Goal: Information Seeking & Learning: Learn about a topic

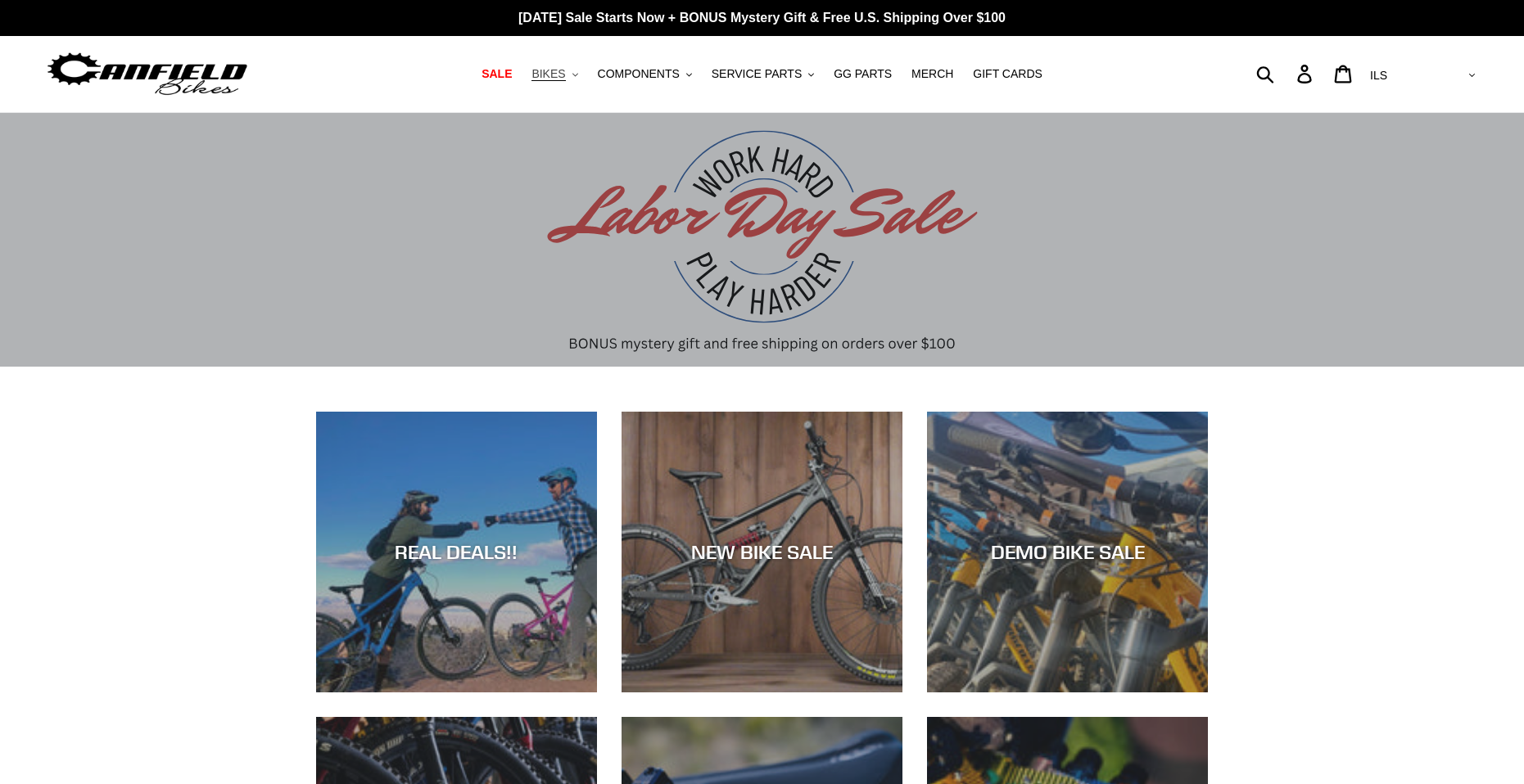
click at [565, 76] on span "BIKES" at bounding box center [548, 74] width 34 height 14
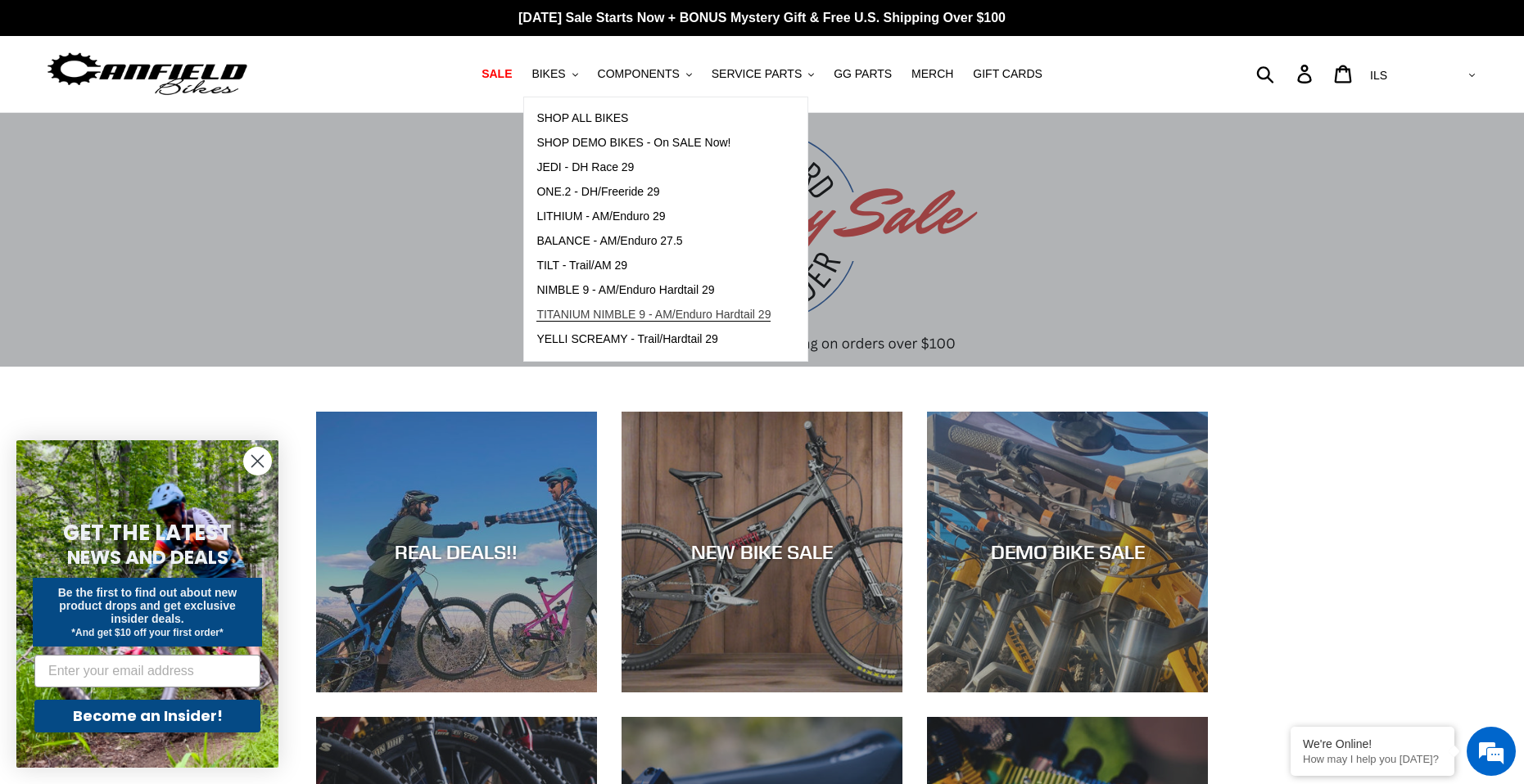
click at [728, 323] on link "TITANIUM NIMBLE 9 - AM/Enduro Hardtail 29" at bounding box center [653, 315] width 259 height 25
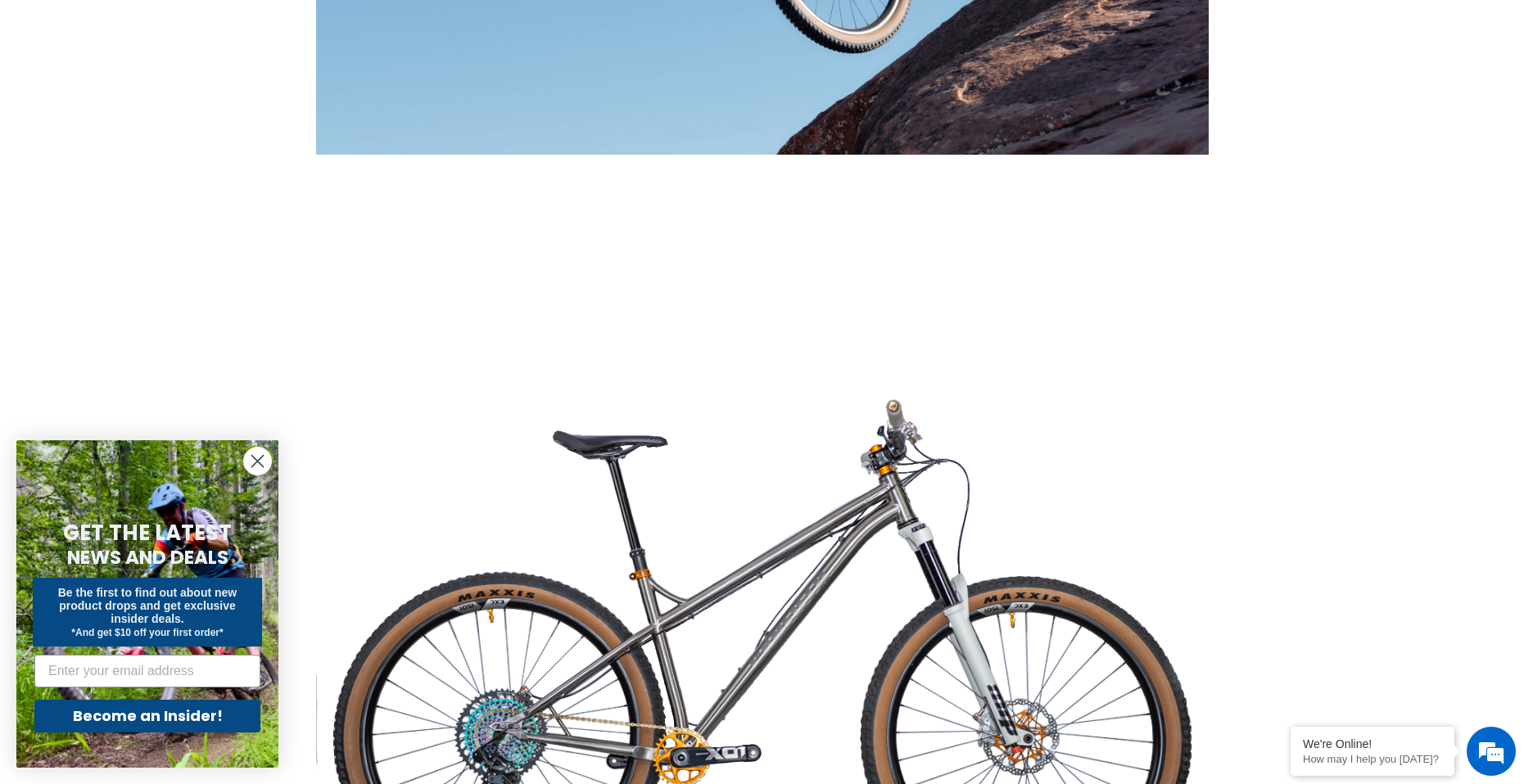
scroll to position [2947, 0]
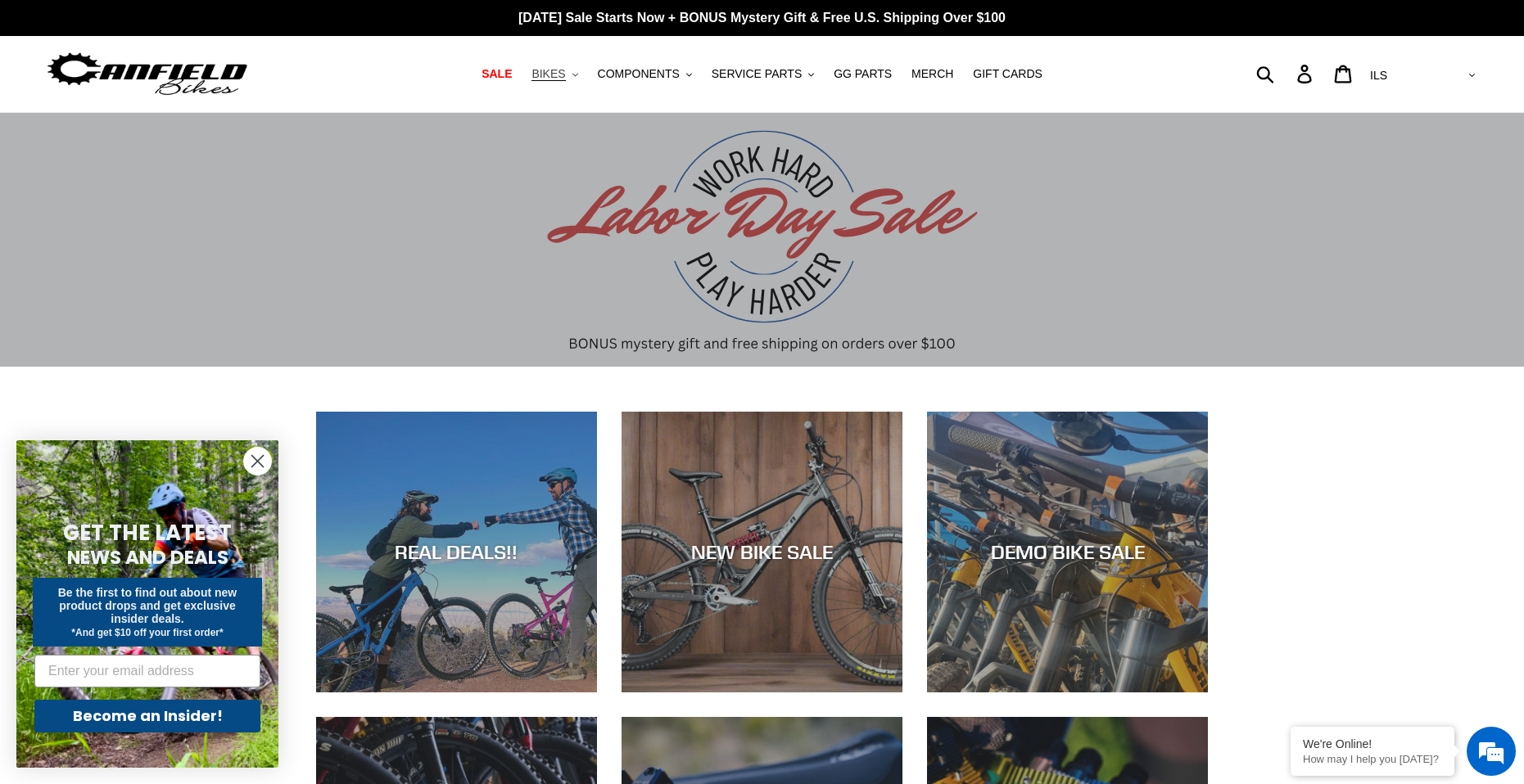
click at [582, 80] on button "BIKES .cls-1{fill:#231f20}" at bounding box center [554, 74] width 62 height 22
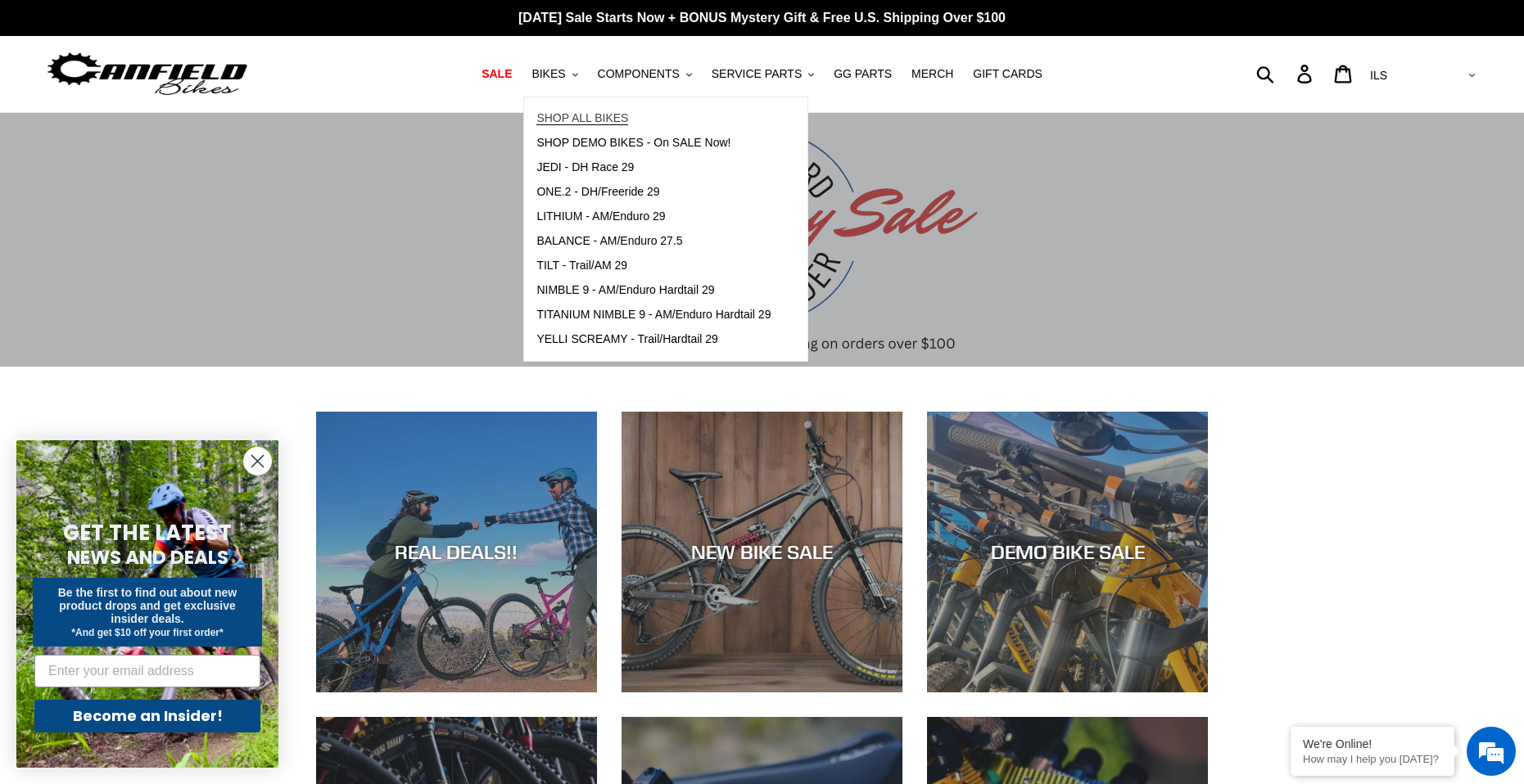
click at [709, 129] on link "SHOP ALL BIKES" at bounding box center [653, 119] width 259 height 25
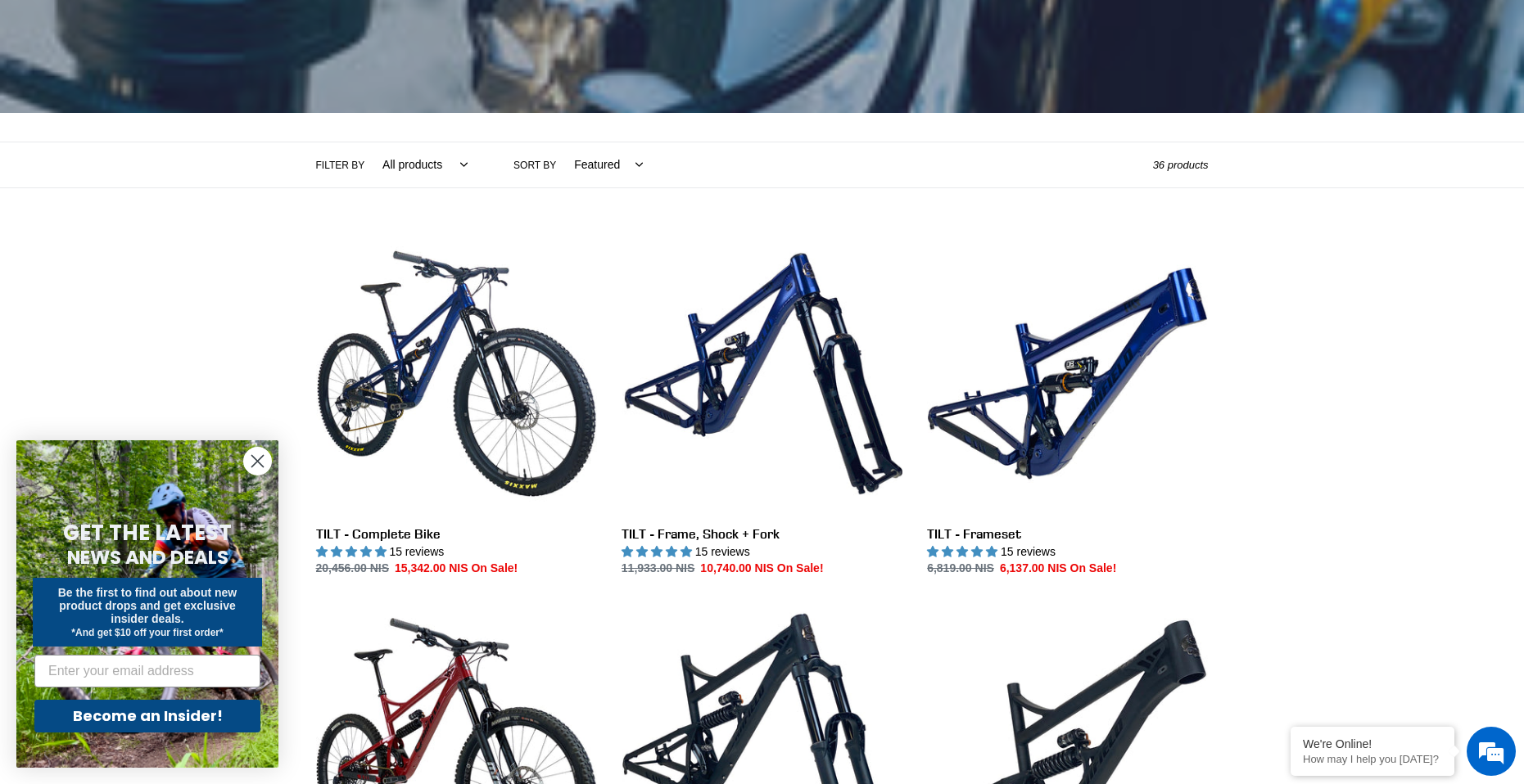
click at [248, 452] on circle "Close dialog" at bounding box center [257, 461] width 27 height 27
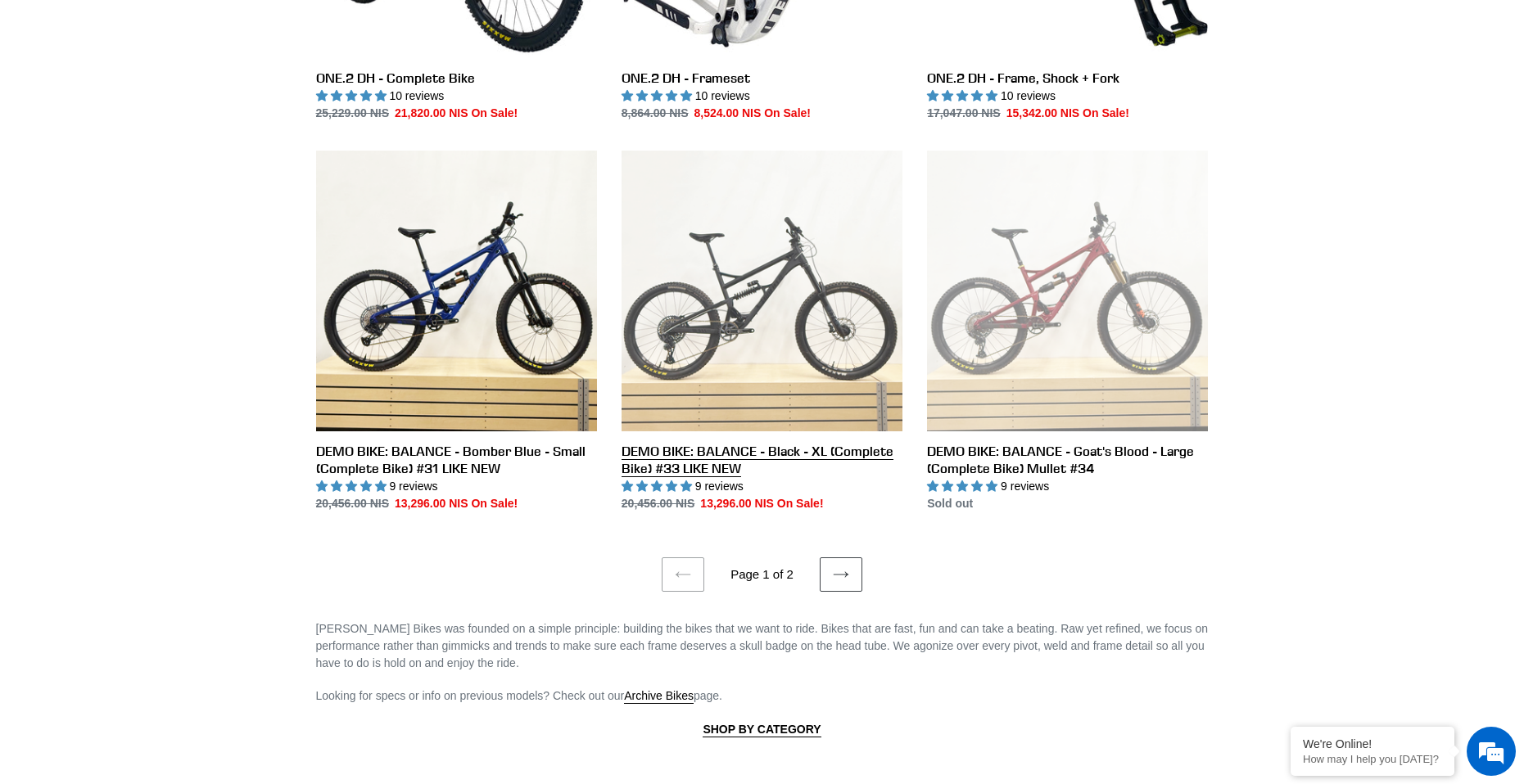
scroll to position [2947, 0]
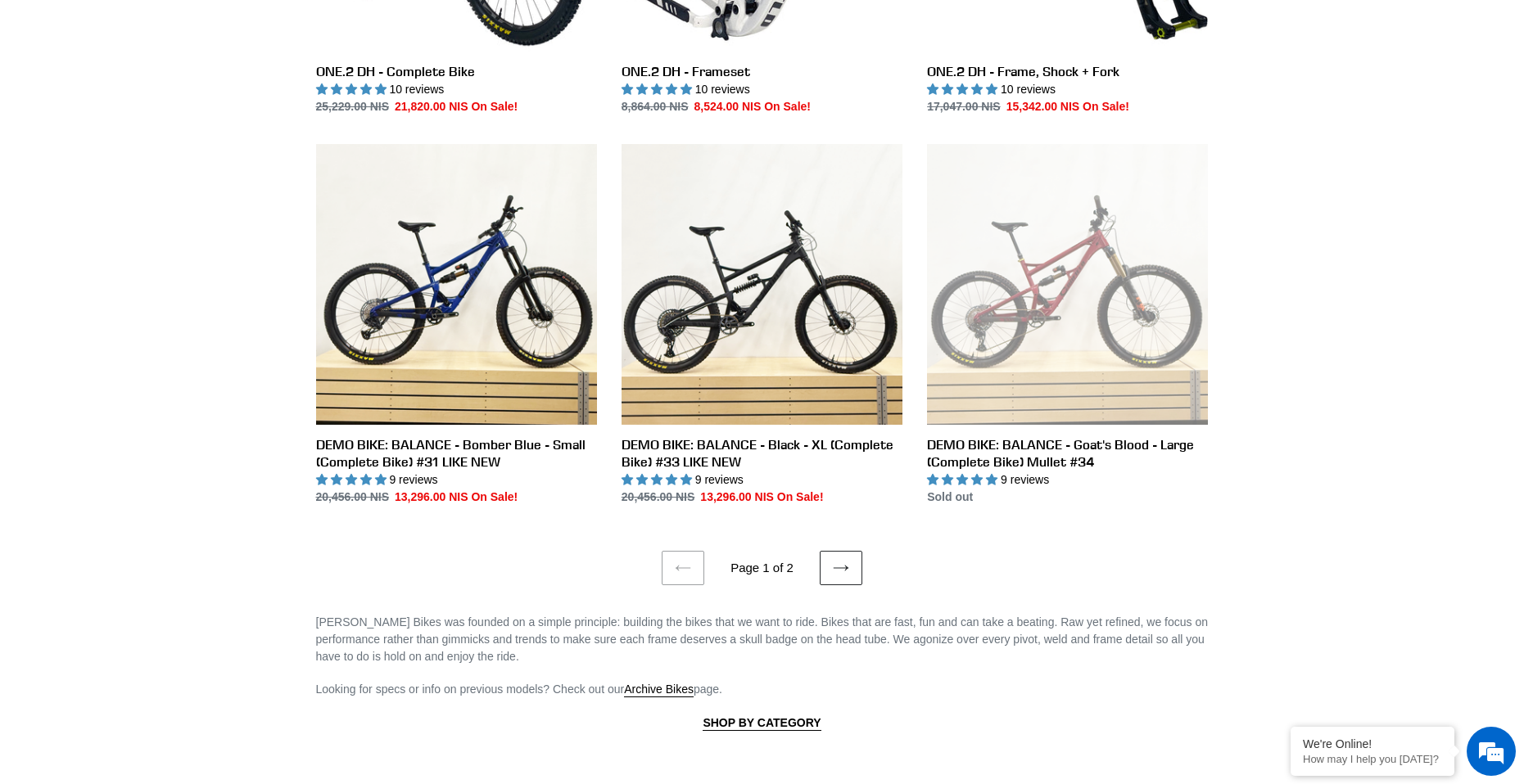
click at [851, 575] on link "Next page" at bounding box center [841, 568] width 43 height 34
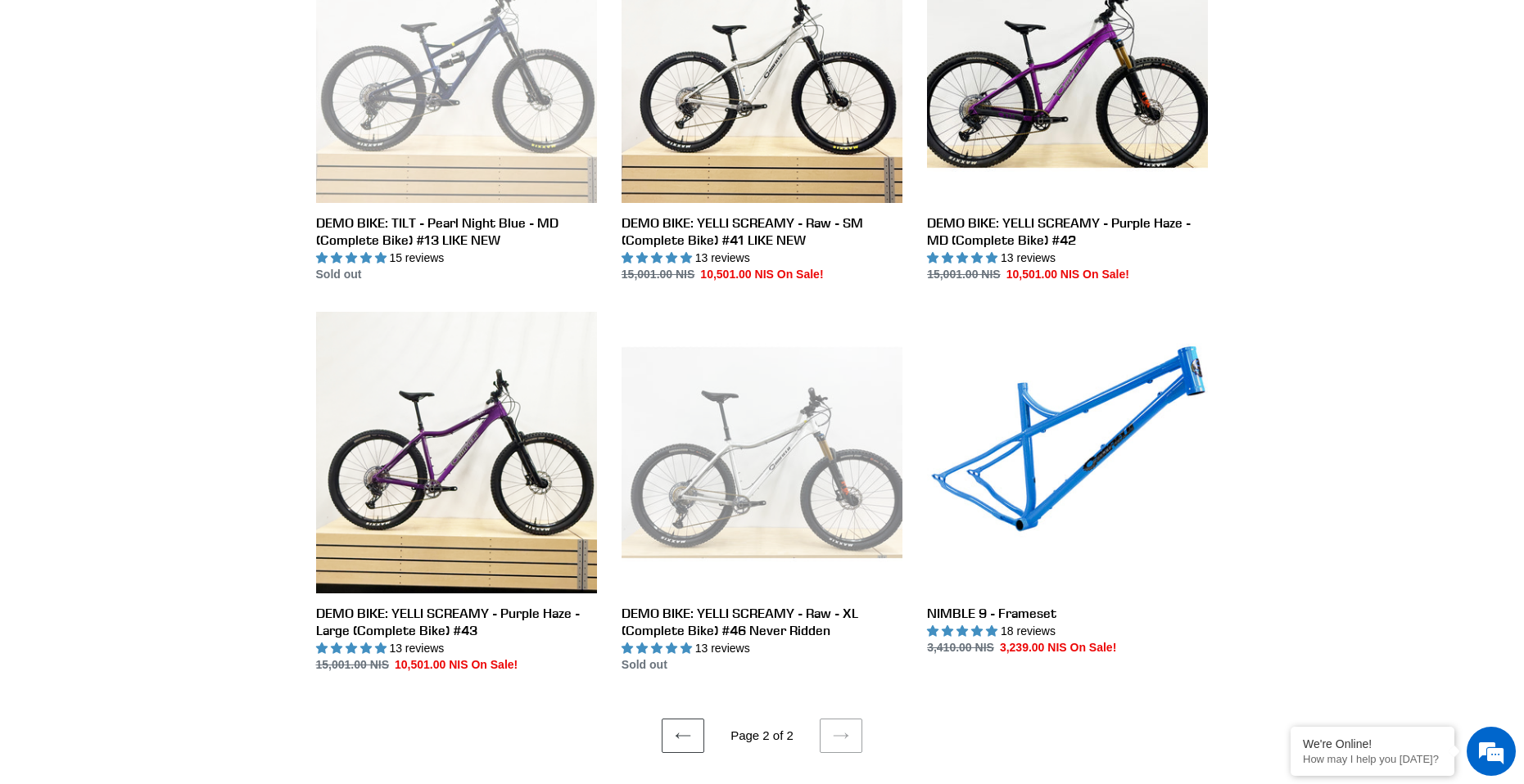
scroll to position [1801, 0]
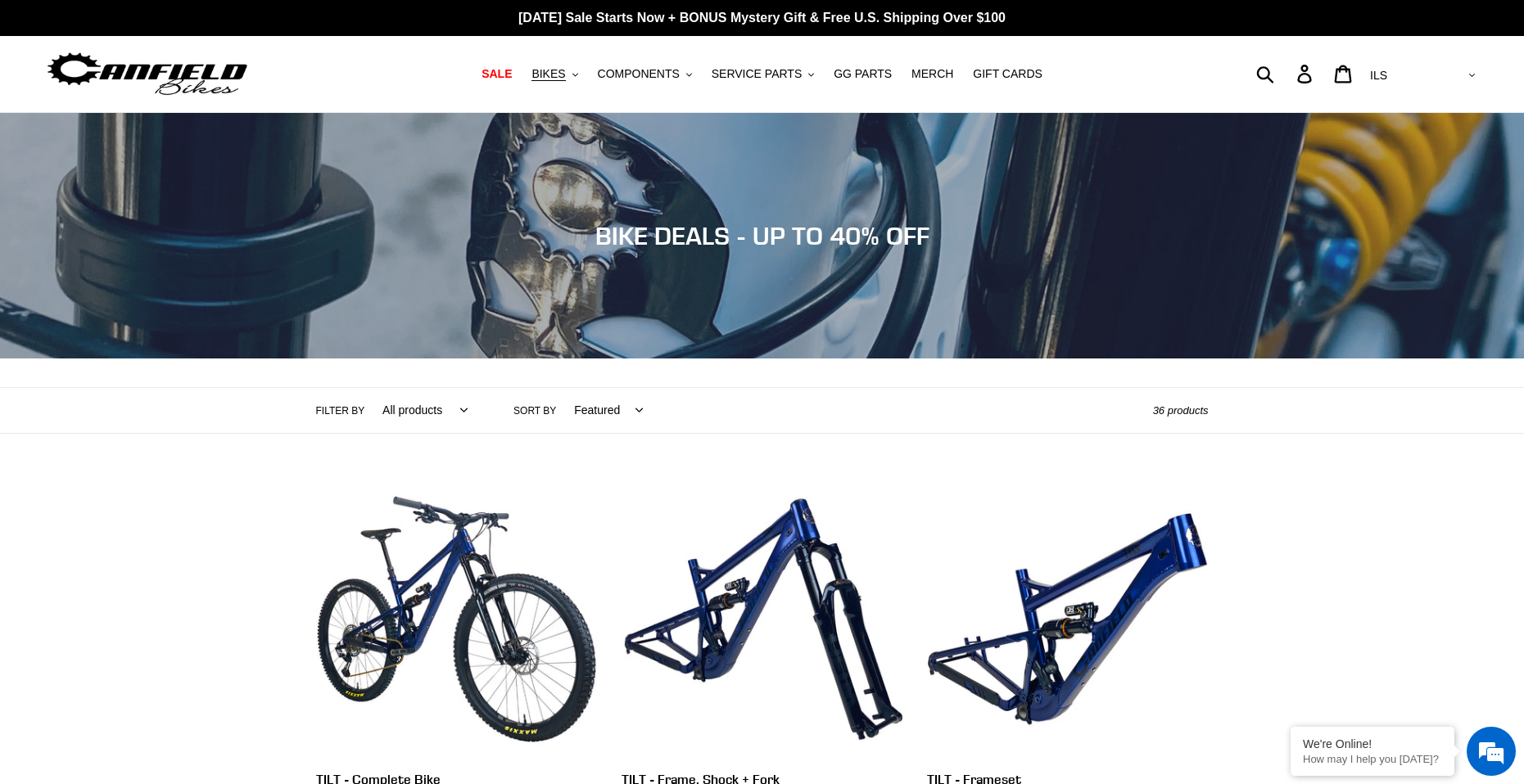
click at [604, 418] on select "Featured Best selling Alphabetically, A-Z Alphabetically, Z-A Price, low to hig…" at bounding box center [604, 410] width 90 height 45
click at [402, 415] on select "All products 275 29er balance BFCM23 BFCM24 CBF DEMO BIKE Downhill Enduro Full …" at bounding box center [421, 410] width 107 height 45
select select "/collections/bikes/29er"
click at [368, 388] on select "All products 275 29er balance BFCM23 BFCM24 CBF DEMO BIKE Downhill Enduro Full …" at bounding box center [421, 410] width 107 height 45
click at [373, 412] on select "All products 275 29er balance BFCM23 BFCM24 CBF DEMO BIKE Downhill Enduro Full …" at bounding box center [402, 410] width 68 height 45
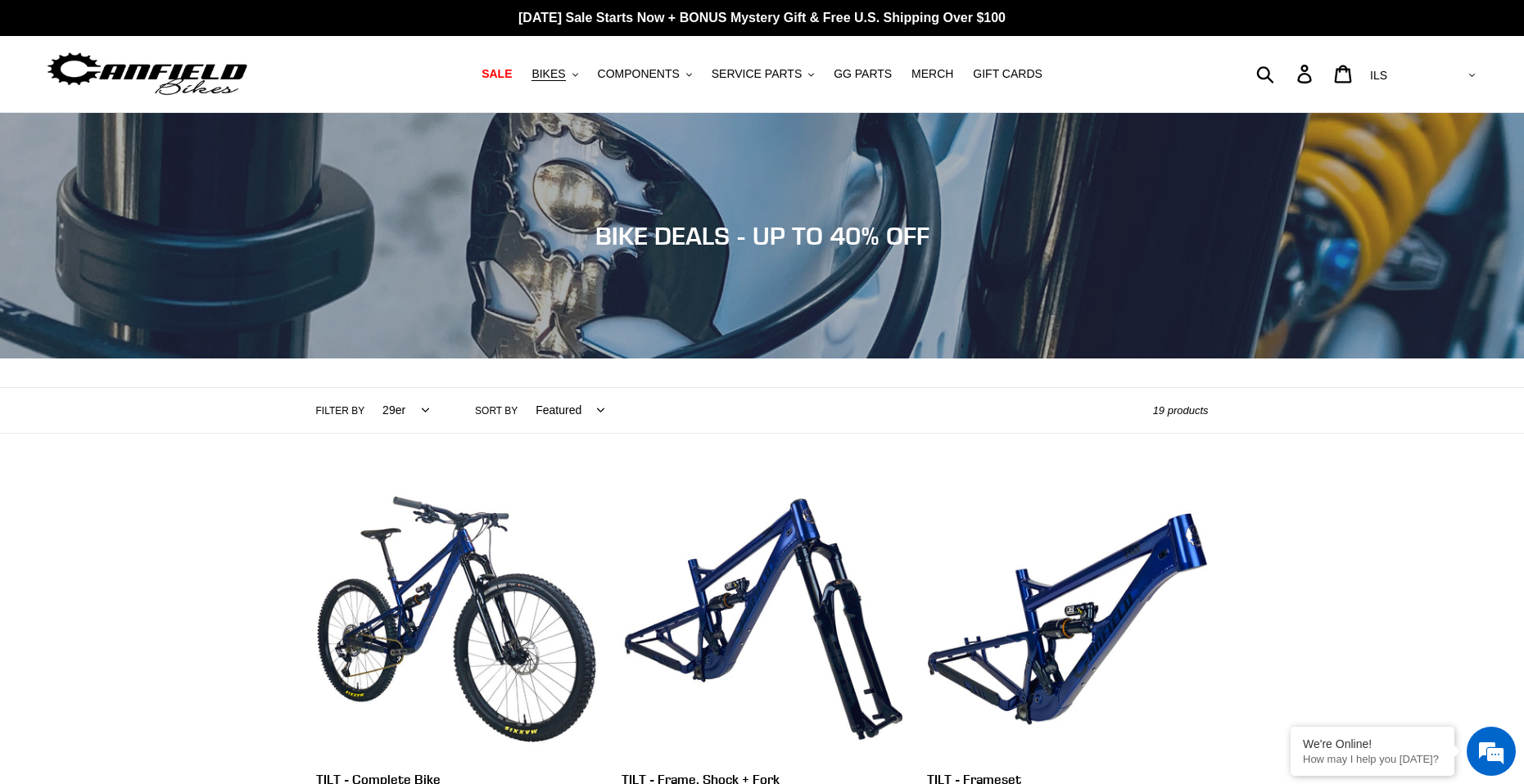
select select "/collections/bikes/full-suspension"
click at [368, 388] on select "All products 275 29er balance BFCM23 BFCM24 CBF DEMO BIKE Downhill Enduro Full …" at bounding box center [402, 410] width 68 height 45
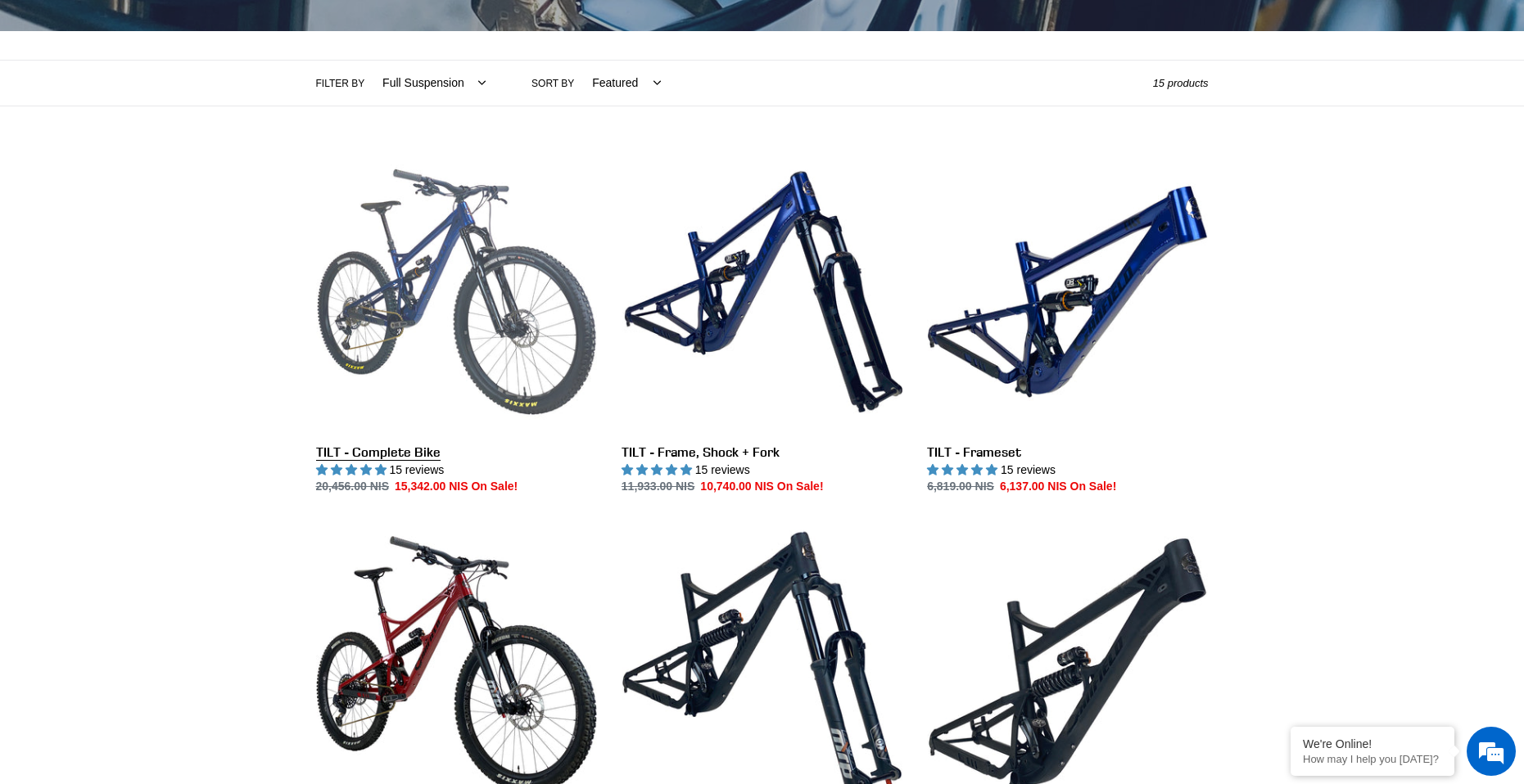
click at [418, 317] on link "TILT - Complete Bike" at bounding box center [457, 324] width 281 height 345
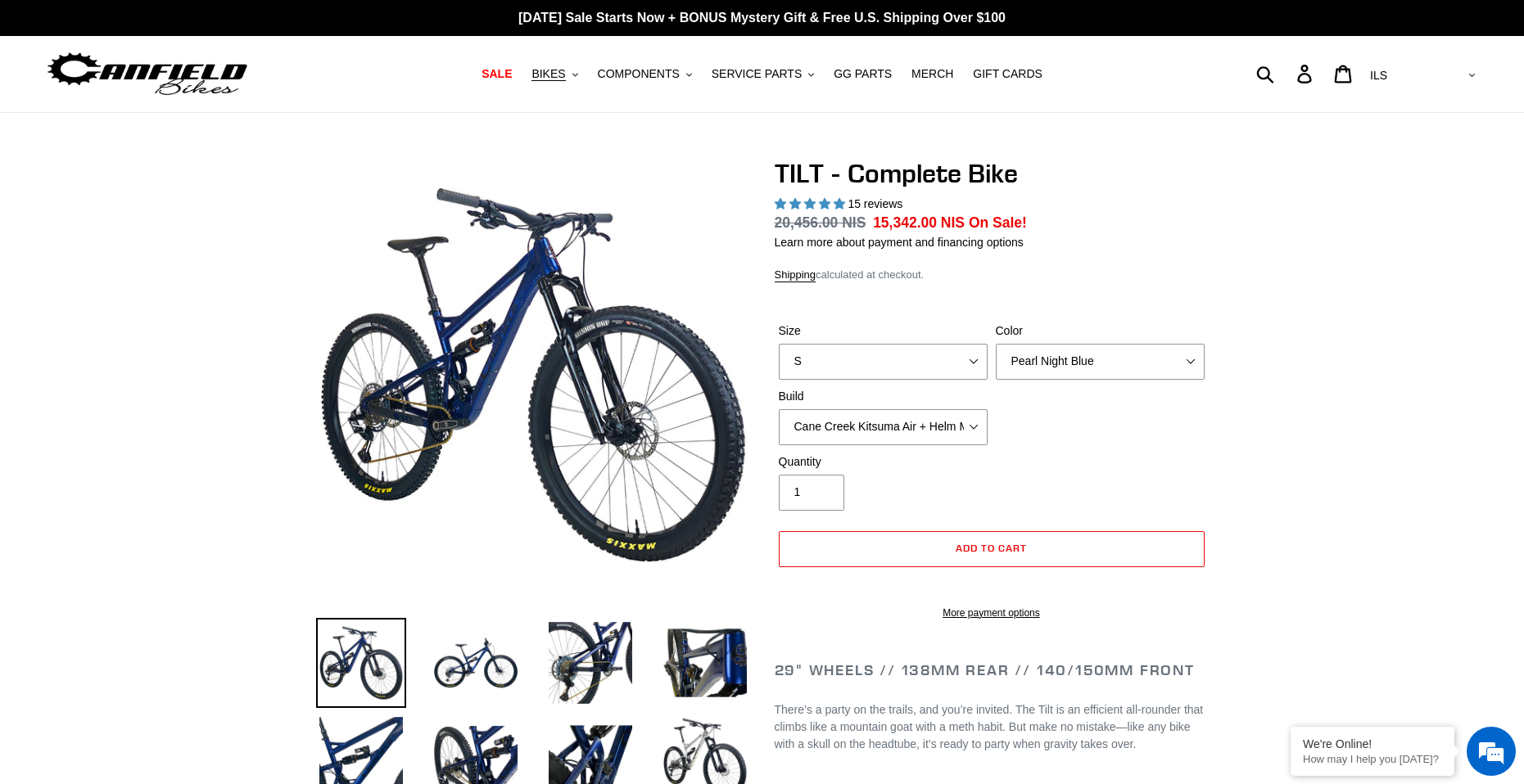
select select "highest-rating"
click at [563, 695] on img at bounding box center [590, 663] width 90 height 90
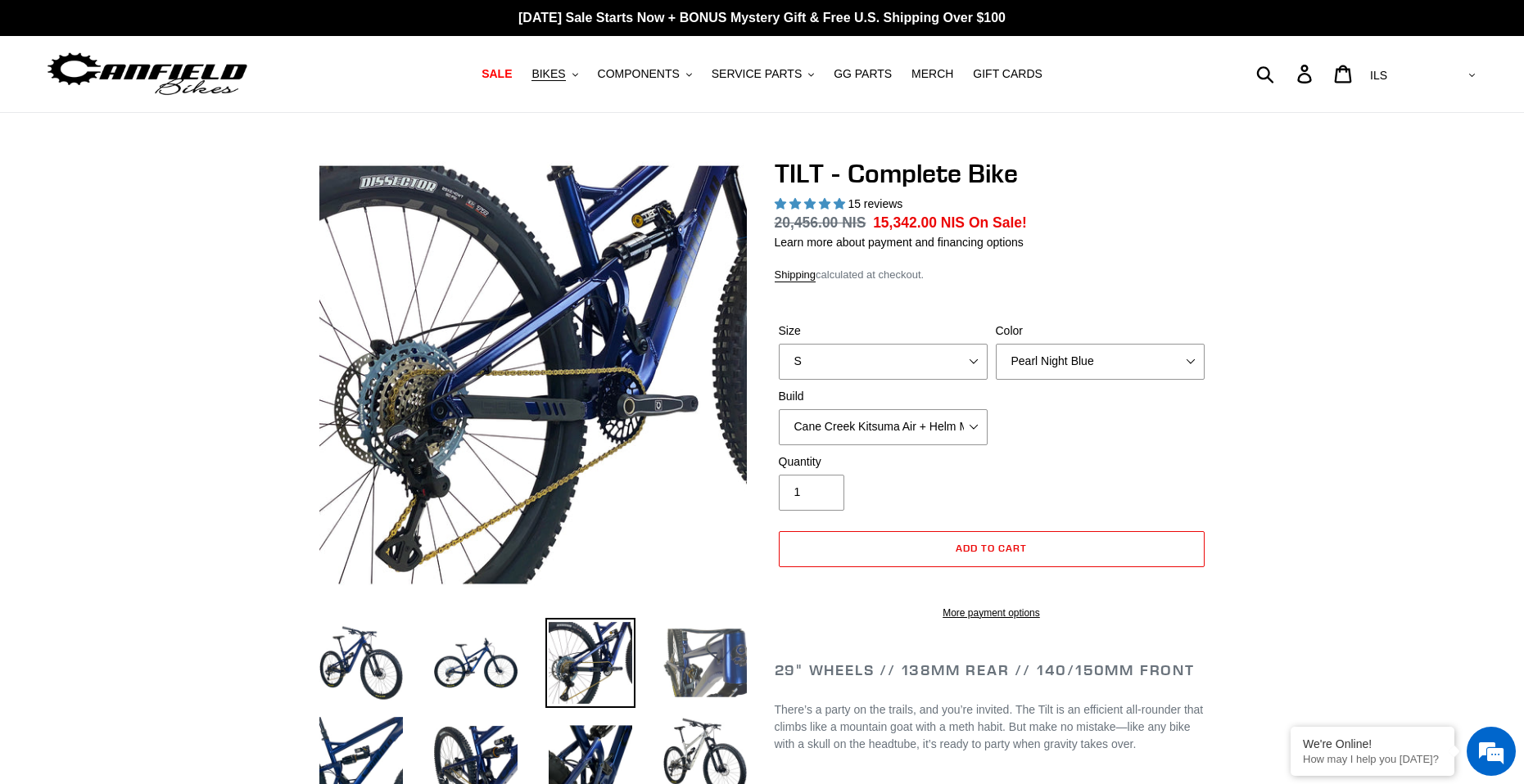
click at [697, 683] on img at bounding box center [705, 663] width 90 height 90
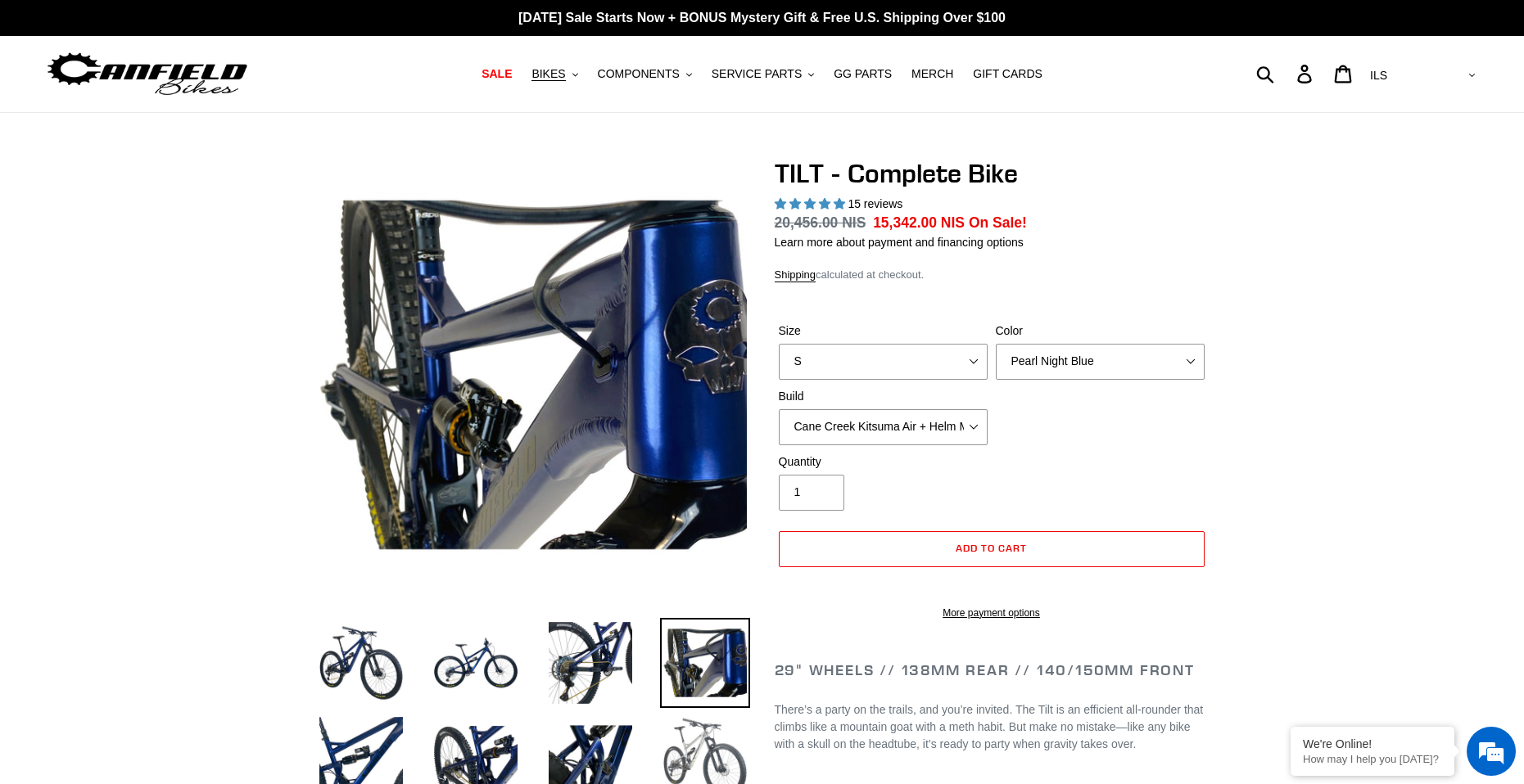
click at [695, 754] on img at bounding box center [705, 759] width 90 height 90
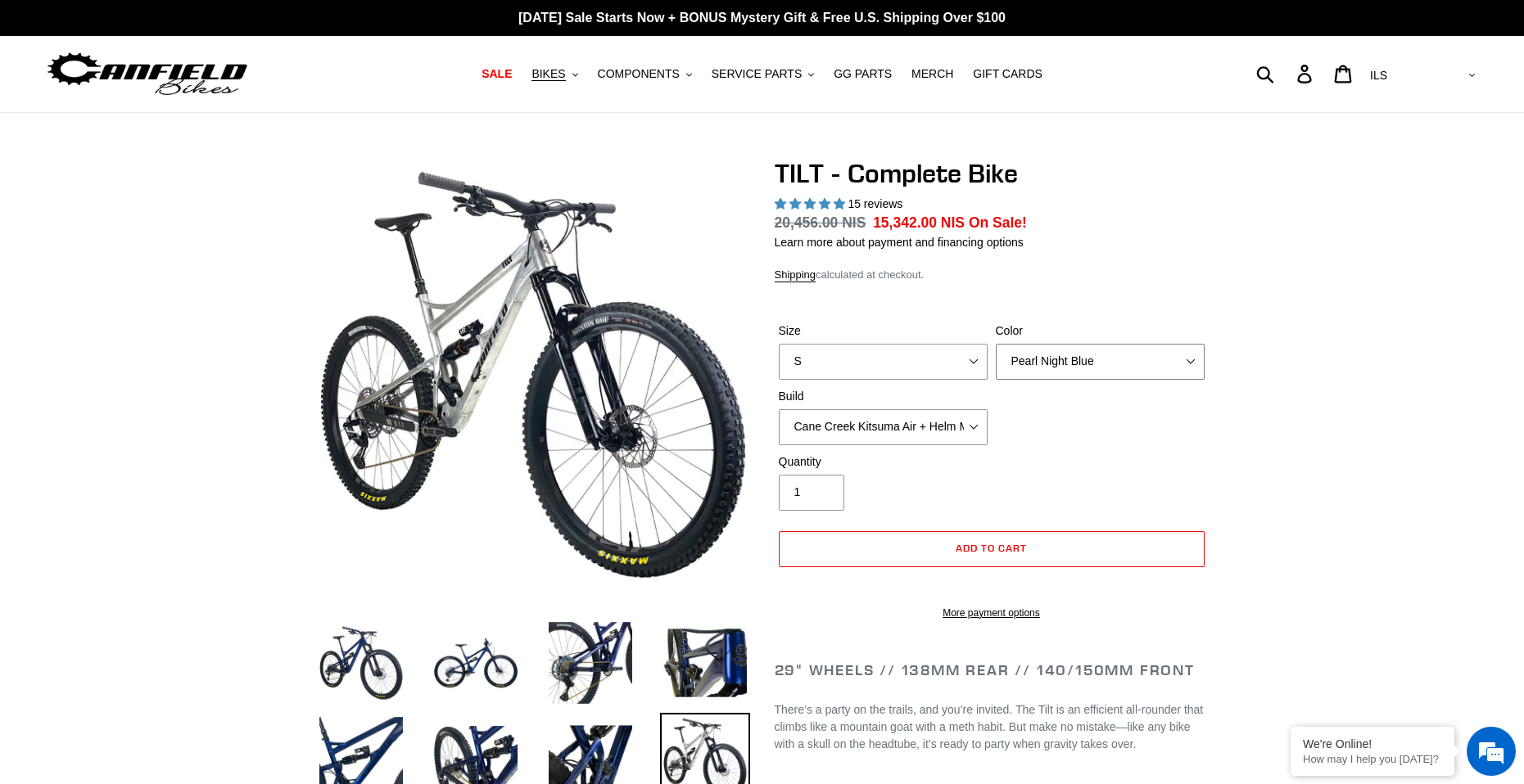
click at [1082, 363] on select "Pearl Night Blue Stealth Silver Raw" at bounding box center [1100, 362] width 209 height 36
click at [1070, 340] on div "Color Pearl Night Blue Stealth Silver Raw" at bounding box center [1100, 351] width 217 height 57
click at [1127, 353] on select "Pearl Night Blue Stealth Silver Raw" at bounding box center [1100, 362] width 209 height 36
click at [996, 344] on select "Pearl Night Blue Stealth Silver Raw" at bounding box center [1100, 362] width 209 height 36
click at [1113, 370] on select "Pearl Night Blue Stealth Silver Raw" at bounding box center [1100, 362] width 209 height 36
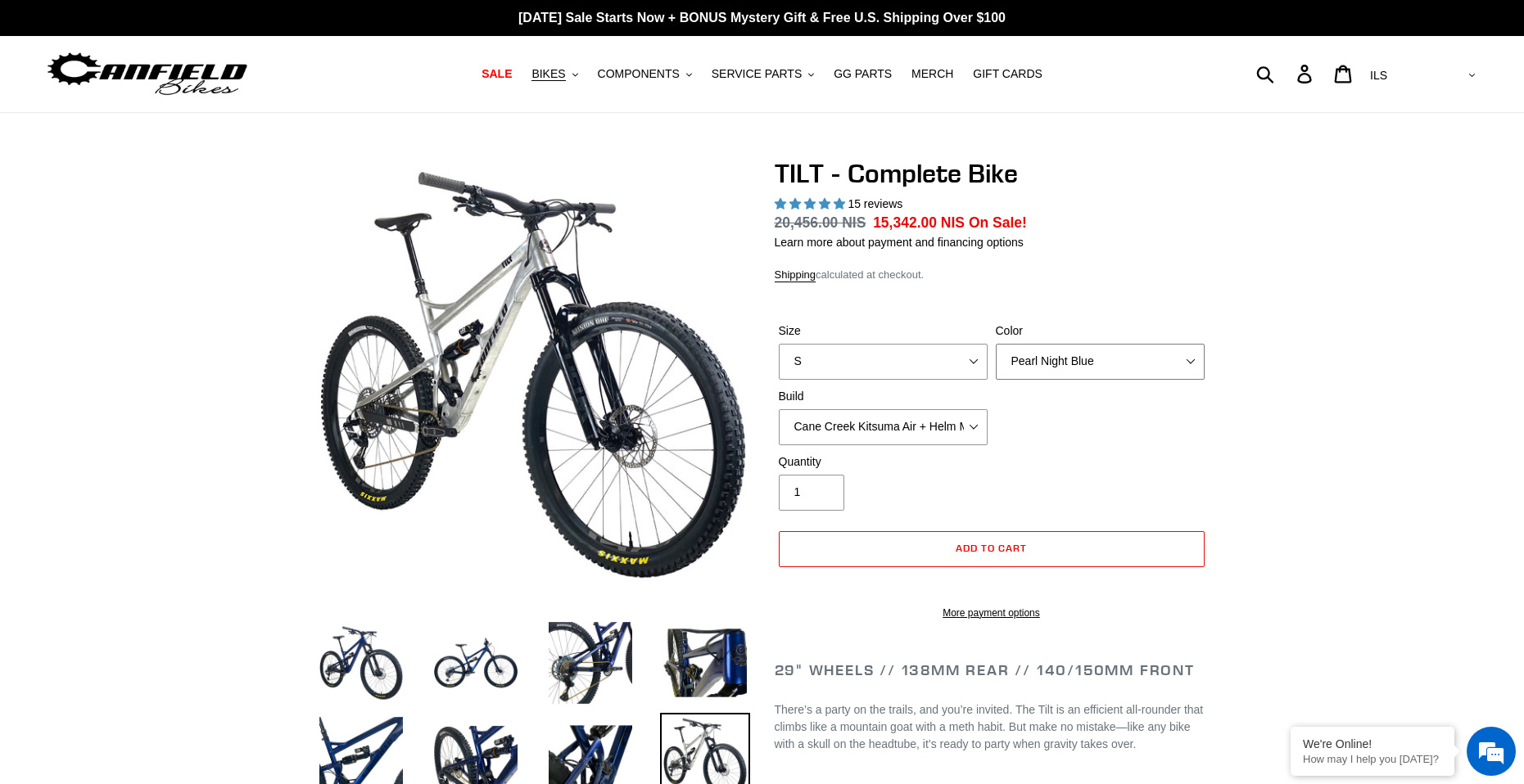
click at [1197, 352] on select "Pearl Night Blue Stealth Silver Raw" at bounding box center [1100, 362] width 209 height 36
click at [708, 672] on img at bounding box center [705, 663] width 90 height 90
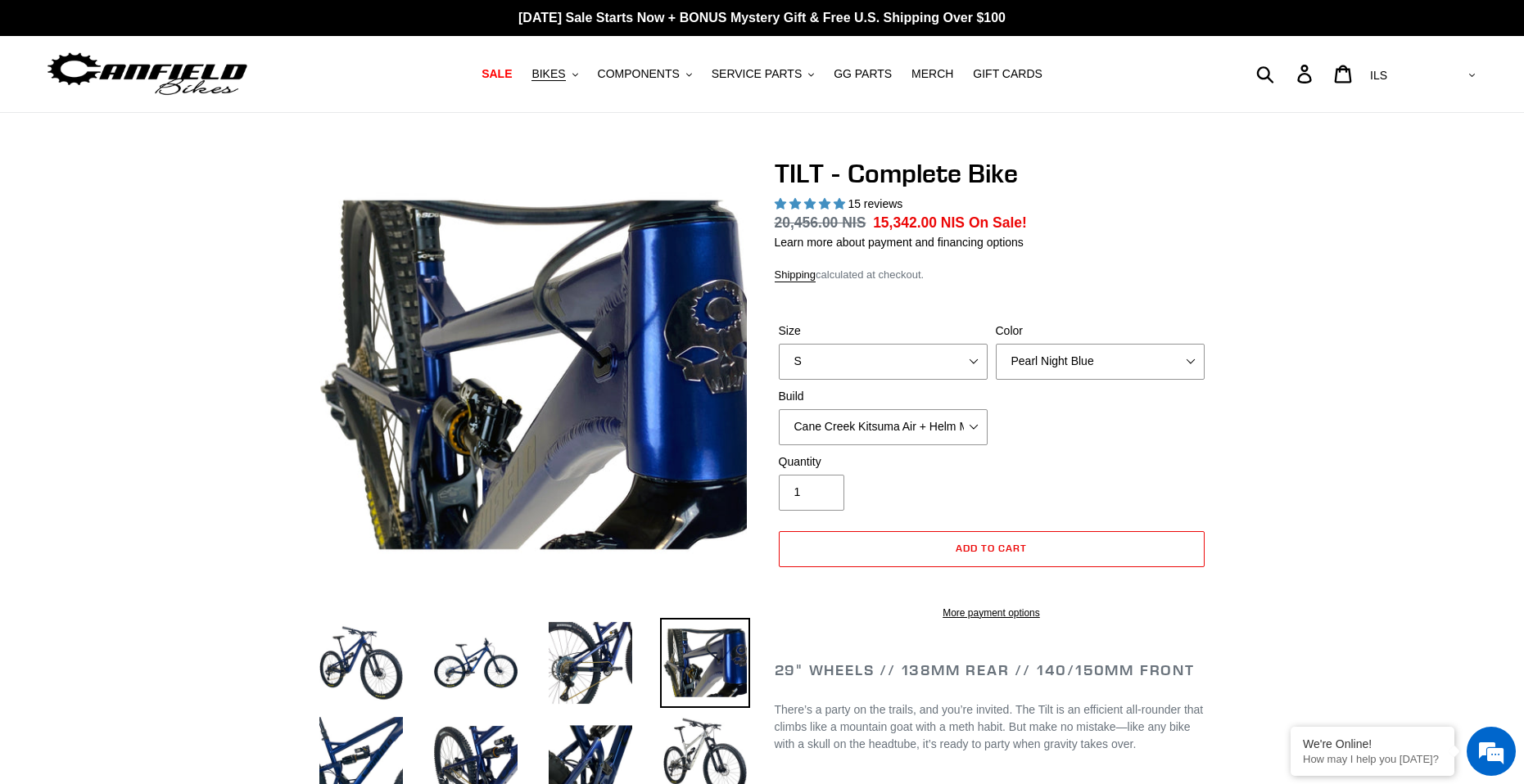
click at [1104, 313] on form "Size S M L Color Pearl Night Blue Stealth Silver Raw Build Cane Creek Kitsuma A…" at bounding box center [991, 466] width 434 height 341
click at [1104, 358] on select "Pearl Night Blue Stealth Silver Raw" at bounding box center [1100, 362] width 209 height 36
click at [996, 344] on select "Pearl Night Blue Stealth Silver Raw" at bounding box center [1100, 362] width 209 height 36
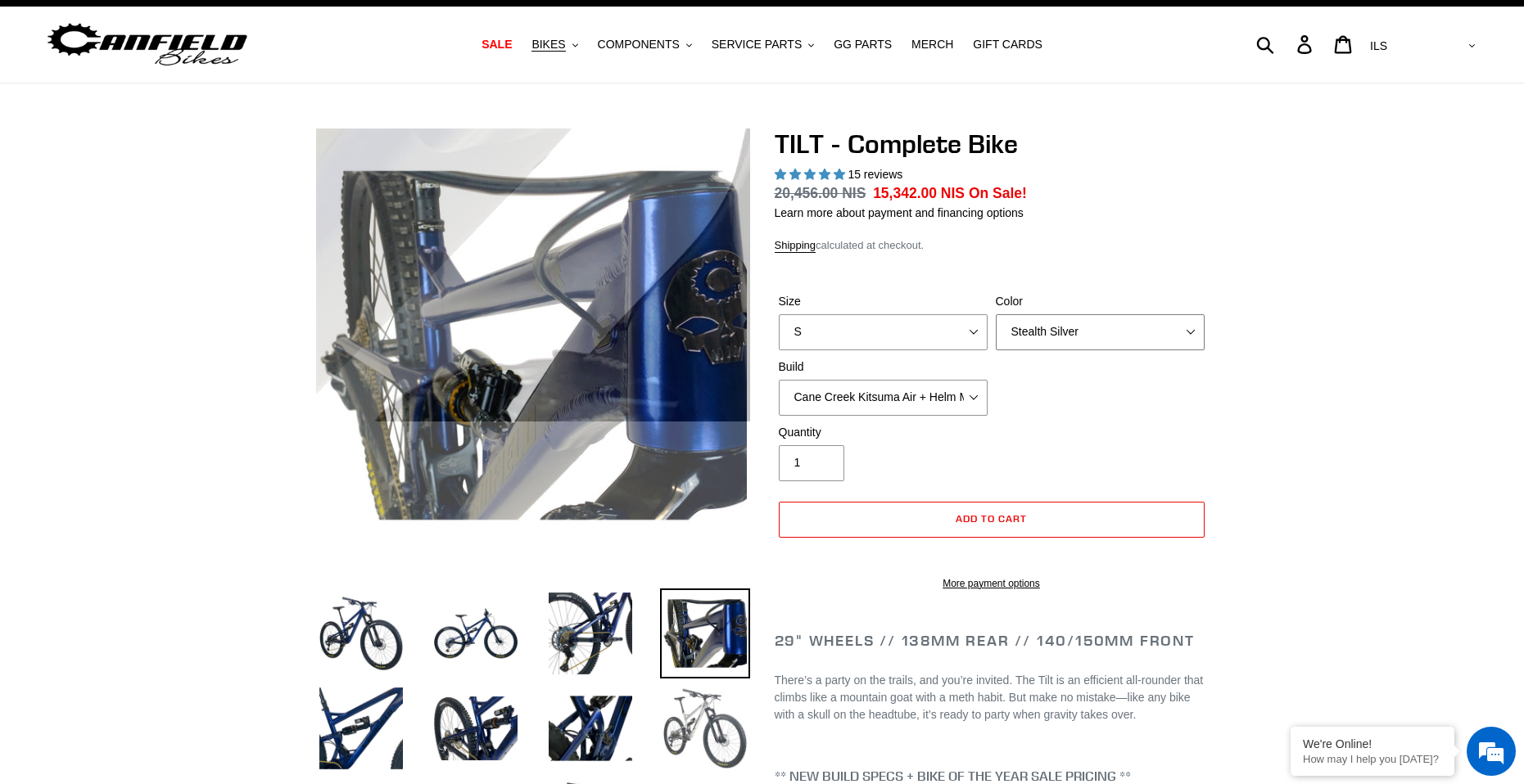
scroll to position [82, 0]
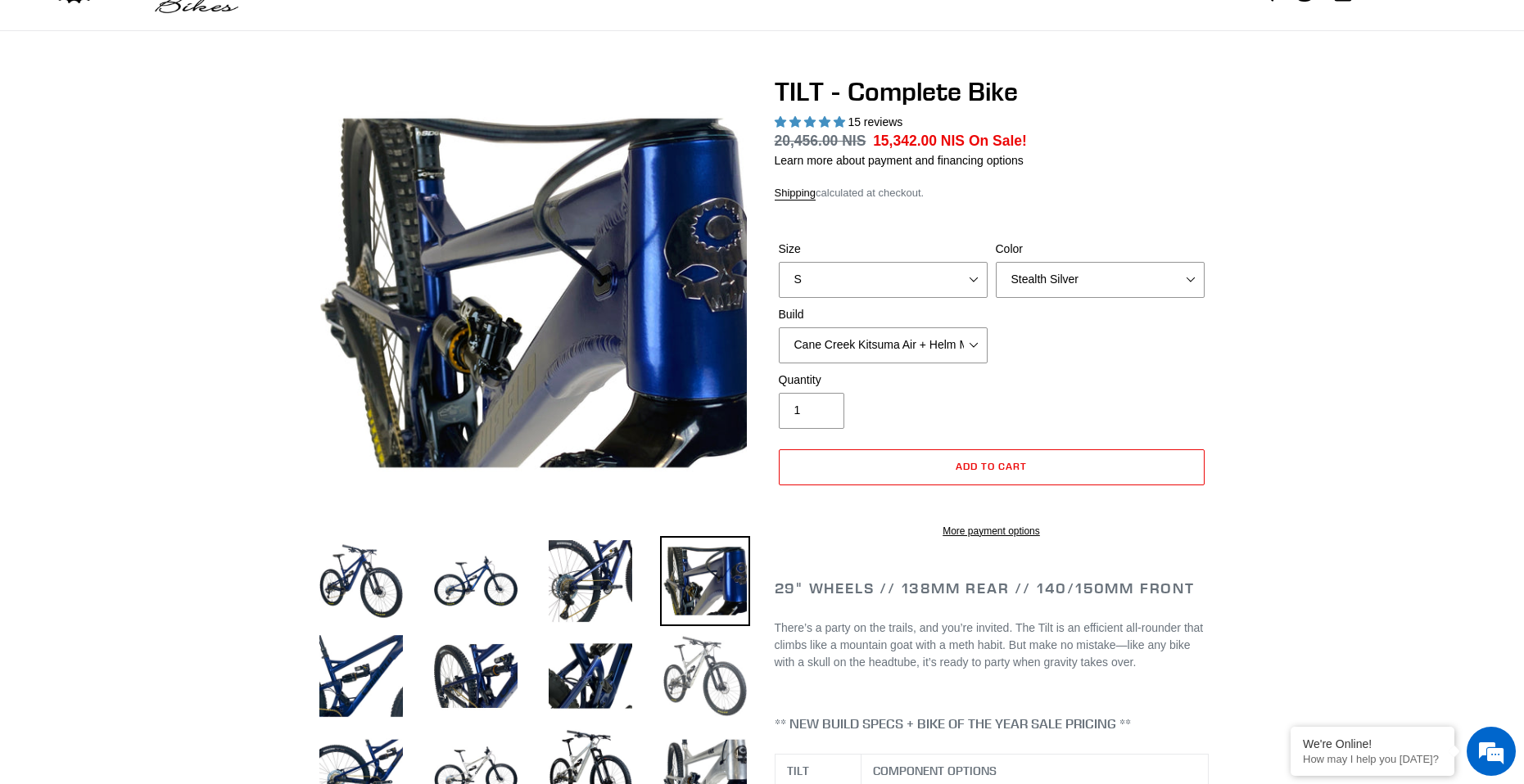
click at [679, 667] on img at bounding box center [705, 676] width 90 height 90
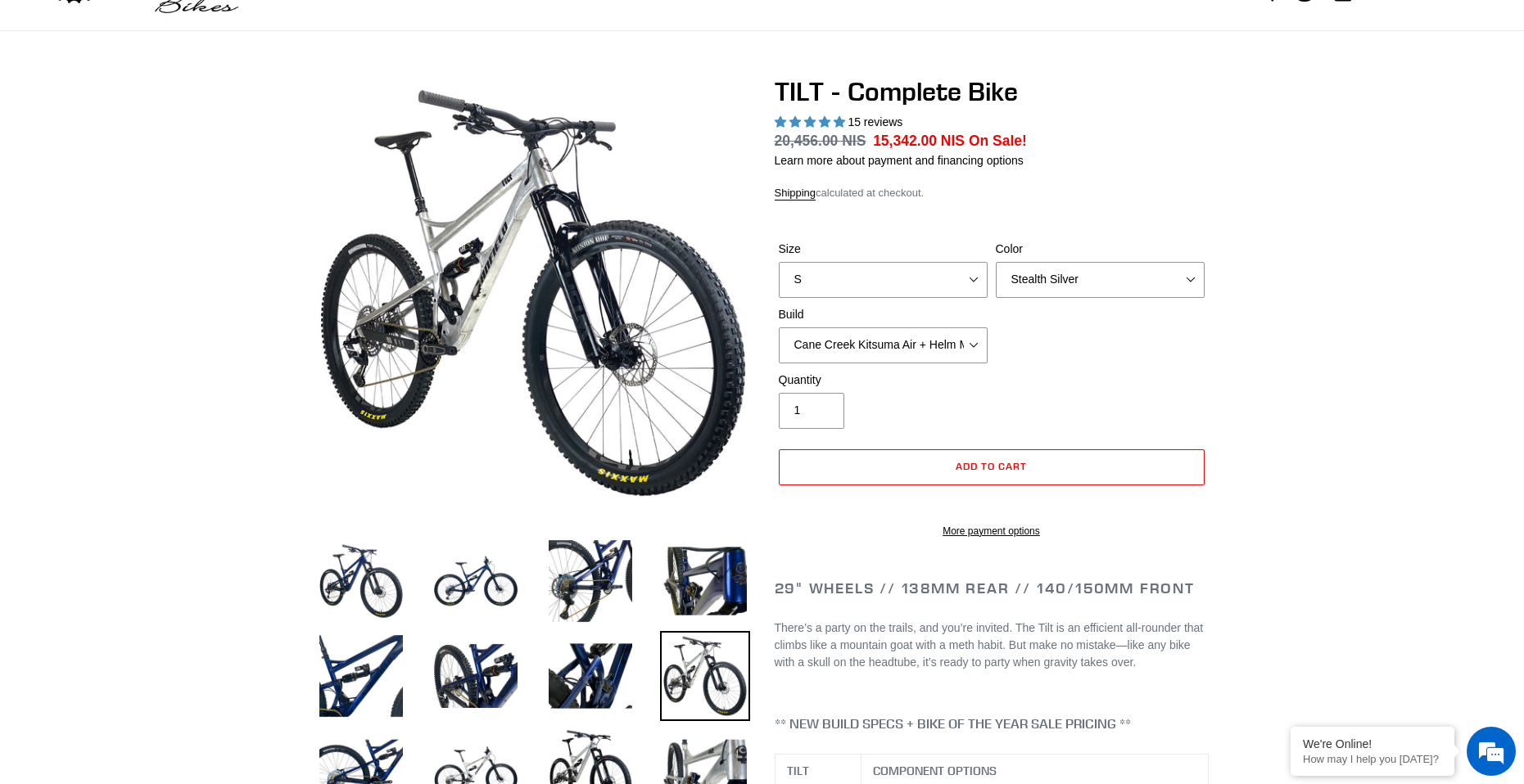
click at [1103, 257] on div "Color Pearl Night Blue Stealth Silver Raw" at bounding box center [1100, 269] width 217 height 57
drag, startPoint x: 1102, startPoint y: 279, endPoint x: 1102, endPoint y: 296, distance: 17.0
click at [1102, 279] on select "Pearl Night Blue Stealth Silver Raw" at bounding box center [1100, 280] width 209 height 36
select select "Raw"
click at [996, 262] on select "Pearl Night Blue Stealth Silver Raw" at bounding box center [1100, 280] width 209 height 36
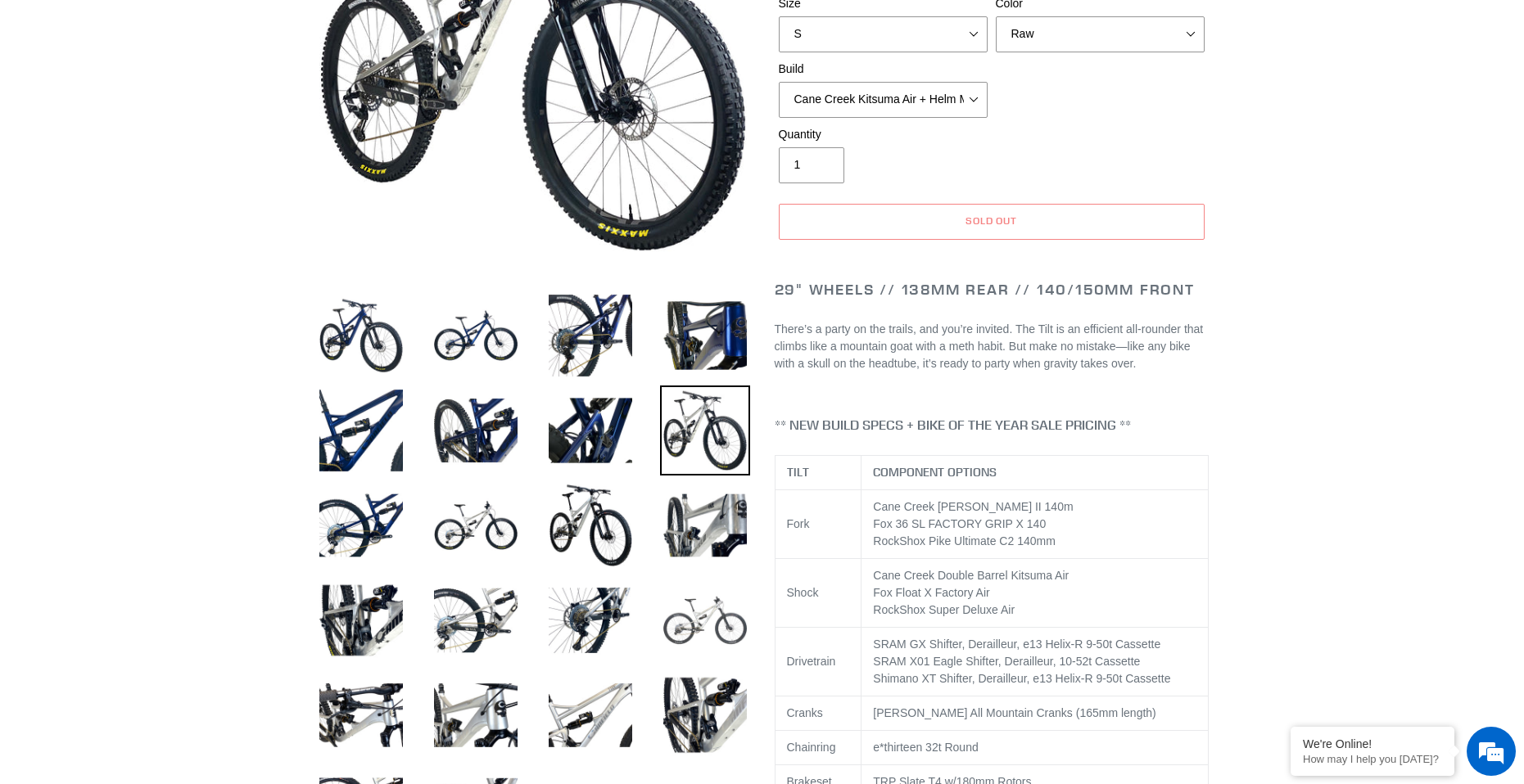
click at [668, 621] on img at bounding box center [705, 621] width 90 height 90
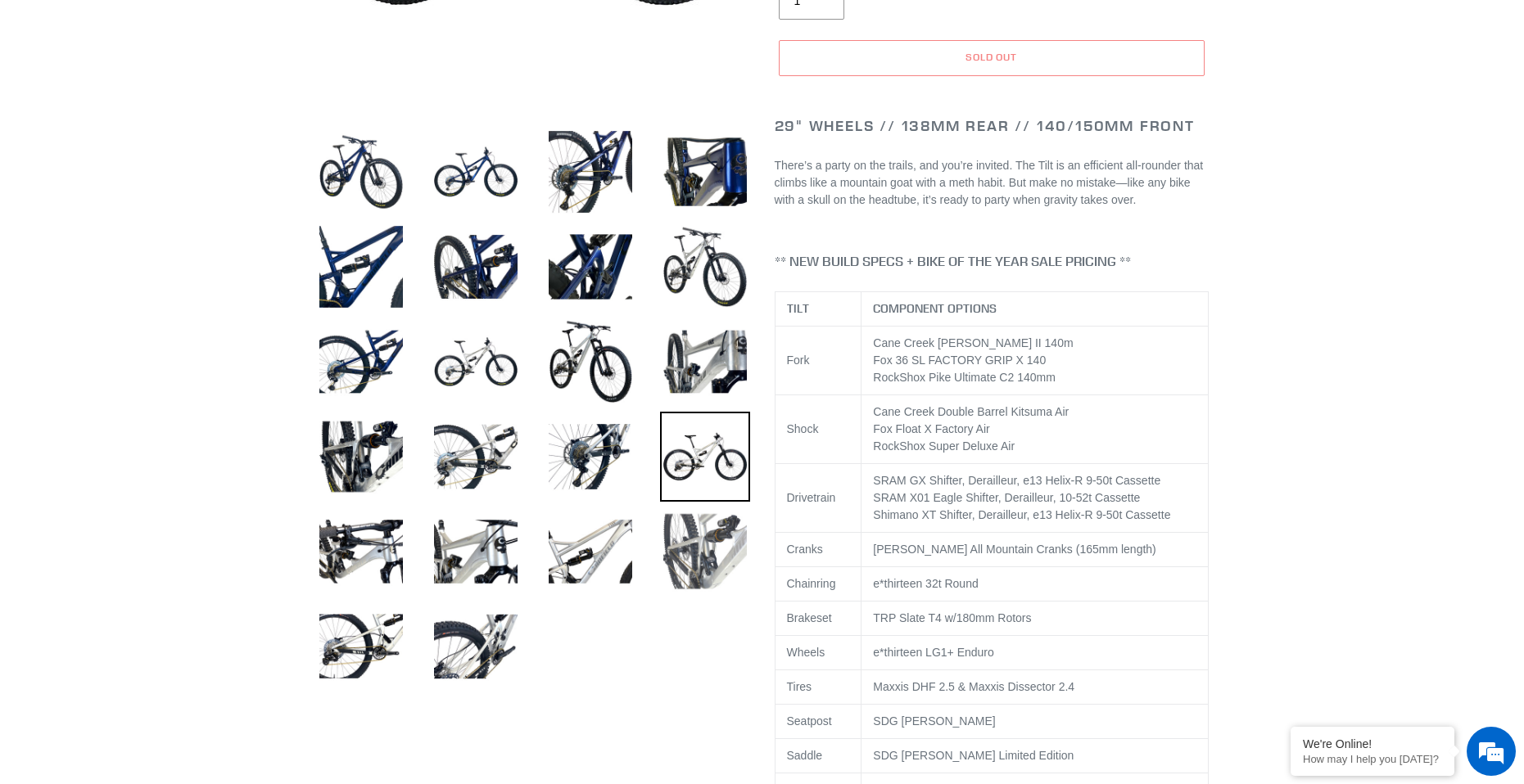
click at [684, 586] on img at bounding box center [705, 552] width 90 height 90
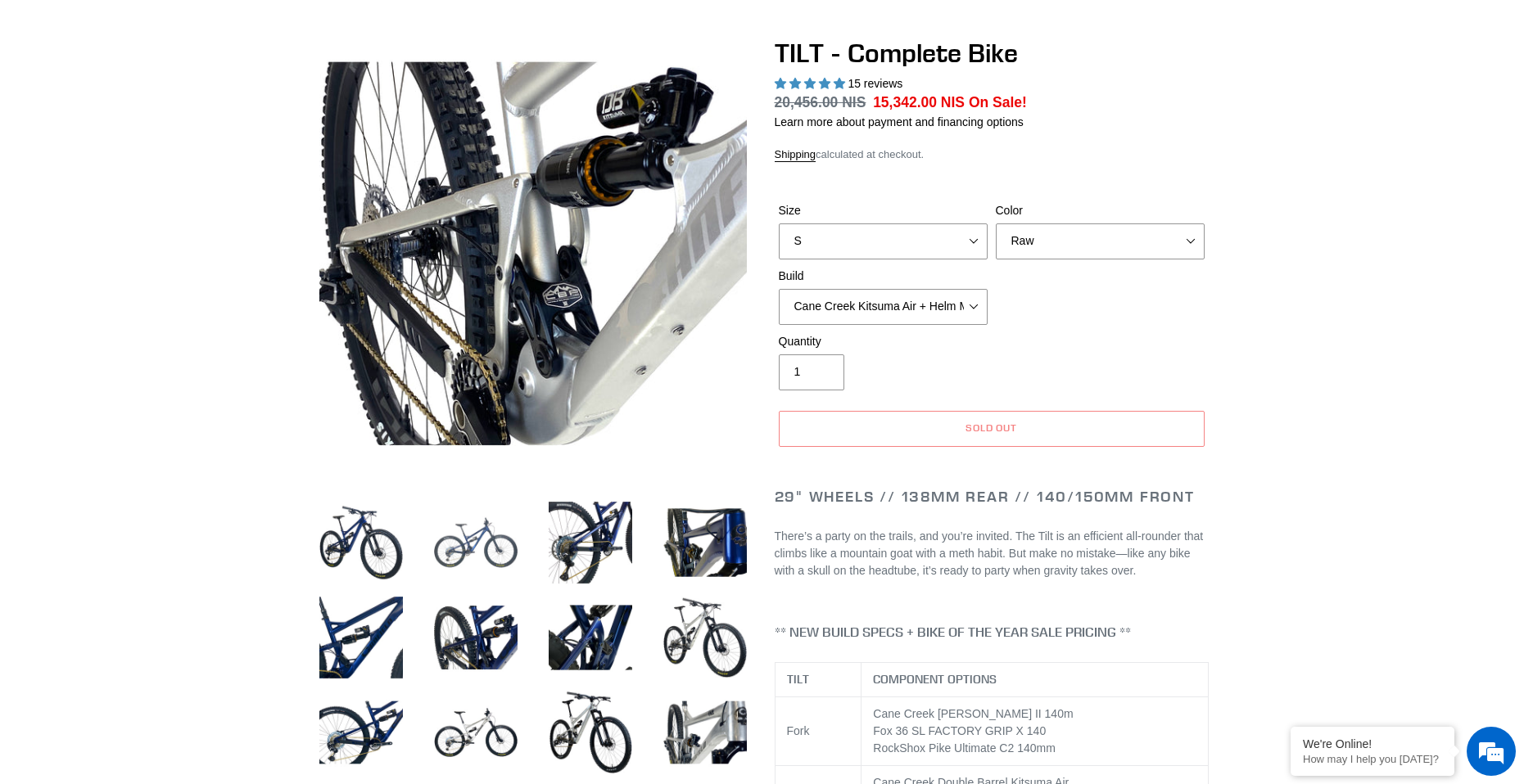
scroll to position [0, 0]
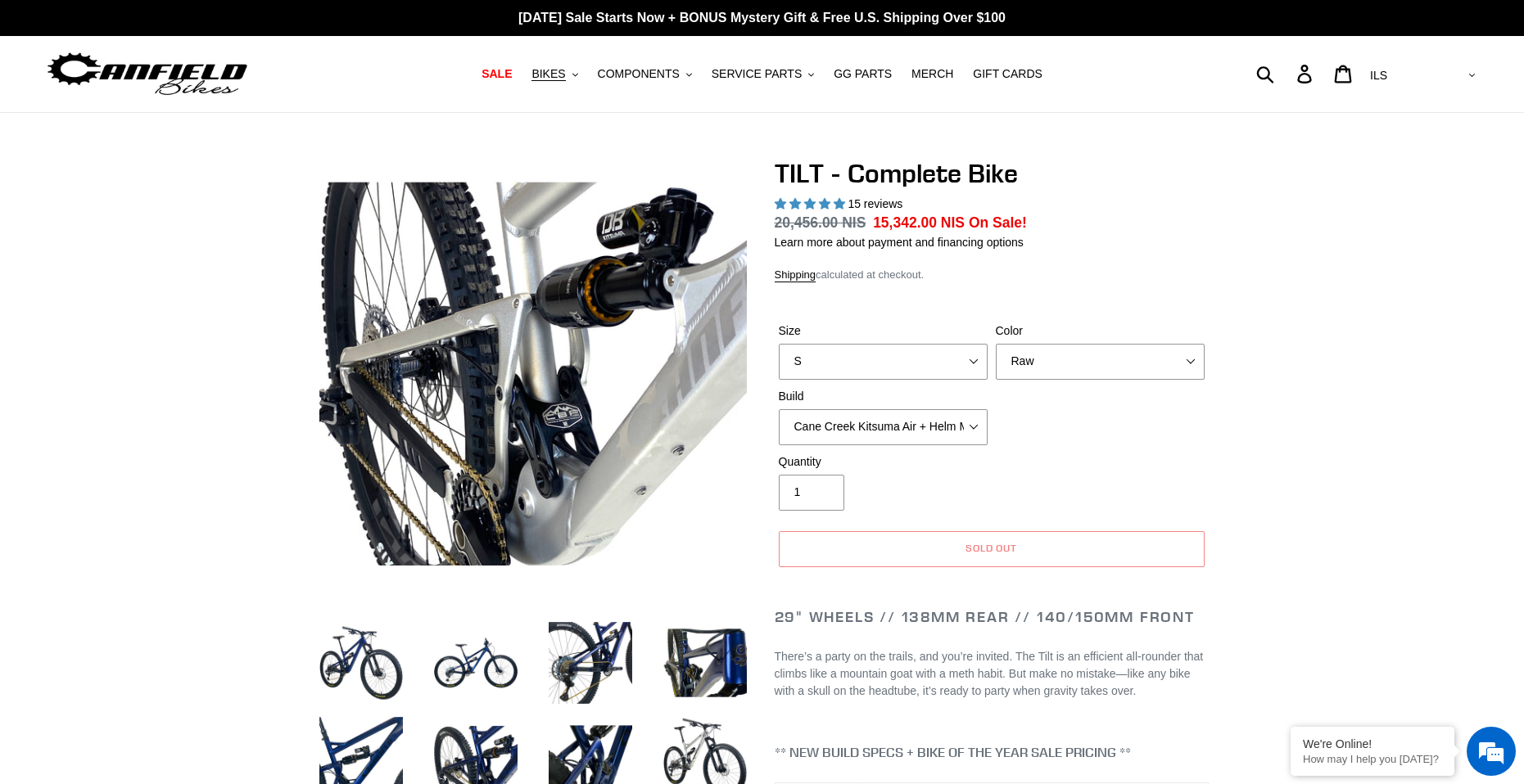
click at [291, 689] on li at bounding box center [349, 667] width 115 height 95
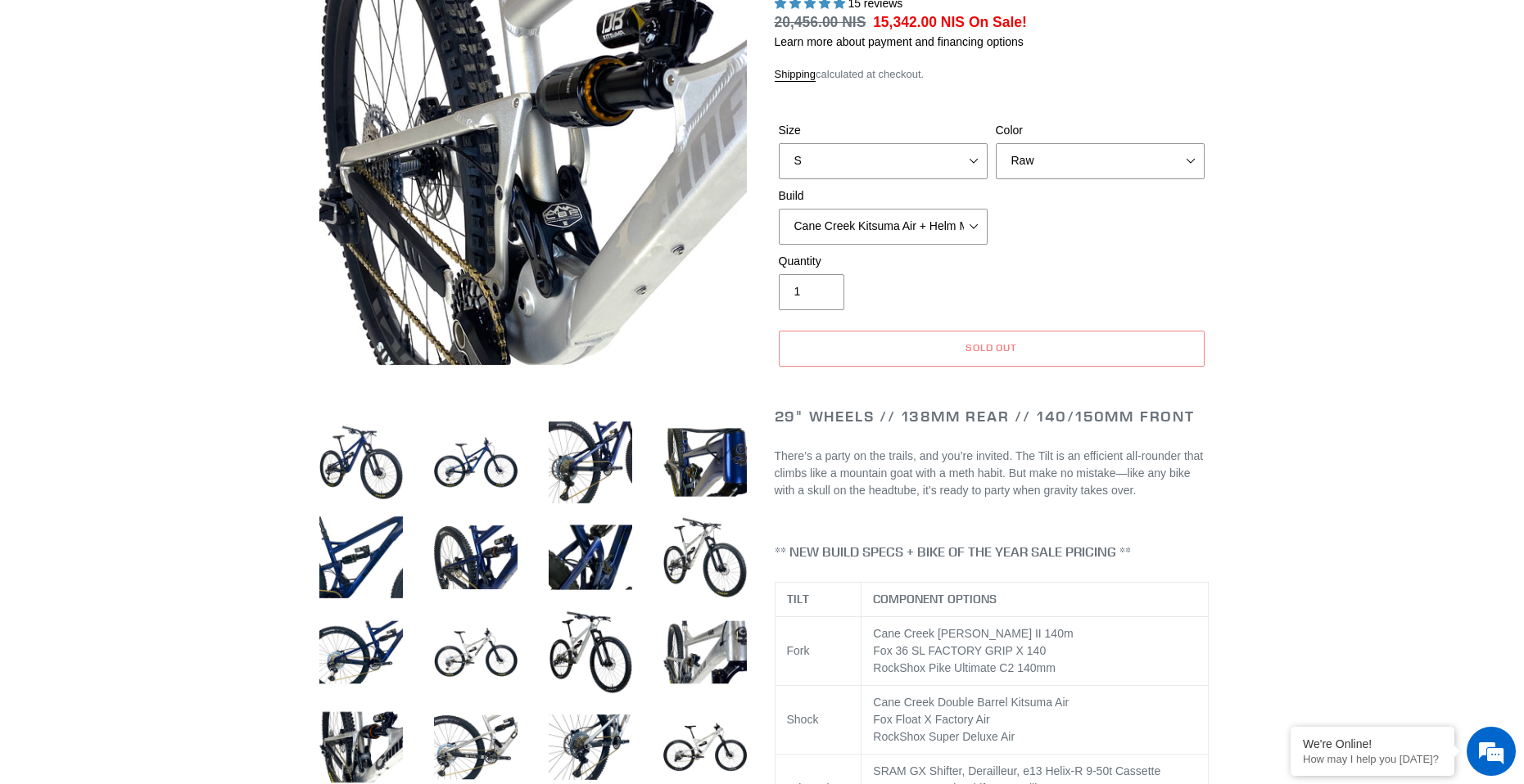
scroll to position [491, 0]
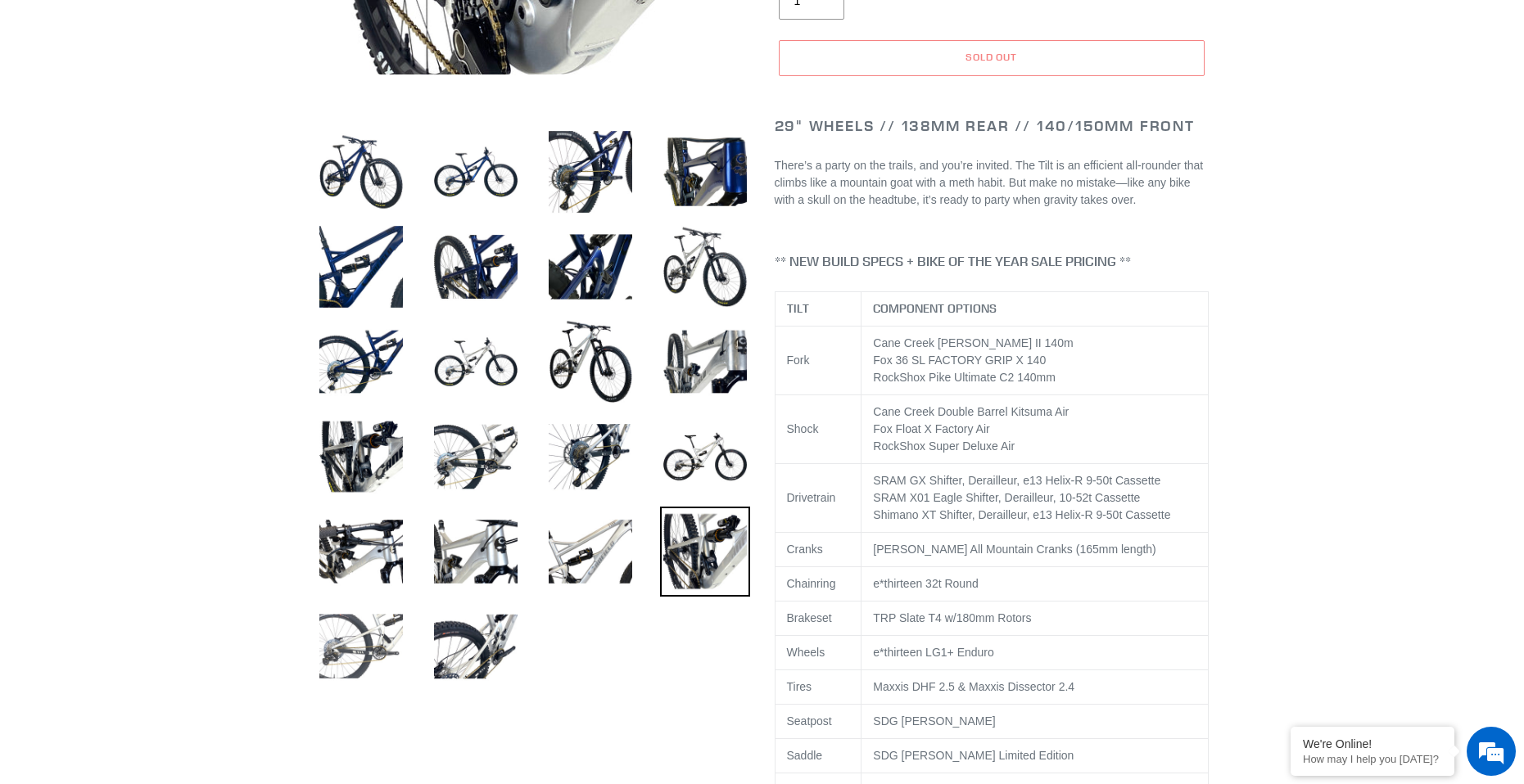
click at [374, 640] on img at bounding box center [361, 647] width 90 height 90
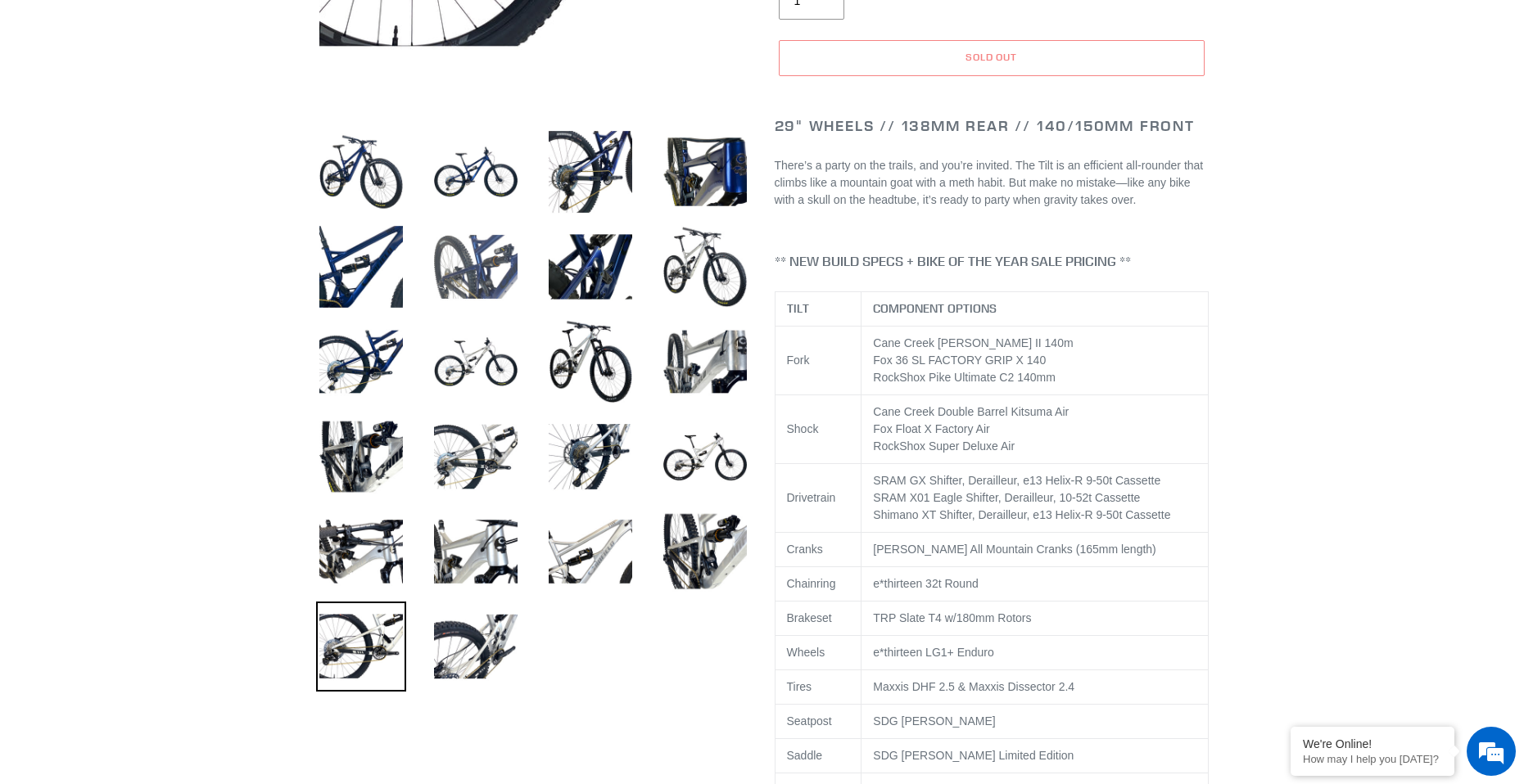
scroll to position [0, 0]
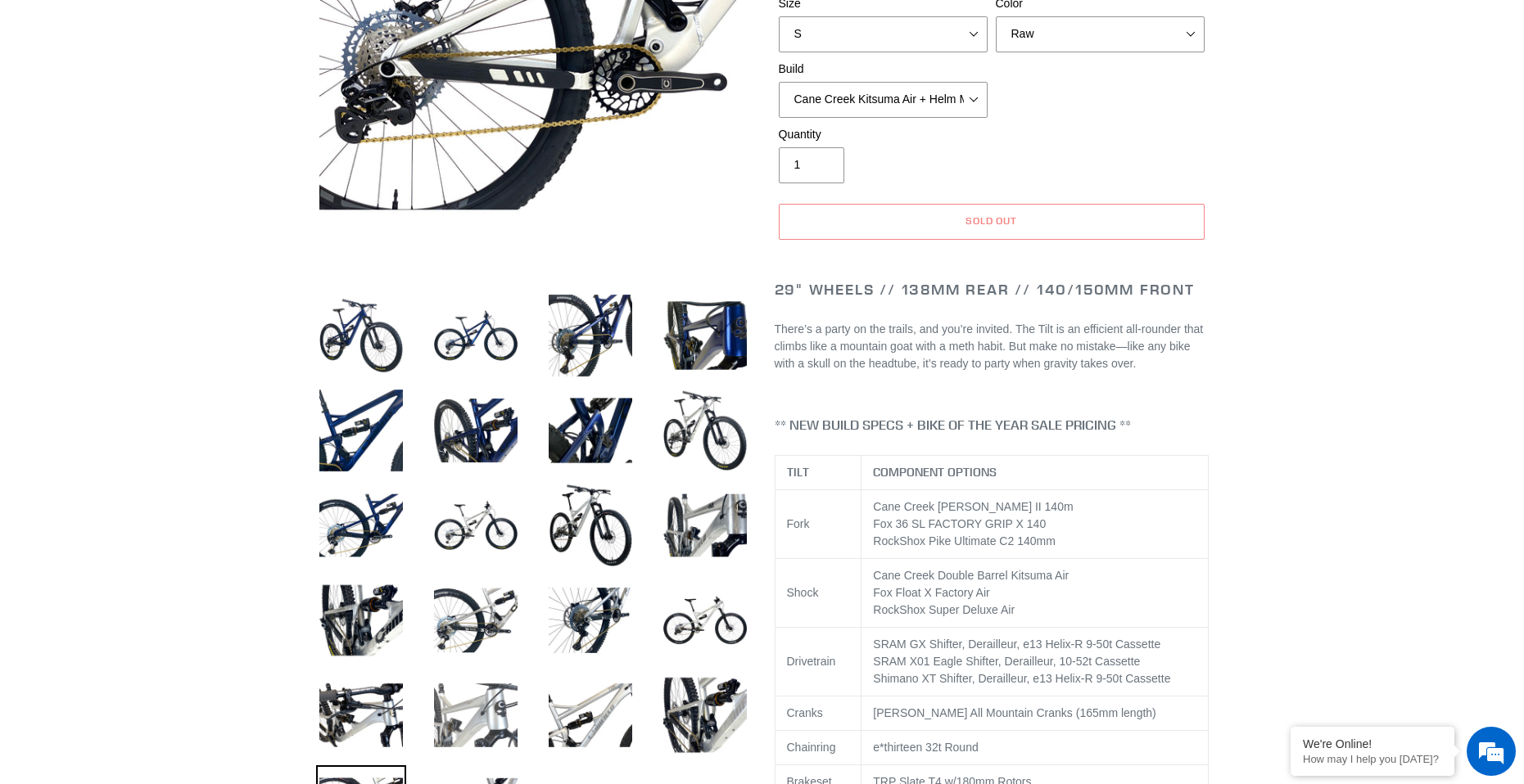
click at [474, 703] on img at bounding box center [476, 716] width 90 height 90
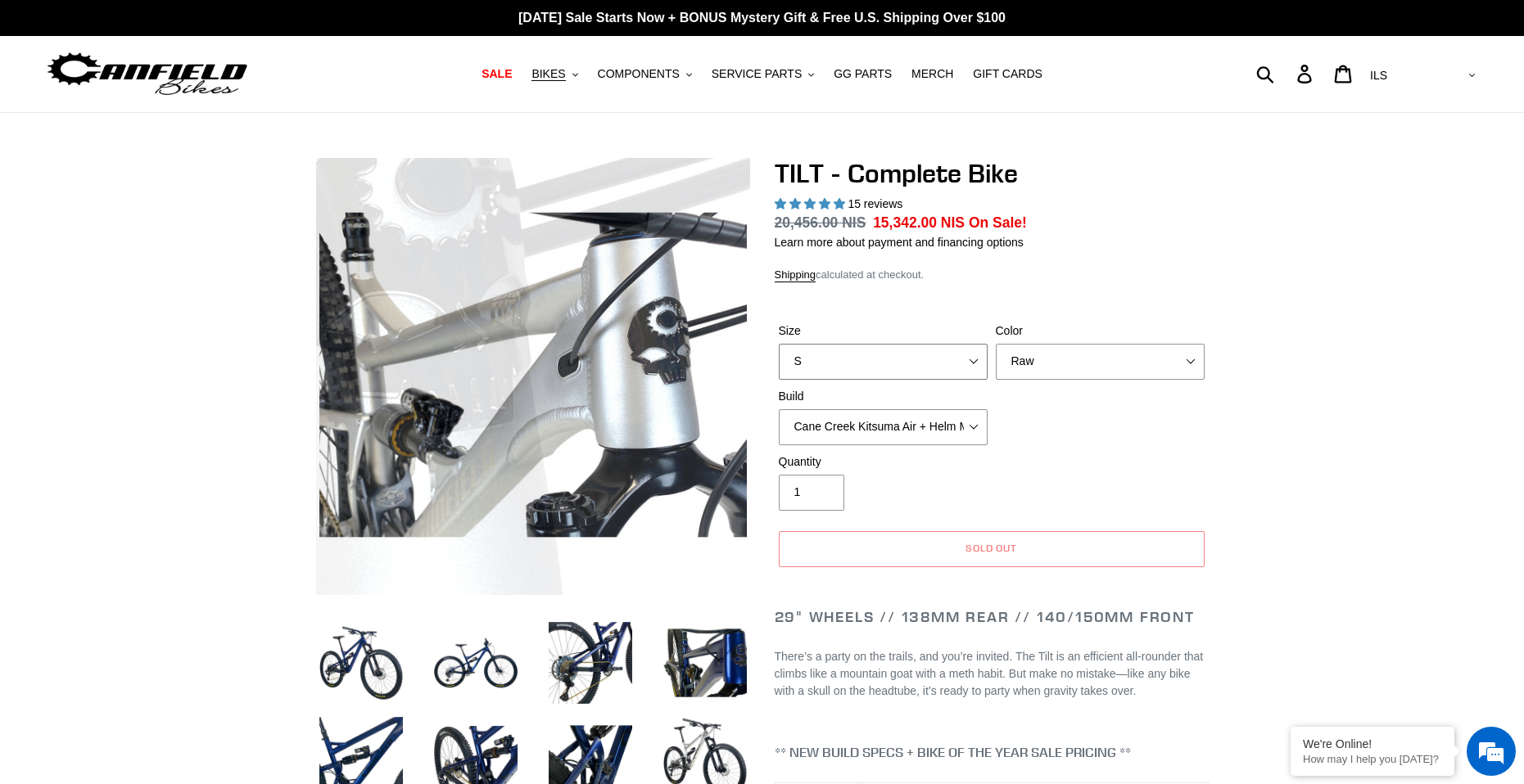
drag, startPoint x: 782, startPoint y: 365, endPoint x: 801, endPoint y: 378, distance: 23.0
click at [782, 365] on select "S M L" at bounding box center [883, 362] width 209 height 36
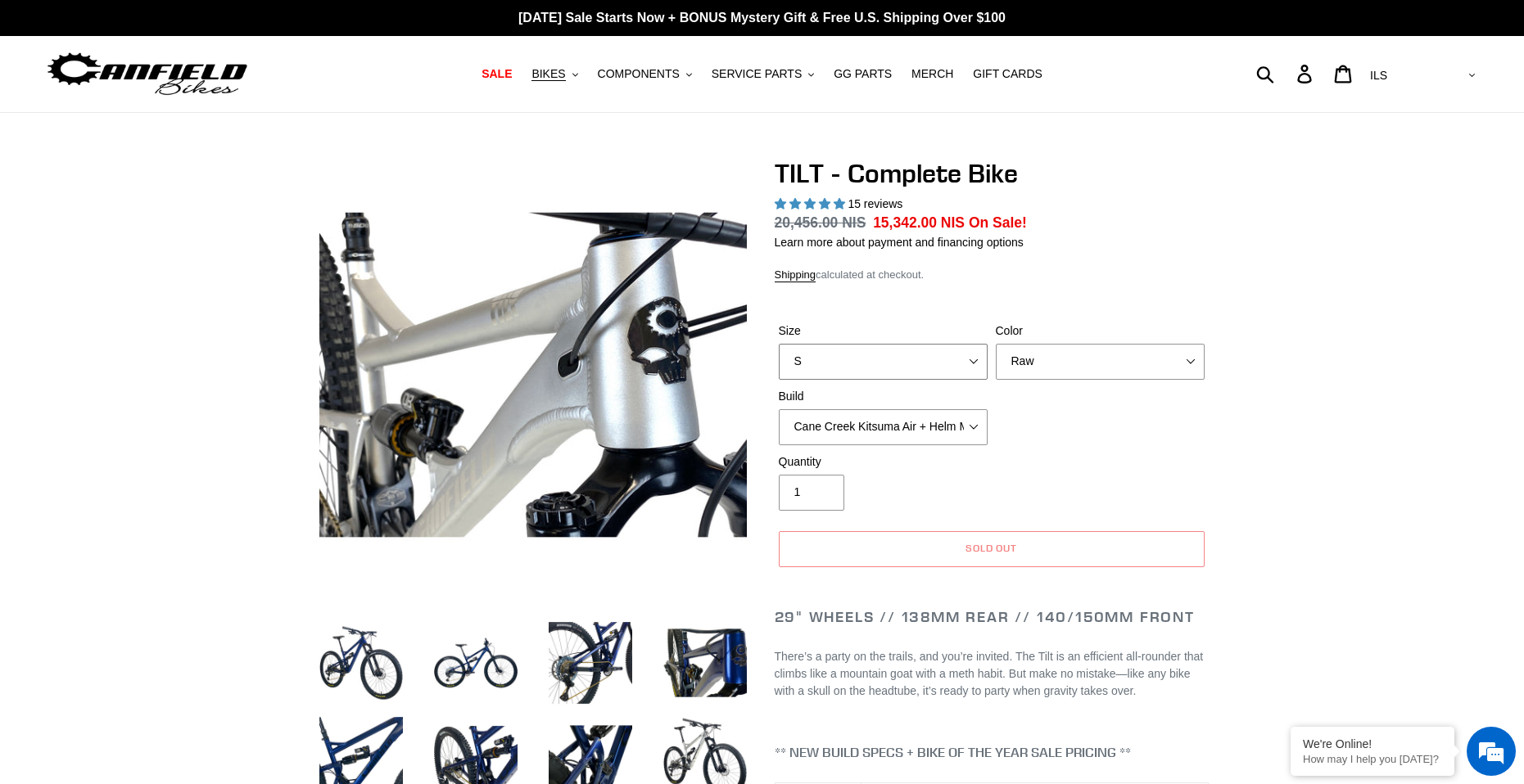
select select "M"
click at [778, 344] on select "S M L" at bounding box center [883, 362] width 209 height 36
drag, startPoint x: 818, startPoint y: 423, endPoint x: 843, endPoint y: 418, distance: 25.5
click at [822, 422] on select "Cane Creek Kitsuma Air + Helm MKII 140 + SRAM GX Cane Creek Kitsuma Air + Helm …" at bounding box center [883, 428] width 209 height 36
click at [895, 430] on select "Cane Creek Kitsuma Air + Helm MKII 140 + SRAM GX Cane Creek Kitsuma Air + Helm …" at bounding box center [883, 428] width 209 height 36
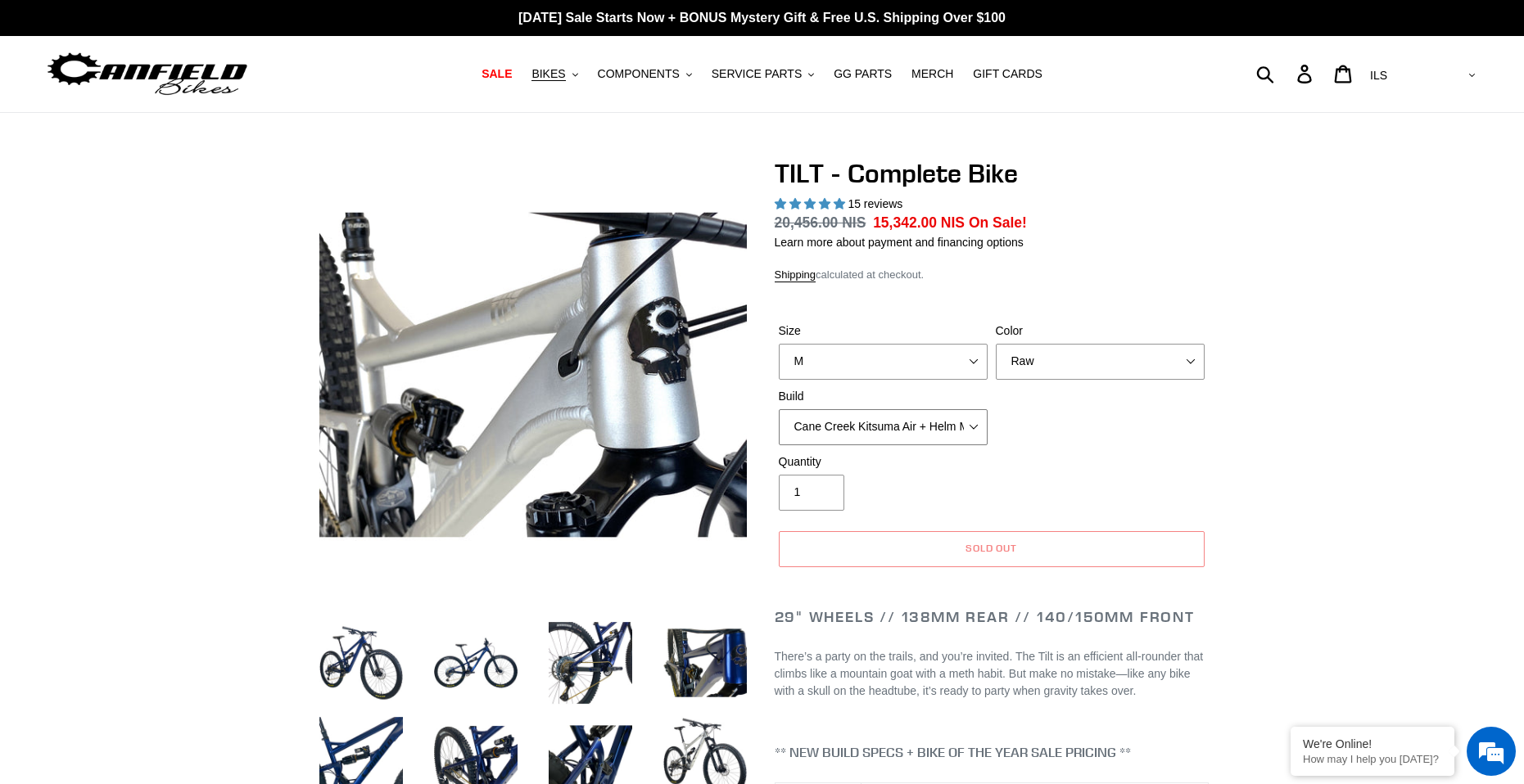
click at [894, 429] on select "Cane Creek Kitsuma Air + Helm MKII 140 + SRAM GX Cane Creek Kitsuma Air + Helm …" at bounding box center [883, 428] width 209 height 36
click at [1166, 439] on div "Size S M L Color Pearl Night Blue Stealth Silver Raw Build Cane Creek Kitsuma A…" at bounding box center [991, 388] width 434 height 131
click at [1098, 260] on div "TILT - Complete Bike 15 reviews Regular price 20,456.00 NIS Sale price 15,342.0…" at bounding box center [991, 370] width 434 height 426
drag, startPoint x: 998, startPoint y: 165, endPoint x: 781, endPoint y: 156, distance: 217.2
click at [781, 158] on h1 "TILT - Complete Bike" at bounding box center [991, 173] width 434 height 31
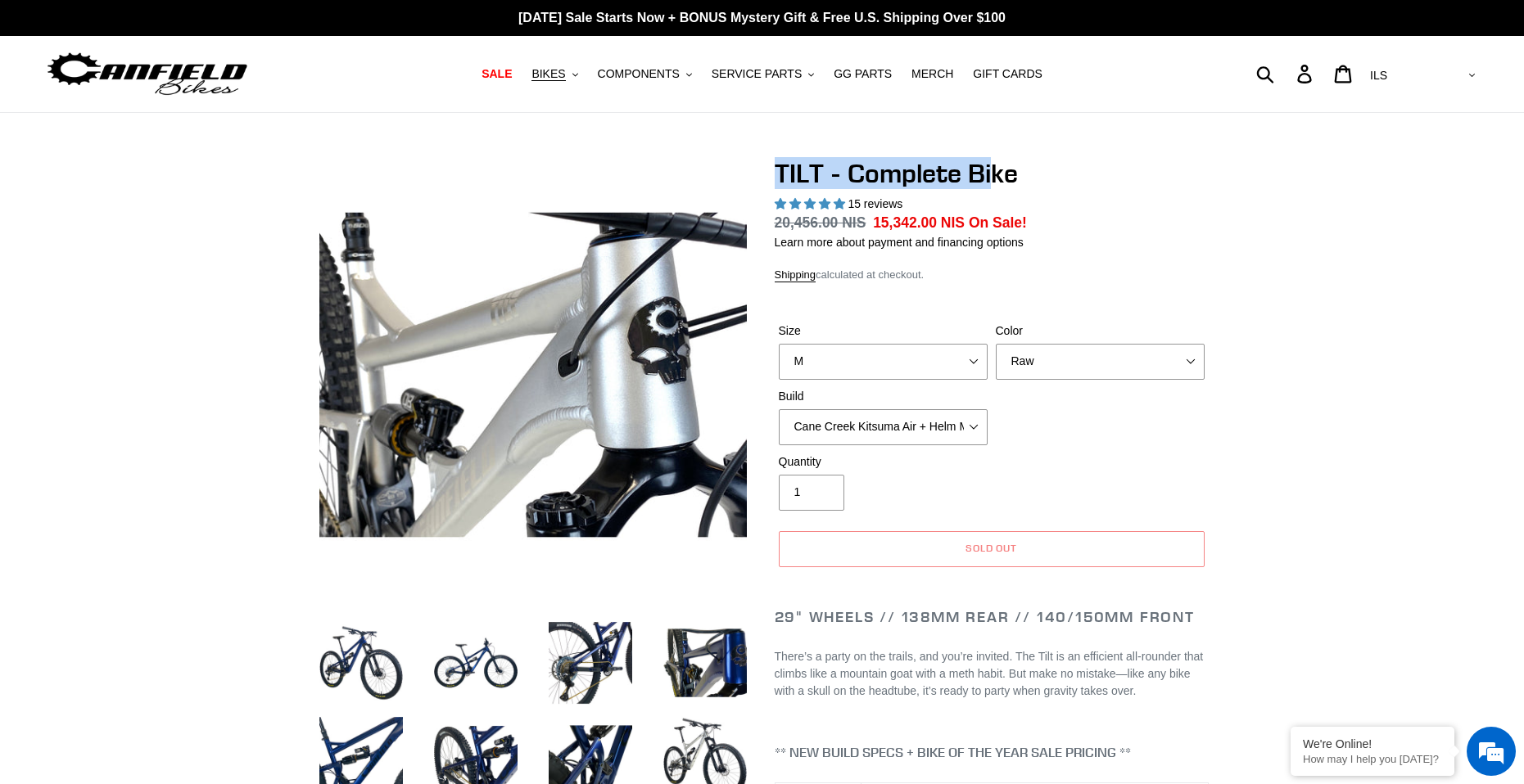
click at [781, 158] on h1 "TILT - Complete Bike" at bounding box center [991, 173] width 434 height 31
click at [1028, 347] on select "Pearl Night Blue Stealth Silver Raw" at bounding box center [1100, 362] width 209 height 36
click at [996, 344] on select "Pearl Night Blue Stealth Silver Raw" at bounding box center [1100, 362] width 209 height 36
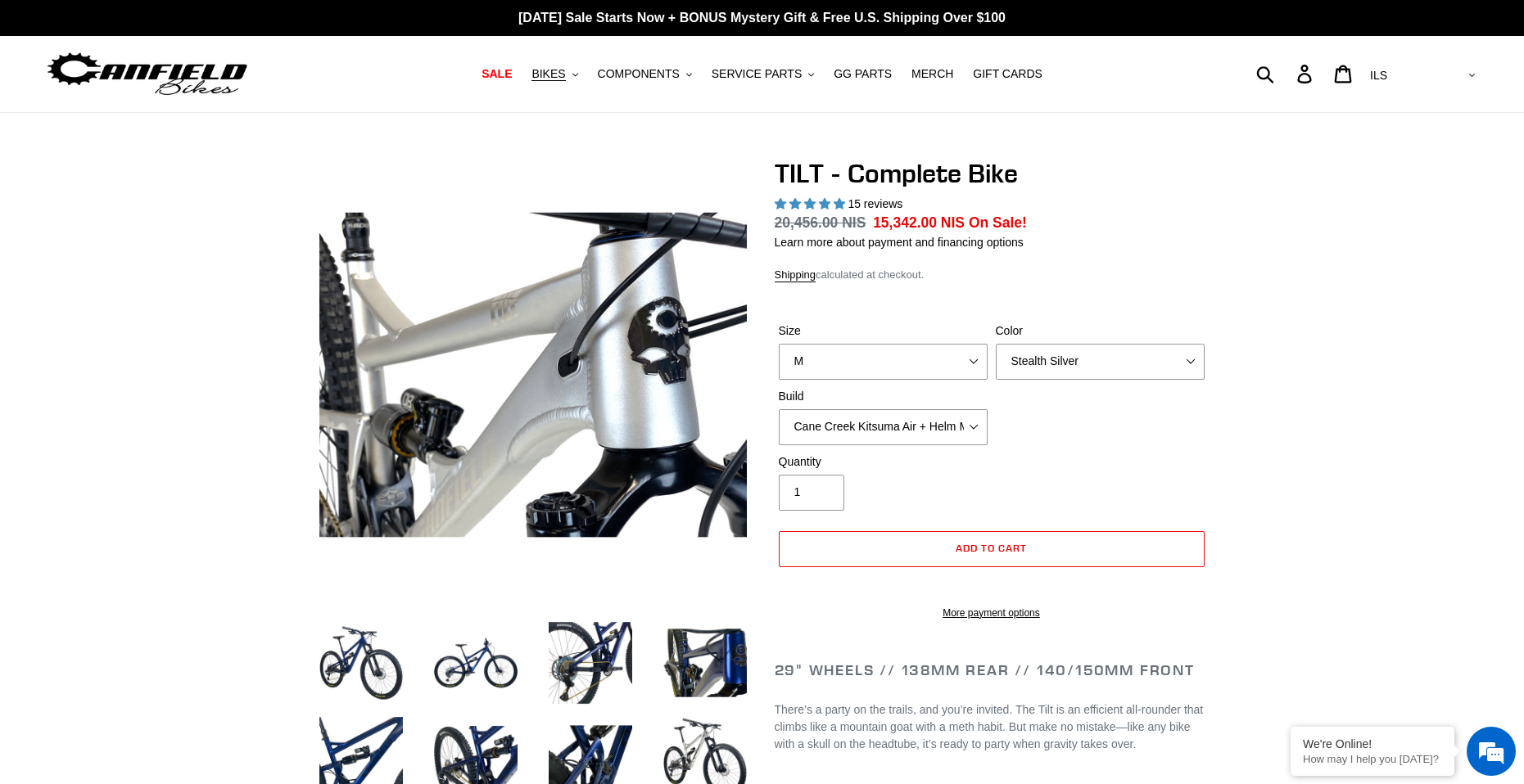
click at [1104, 340] on div "Color Pearl Night Blue Stealth Silver Raw" at bounding box center [1100, 351] width 217 height 57
click at [1106, 364] on select "Pearl Night Blue Stealth Silver Raw" at bounding box center [1100, 362] width 209 height 36
click at [996, 344] on select "Pearl Night Blue Stealth Silver Raw" at bounding box center [1100, 362] width 209 height 36
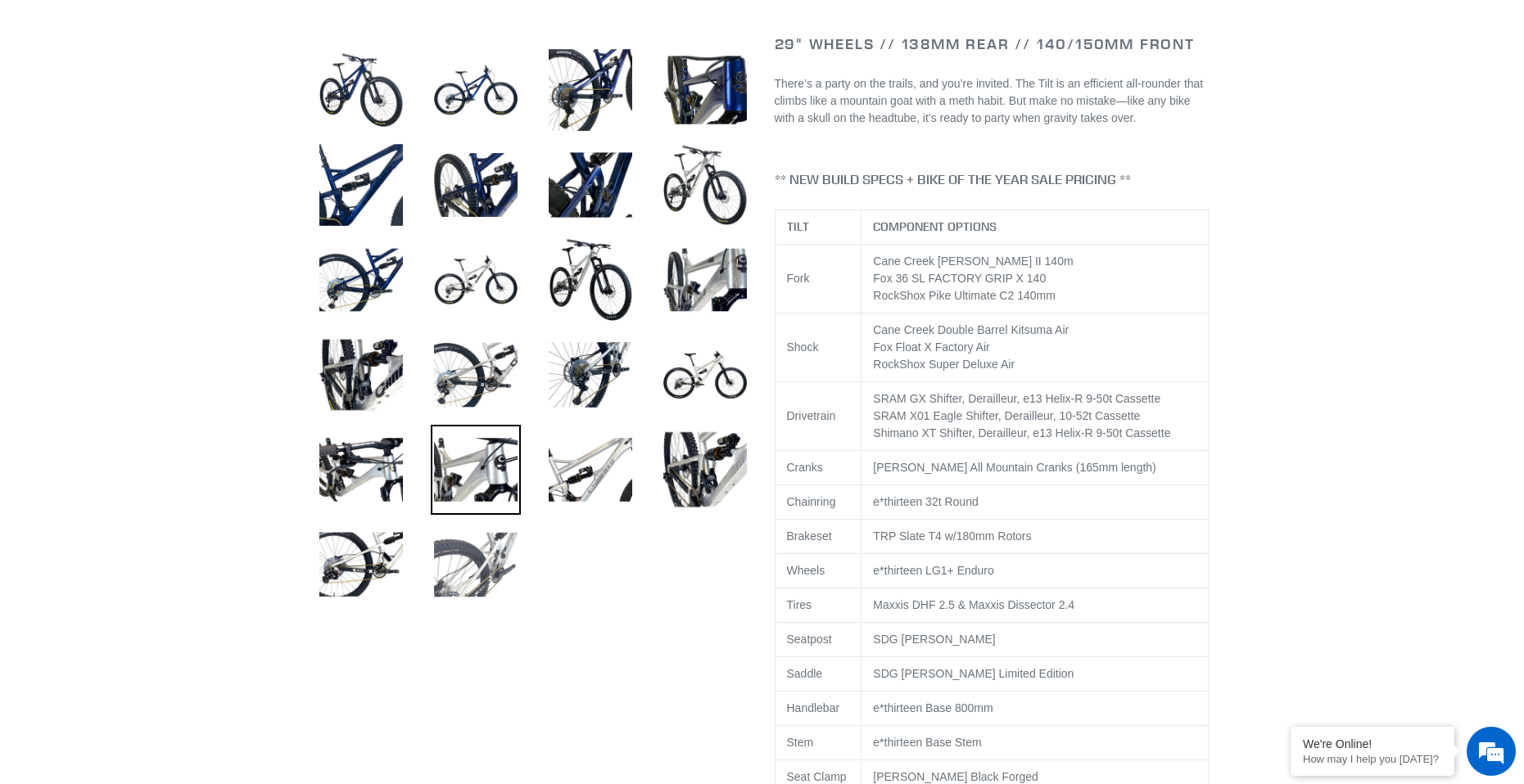
click at [491, 576] on img at bounding box center [476, 565] width 90 height 90
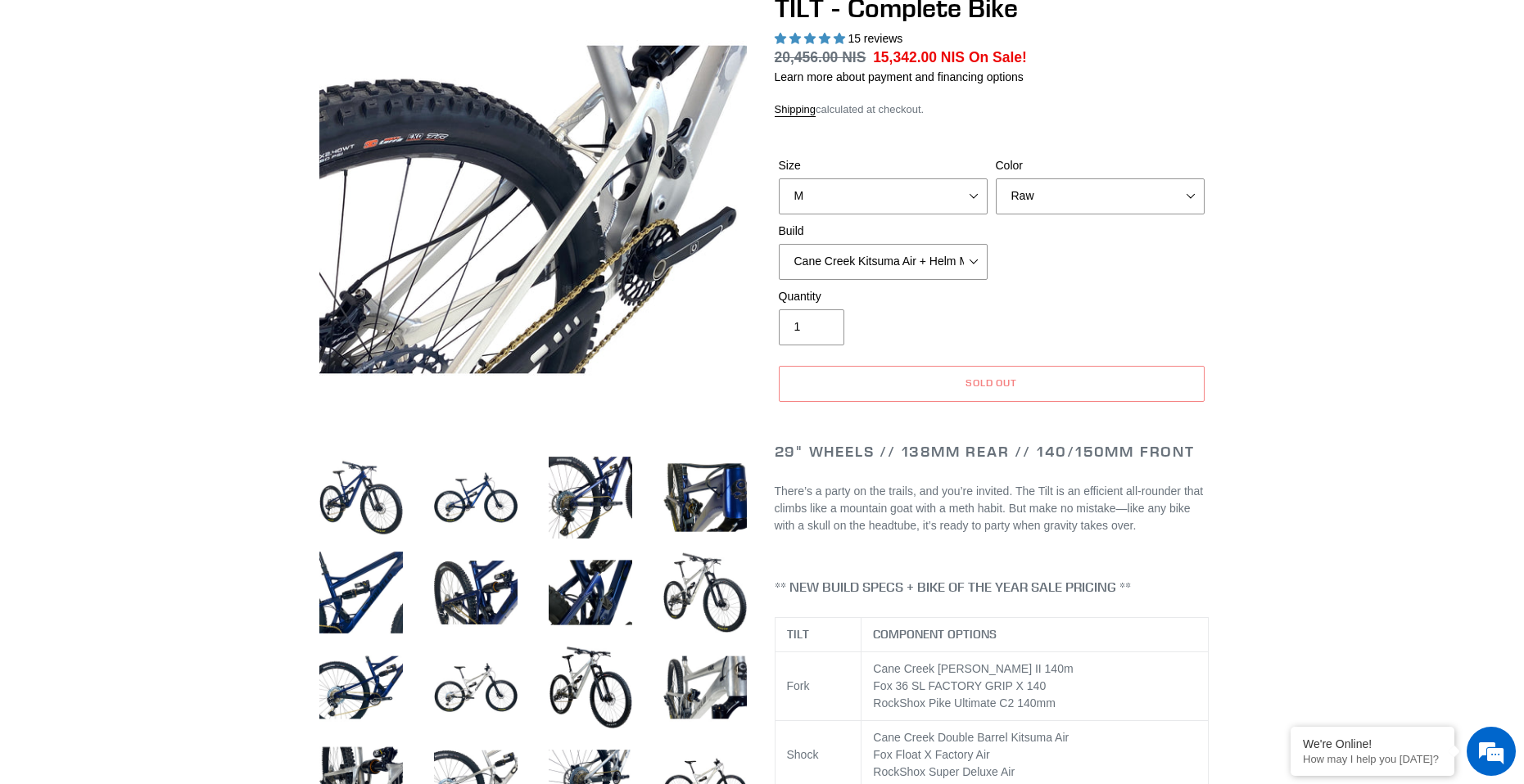
scroll to position [163, 0]
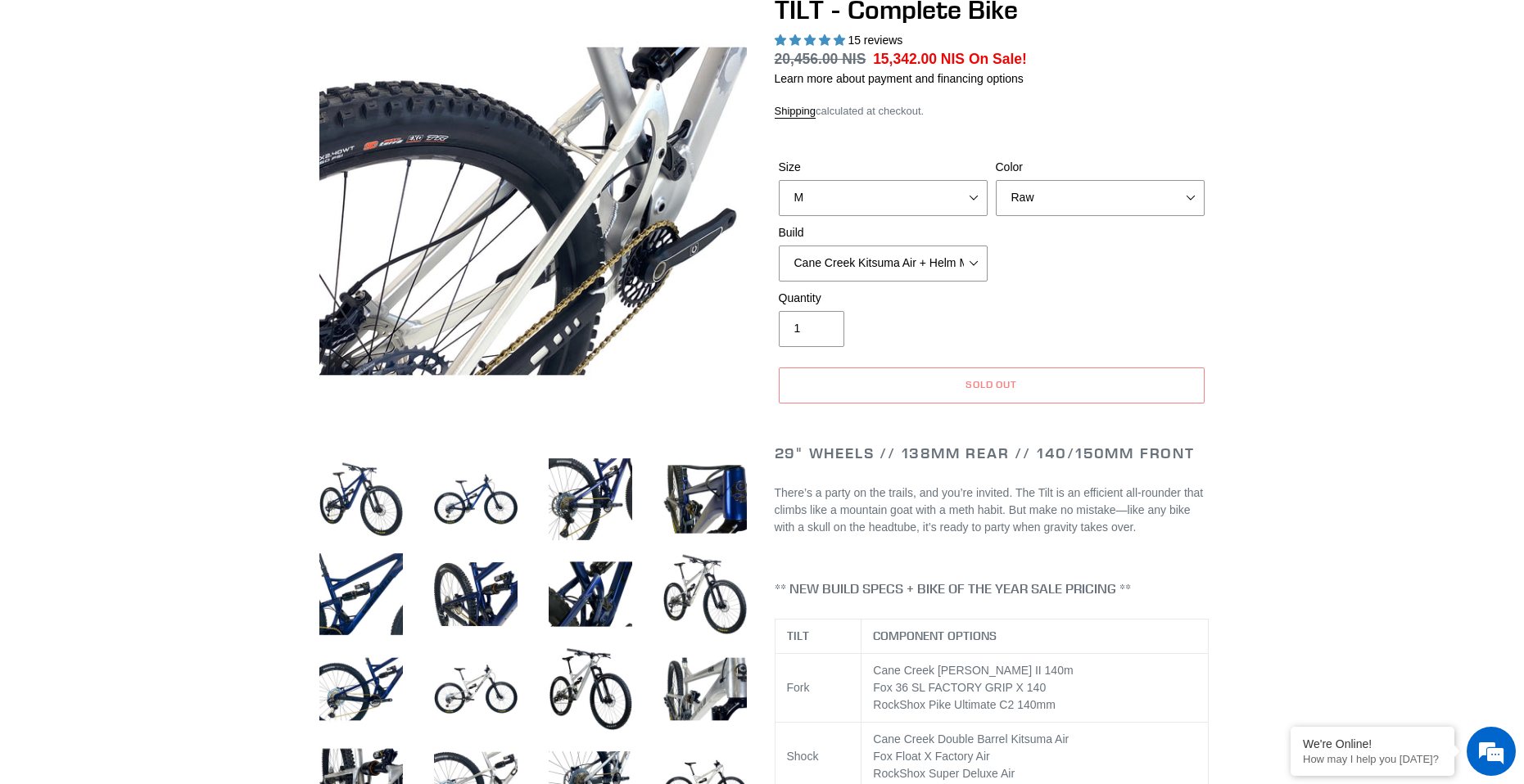
drag, startPoint x: 287, startPoint y: 720, endPoint x: 257, endPoint y: 711, distance: 31.3
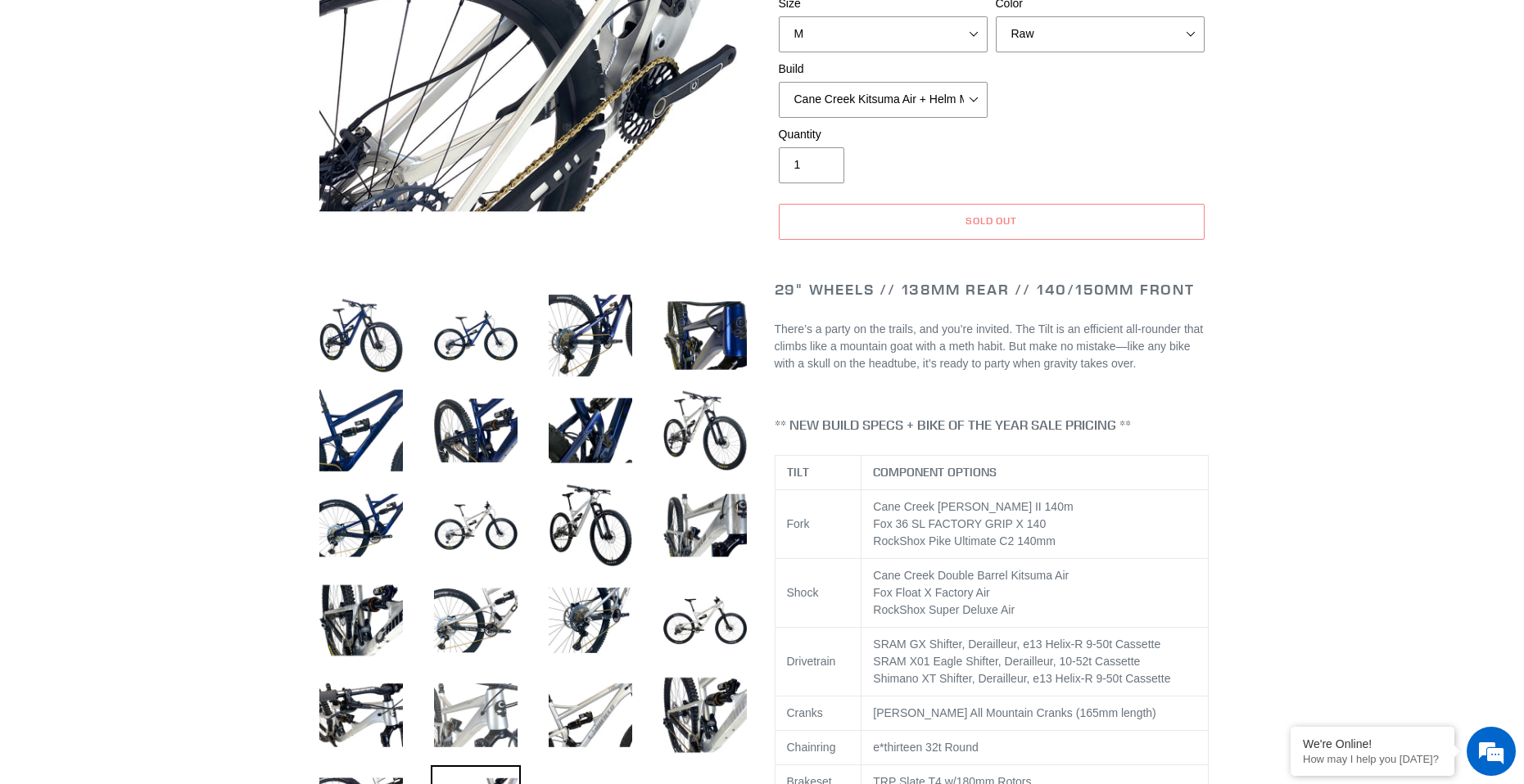
click at [508, 683] on img at bounding box center [476, 716] width 90 height 90
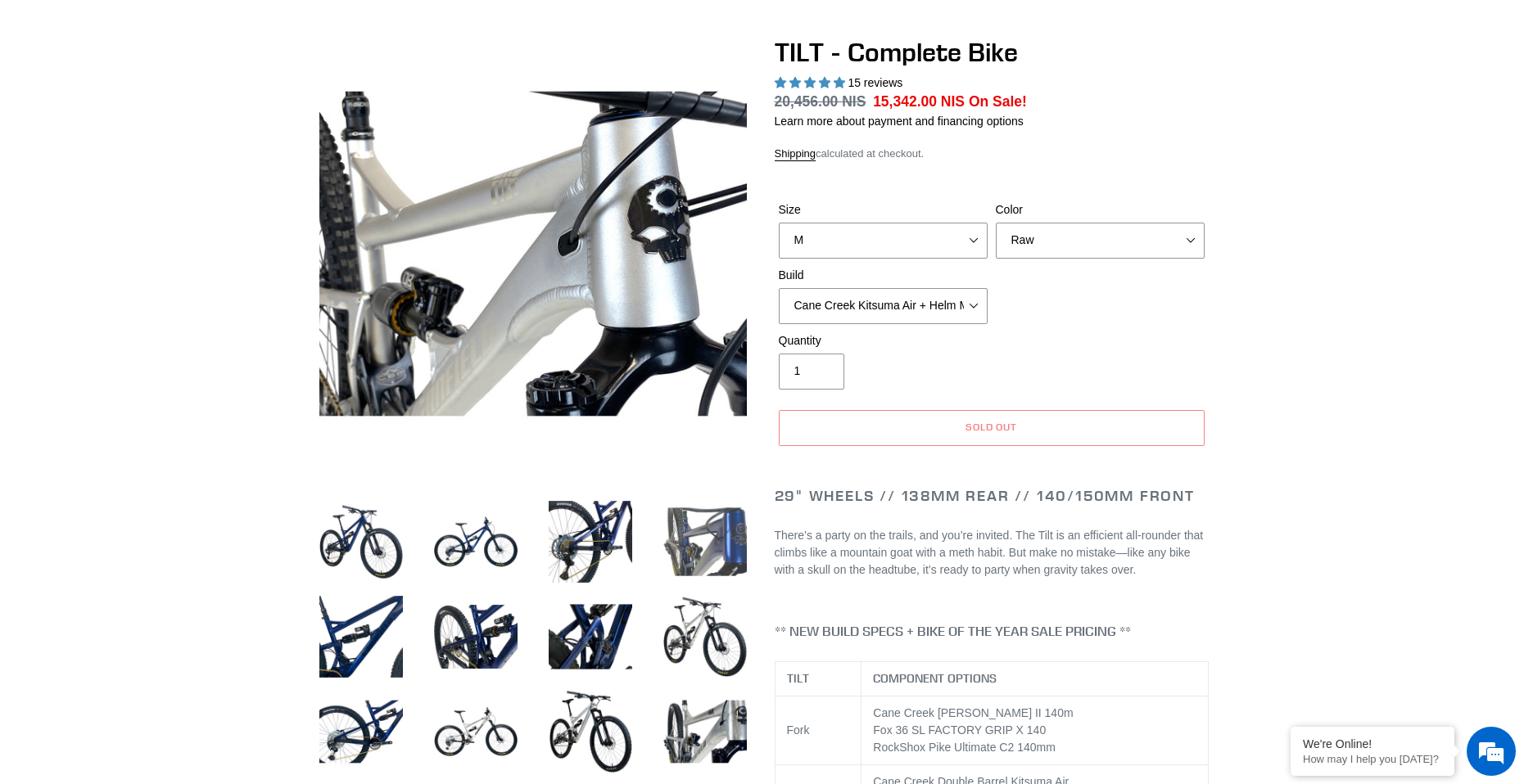
scroll to position [82, 0]
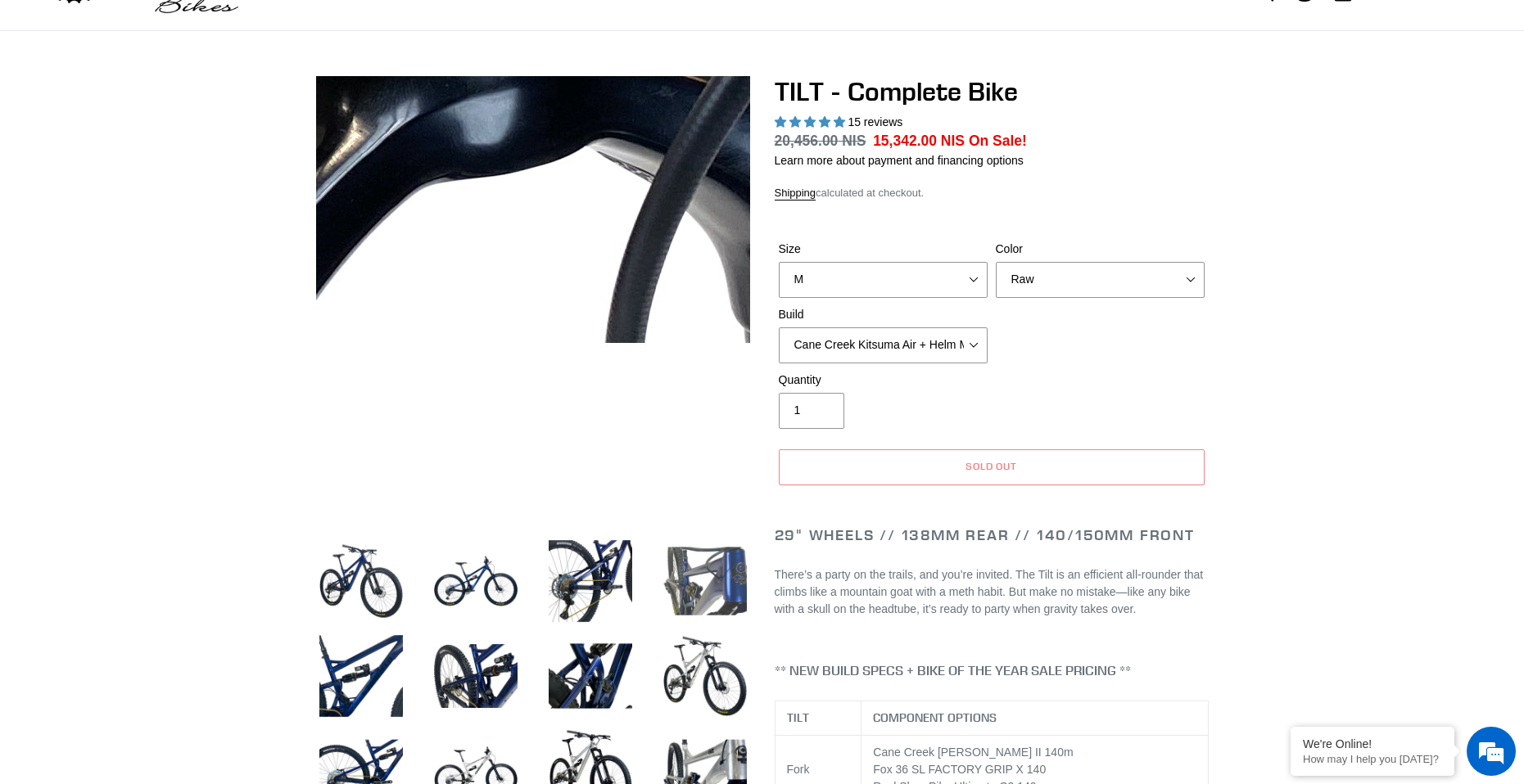
click at [687, 577] on img at bounding box center [705, 581] width 90 height 90
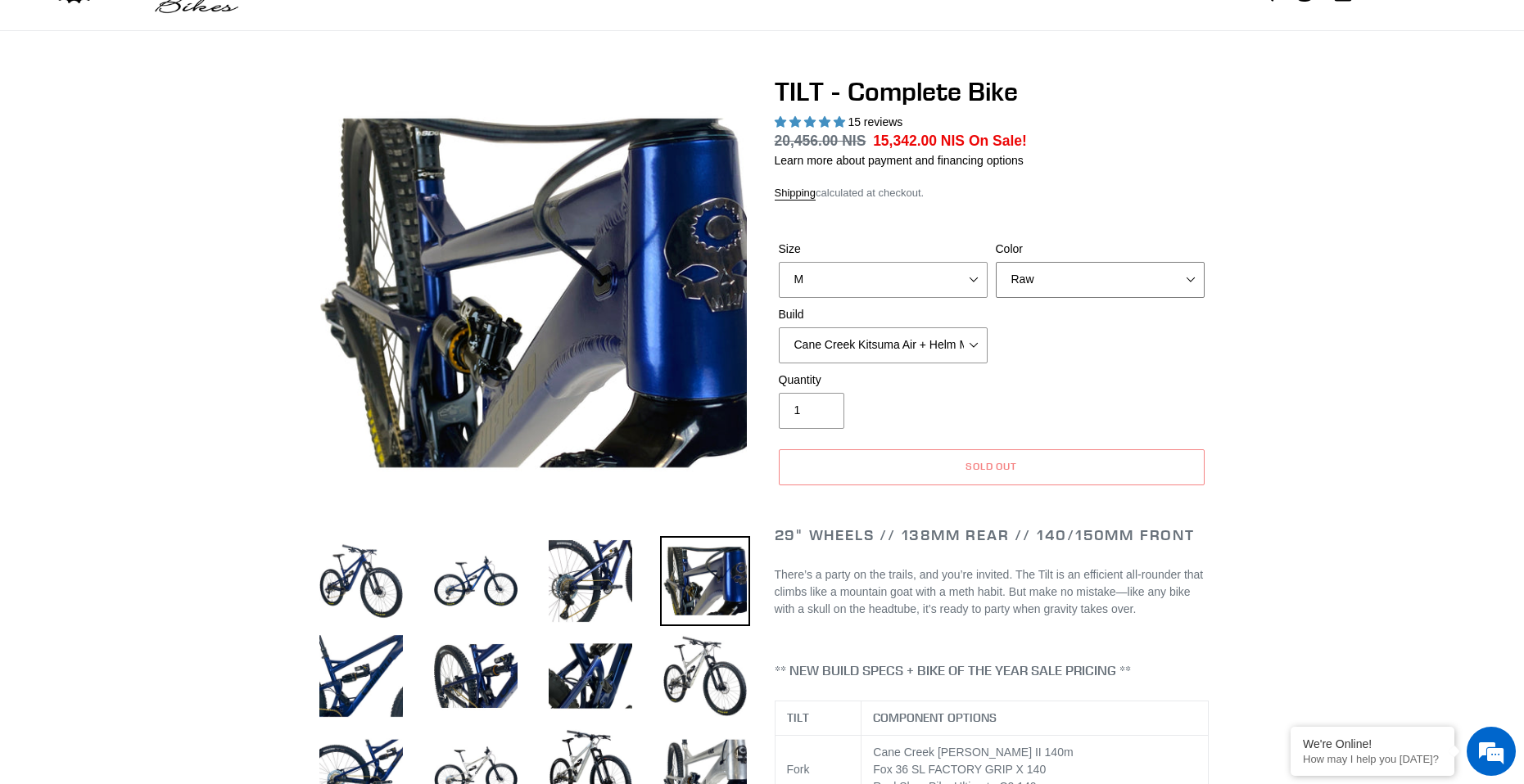
click at [1086, 273] on select "Pearl Night Blue Stealth Silver Raw" at bounding box center [1100, 280] width 209 height 36
click at [996, 262] on select "Pearl Night Blue Stealth Silver Raw" at bounding box center [1100, 280] width 209 height 36
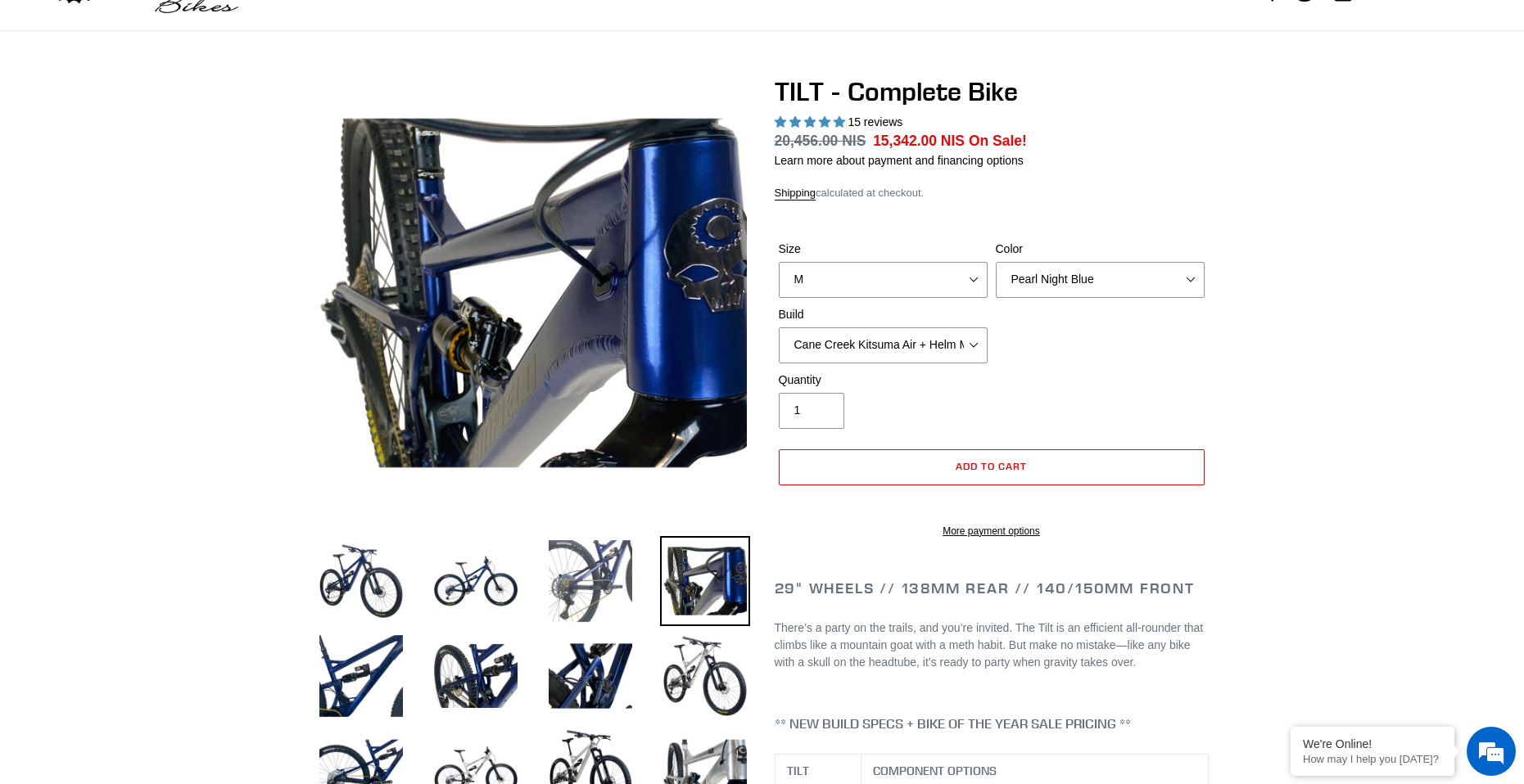
click at [574, 610] on img at bounding box center [590, 581] width 90 height 90
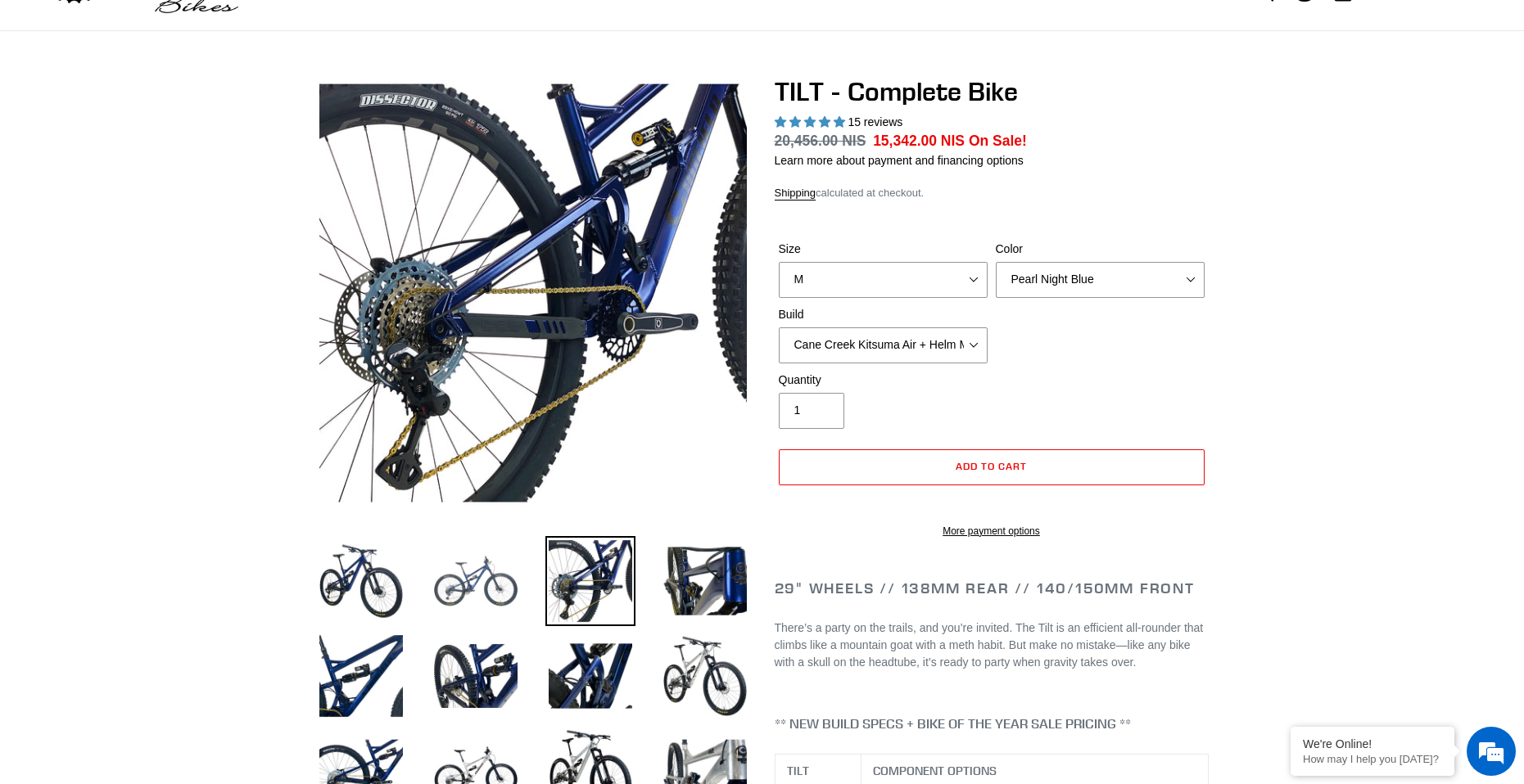
click at [489, 617] on img at bounding box center [476, 581] width 90 height 90
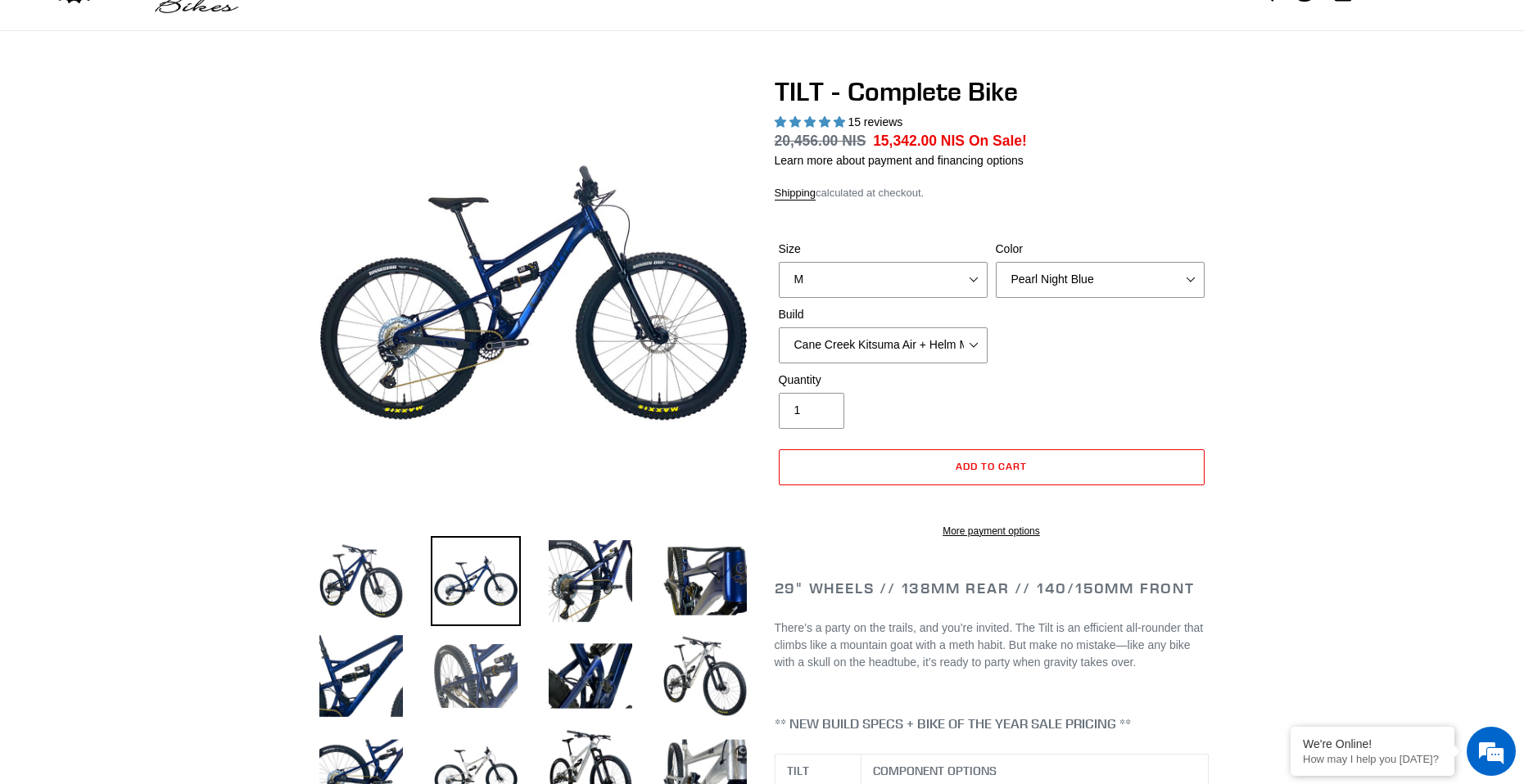
click at [476, 676] on img at bounding box center [476, 676] width 90 height 90
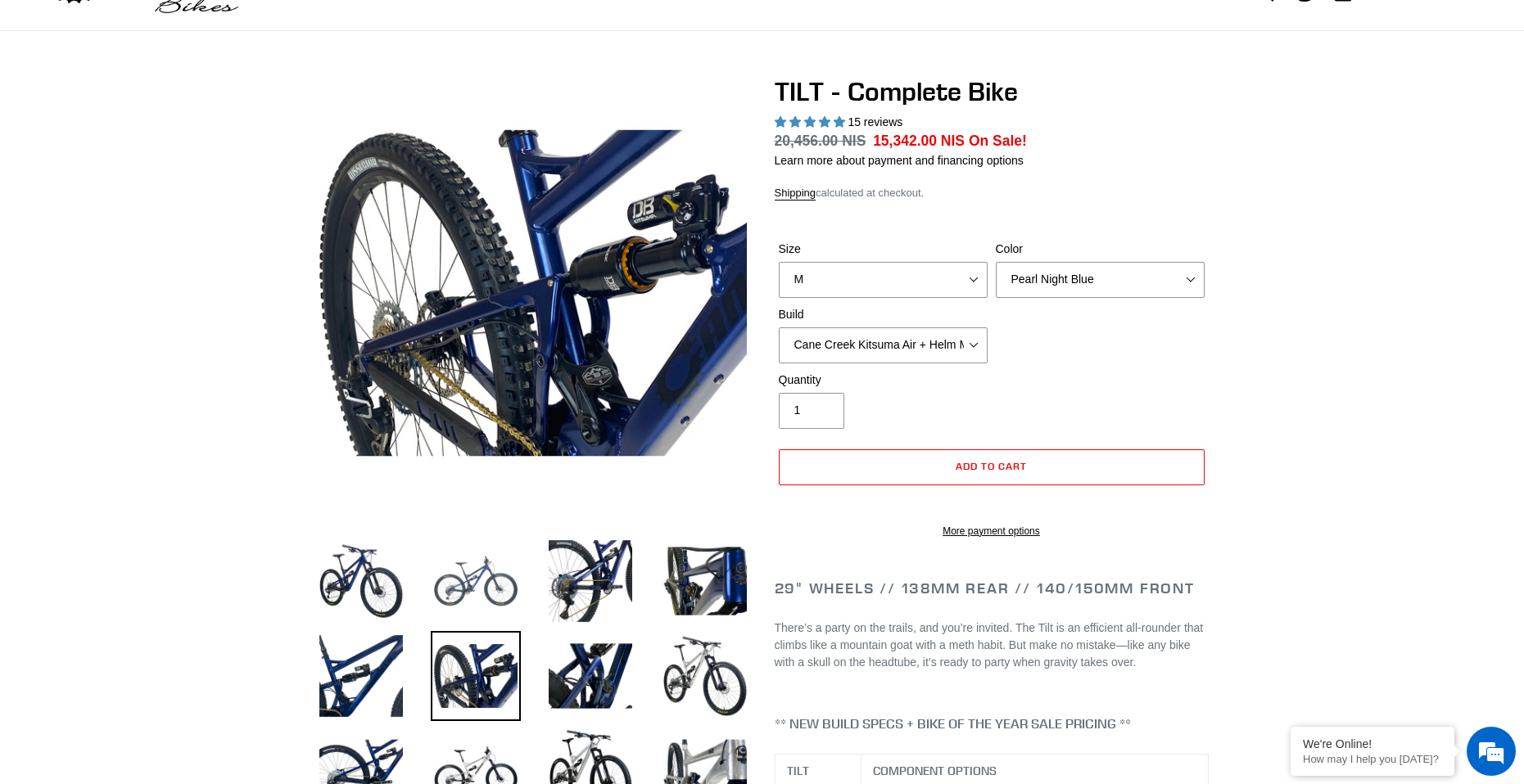
click at [486, 602] on img at bounding box center [476, 581] width 90 height 90
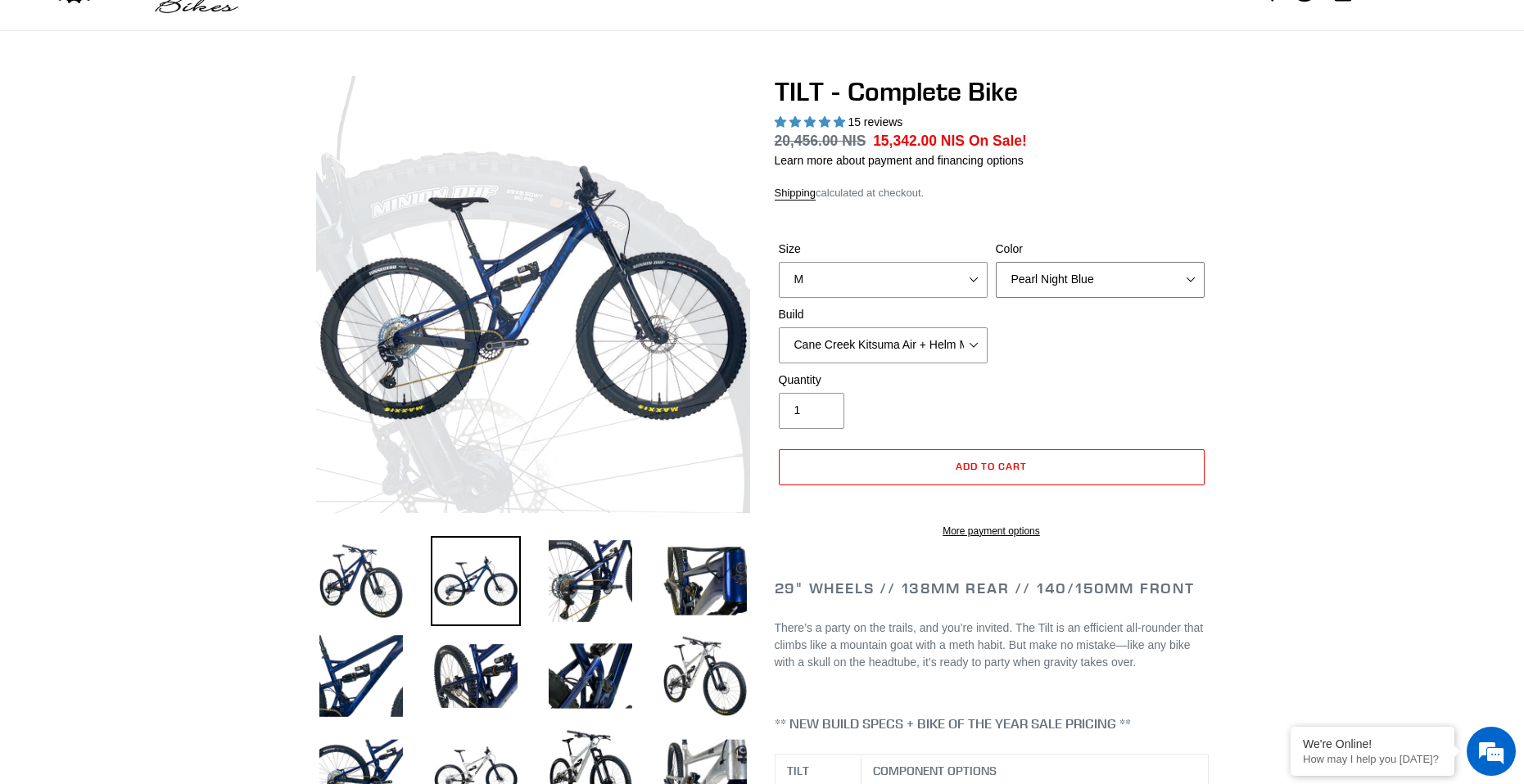
click at [1110, 277] on select "Pearl Night Blue Stealth Silver Raw" at bounding box center [1100, 280] width 209 height 36
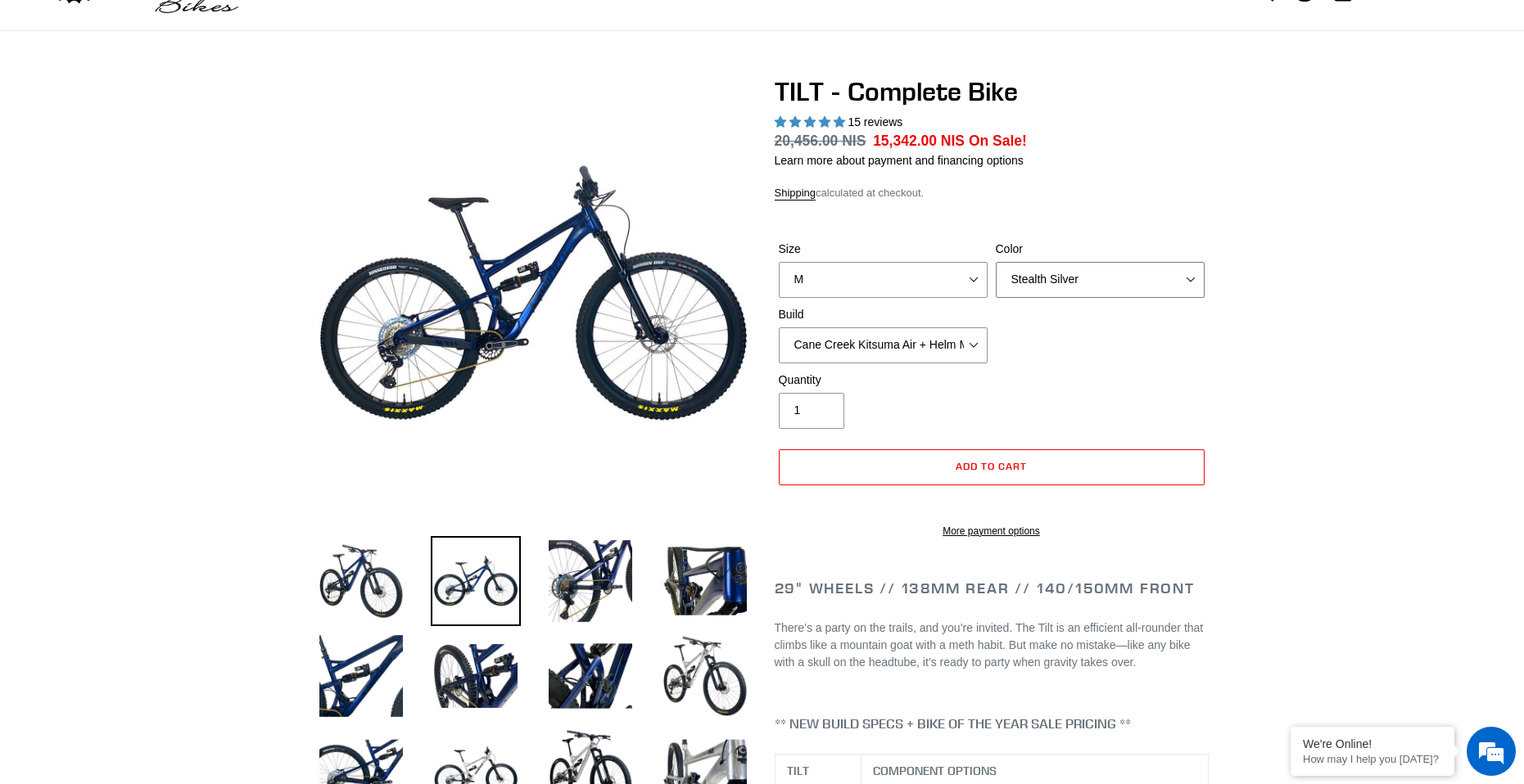
click at [996, 262] on select "Pearl Night Blue Stealth Silver Raw" at bounding box center [1100, 280] width 209 height 36
click at [679, 699] on img at bounding box center [705, 676] width 90 height 90
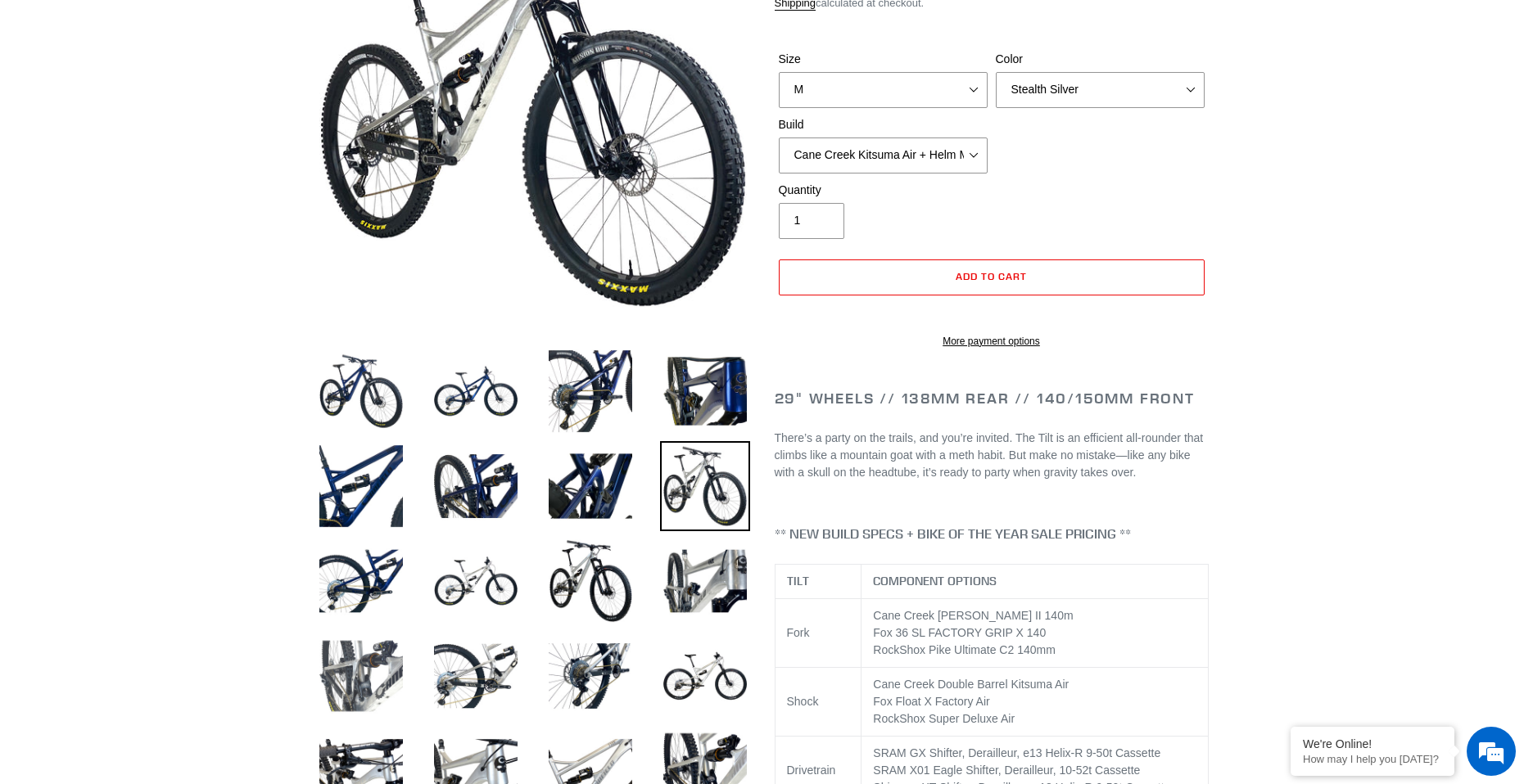
scroll to position [328, 0]
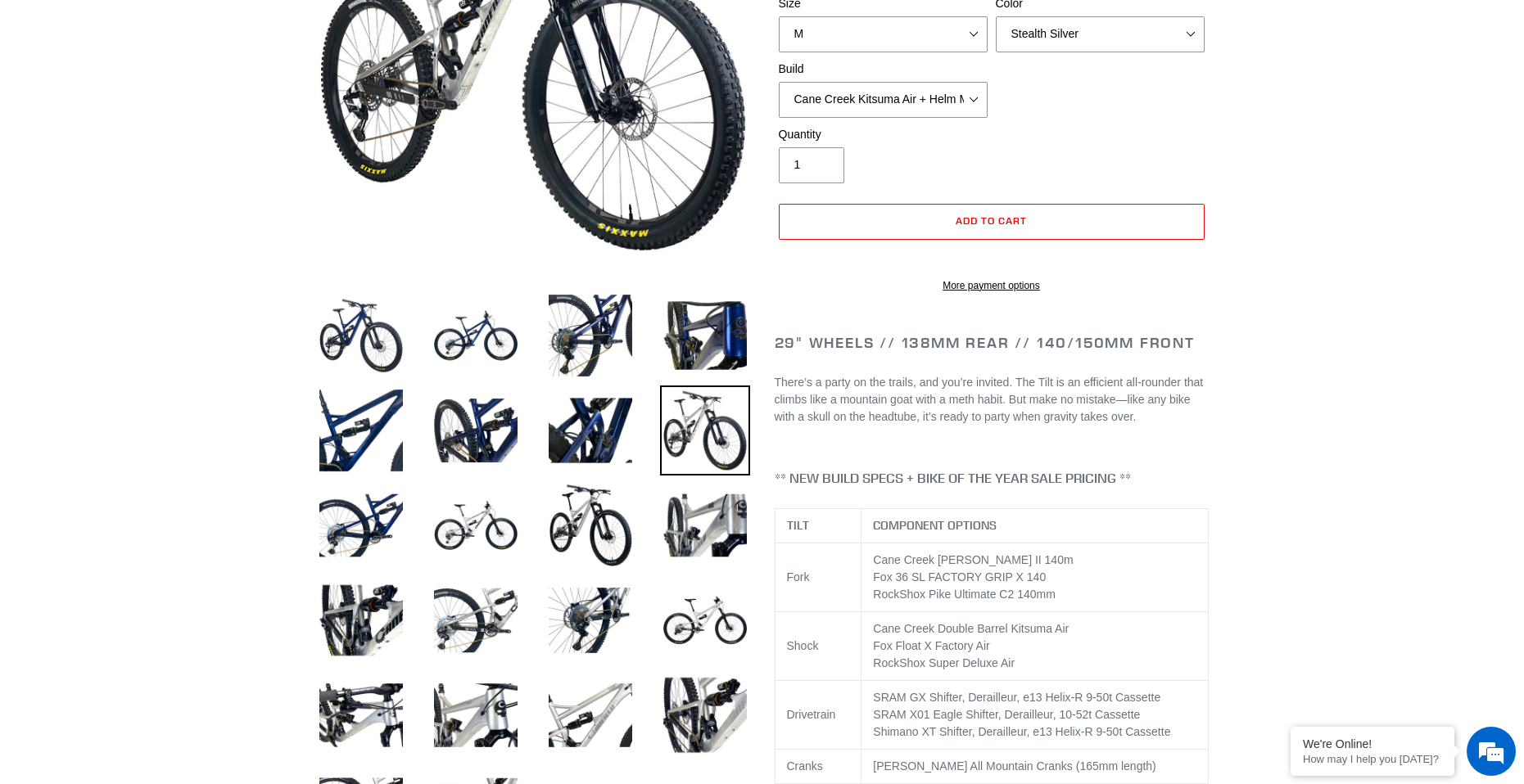
click at [728, 431] on img at bounding box center [705, 431] width 90 height 90
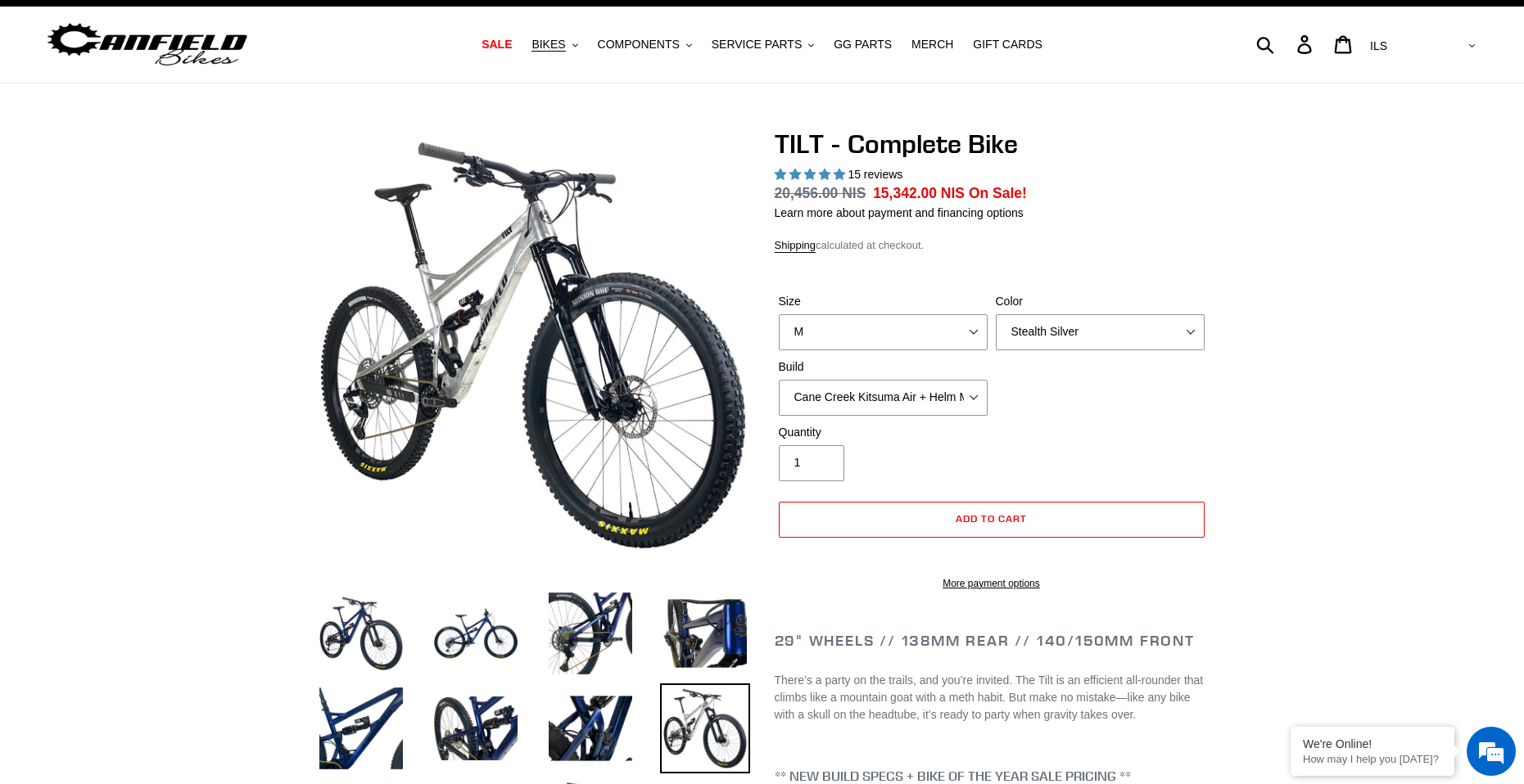
scroll to position [82, 0]
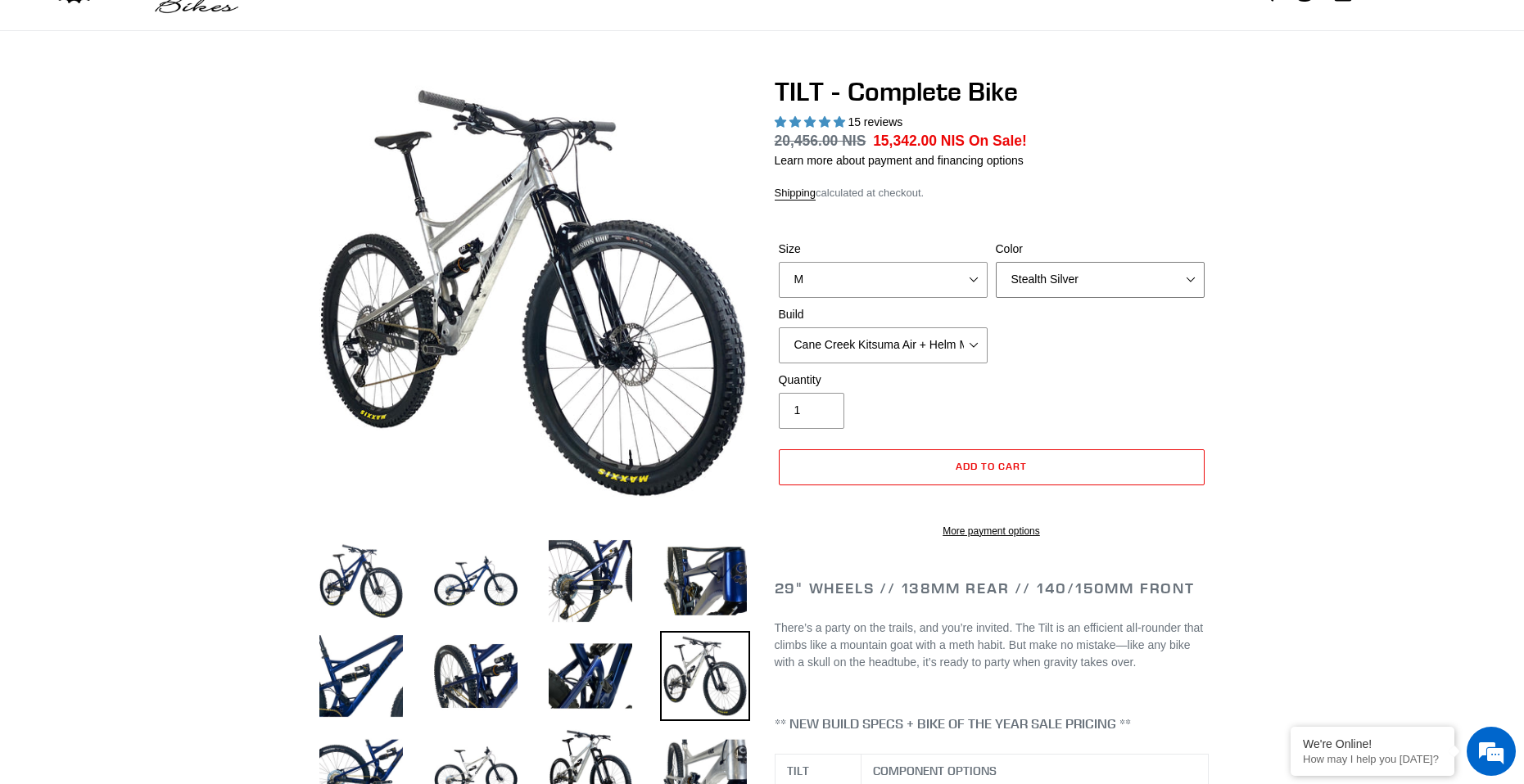
click at [1060, 278] on select "Pearl Night Blue Stealth Silver Raw" at bounding box center [1100, 280] width 209 height 36
select select "Pearl Night Blue"
click at [996, 262] on select "Pearl Night Blue Stealth Silver Raw" at bounding box center [1100, 280] width 209 height 36
click at [355, 601] on img at bounding box center [361, 581] width 90 height 90
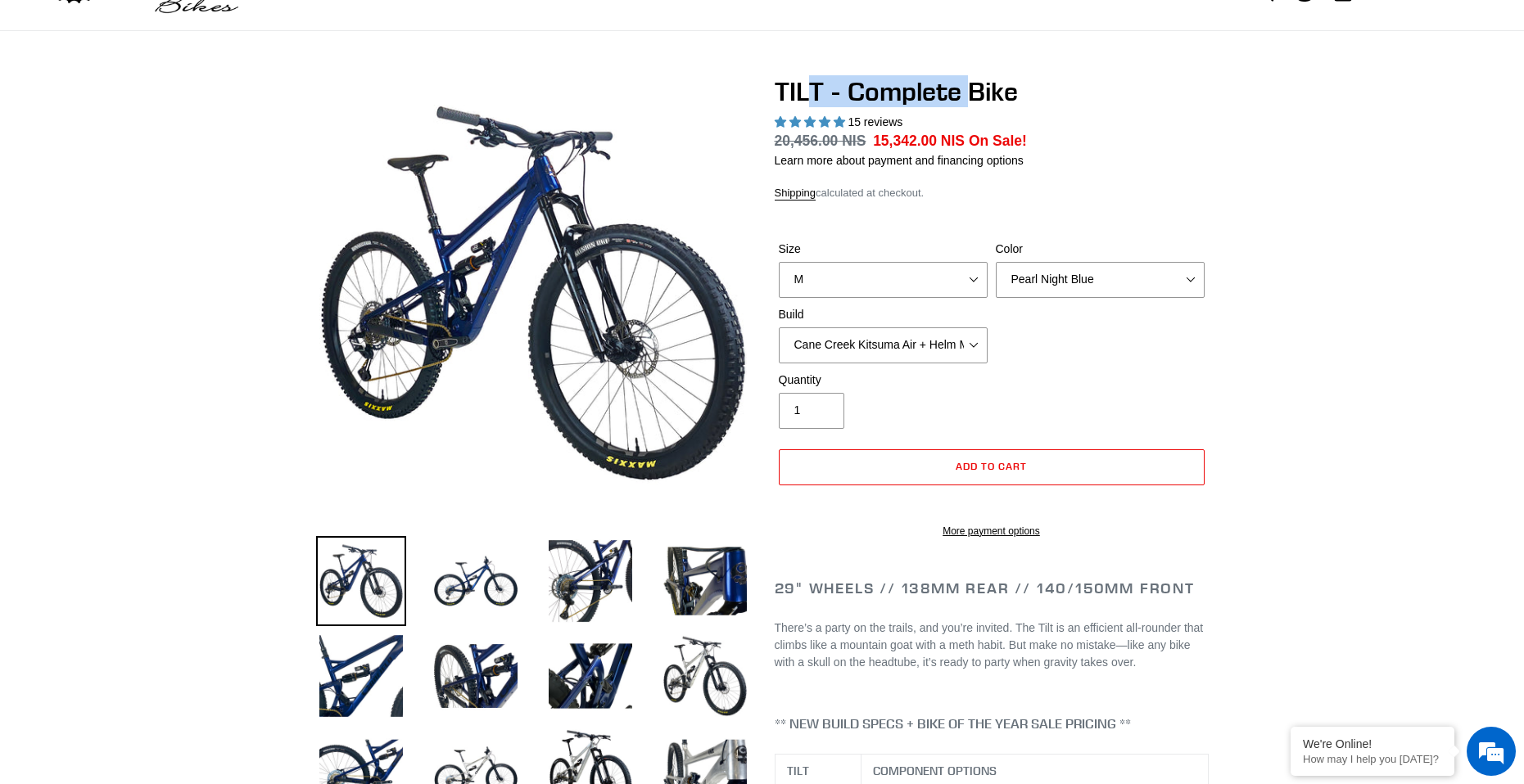
drag, startPoint x: 976, startPoint y: 102, endPoint x: 813, endPoint y: 77, distance: 164.9
click at [813, 77] on h1 "TILT - Complete Bike" at bounding box center [991, 92] width 434 height 31
drag, startPoint x: 783, startPoint y: 72, endPoint x: 1121, endPoint y: 94, distance: 338.7
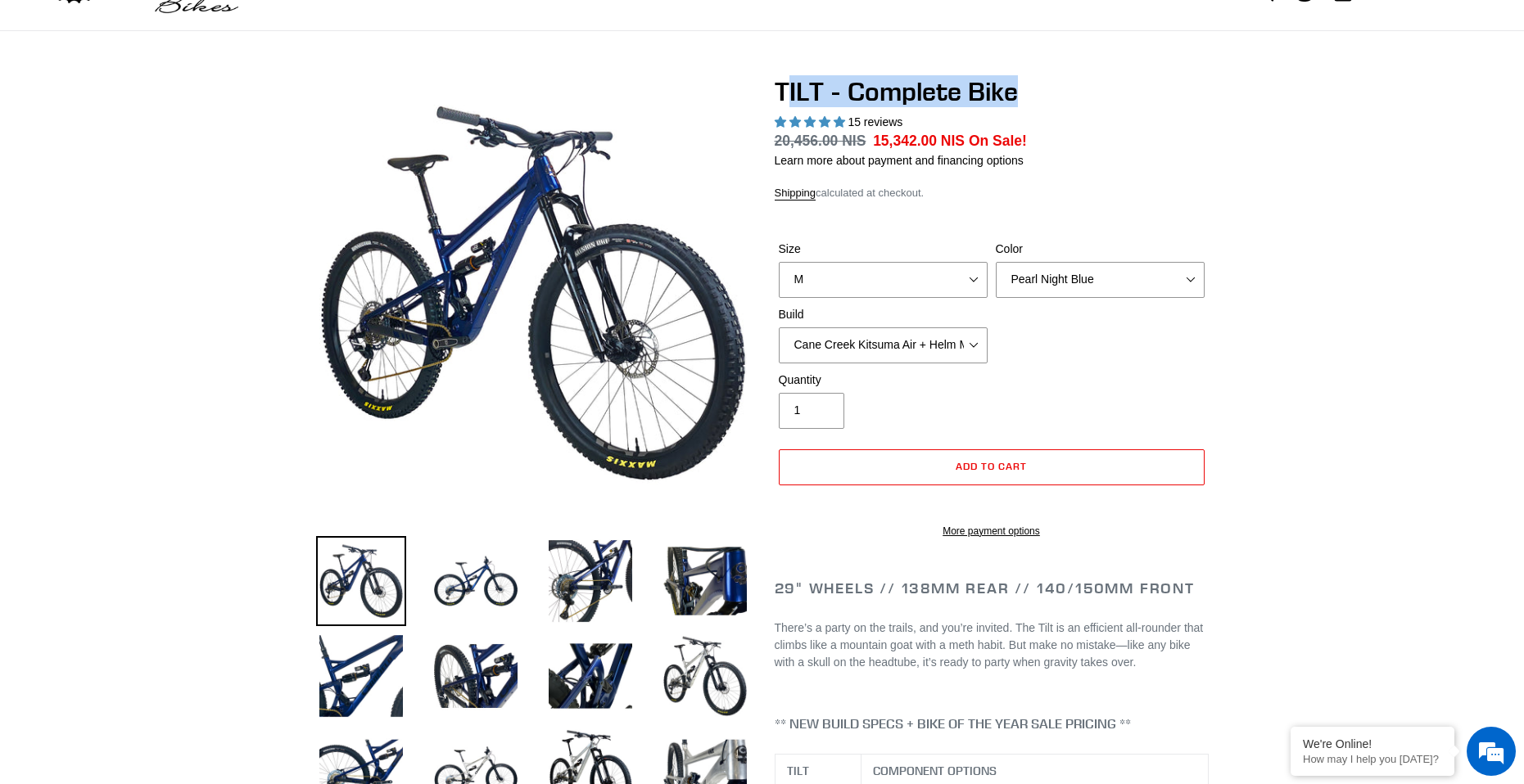
click at [1139, 97] on h1 "TILT - Complete Bike" at bounding box center [991, 92] width 434 height 31
click at [902, 652] on p "There’s a party on the trails, and you’re invited. The Tilt is an efficient all…" at bounding box center [991, 645] width 434 height 52
click at [672, 649] on img at bounding box center [705, 676] width 90 height 90
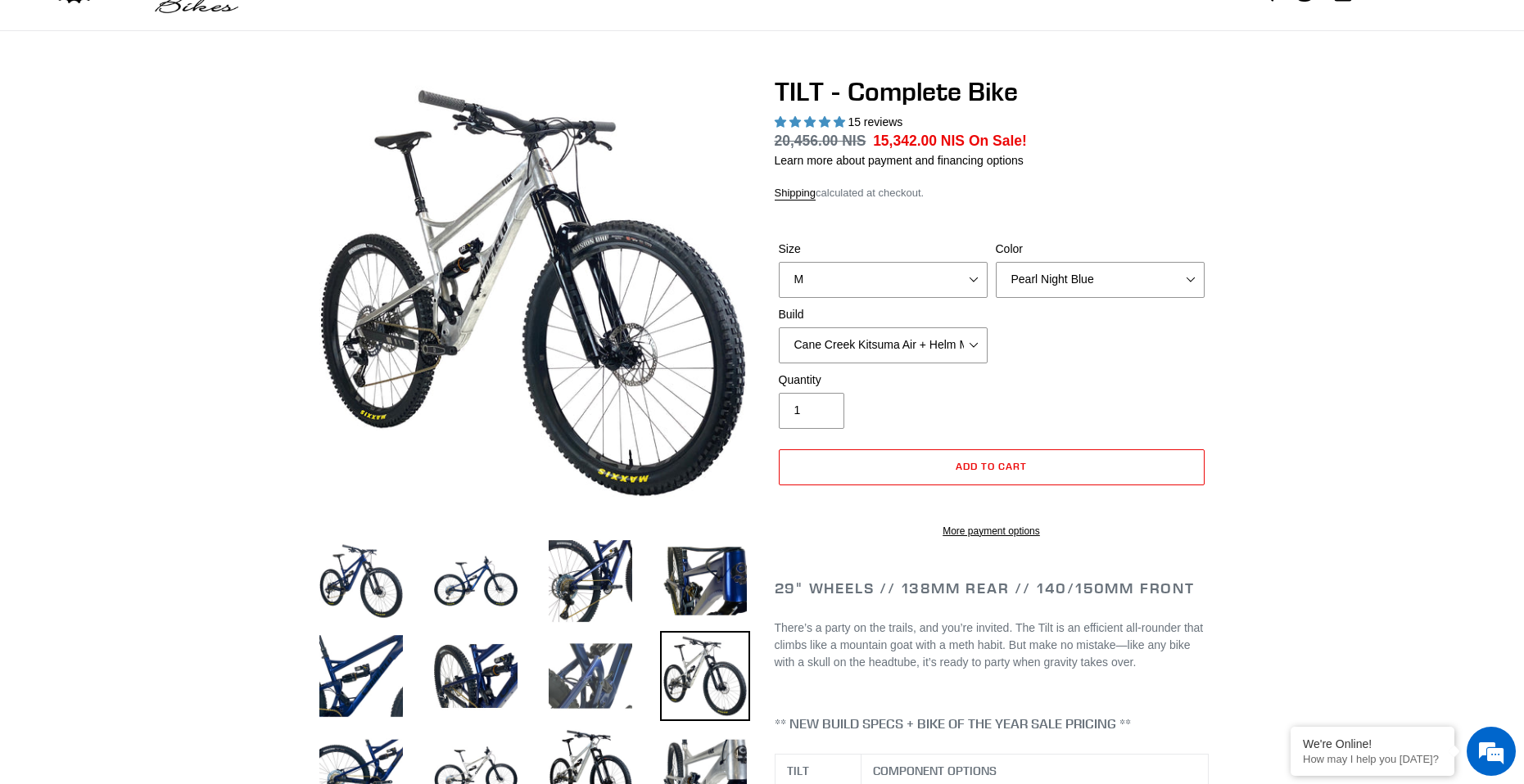
click at [565, 644] on img at bounding box center [590, 676] width 90 height 90
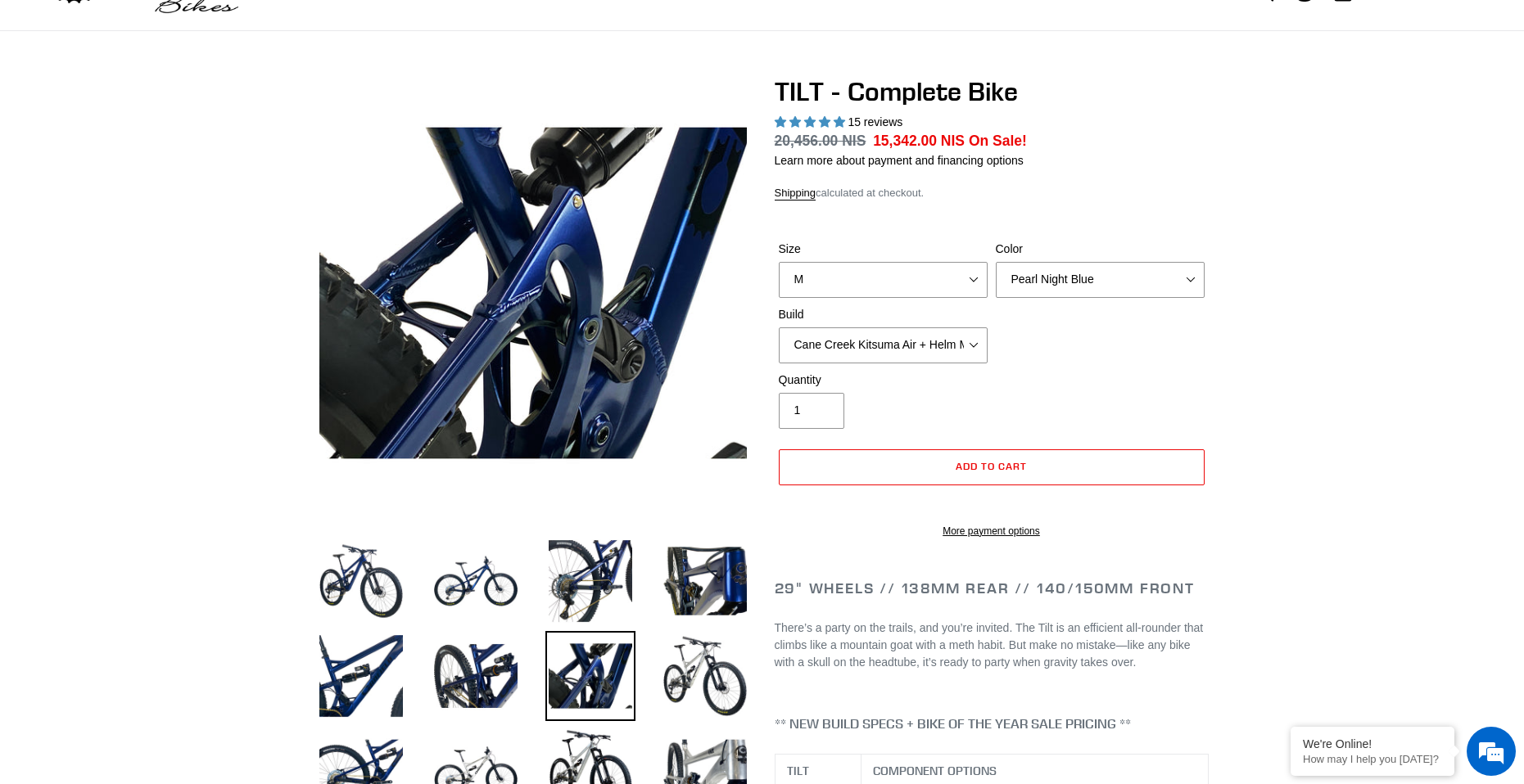
click at [547, 672] on img at bounding box center [590, 676] width 90 height 90
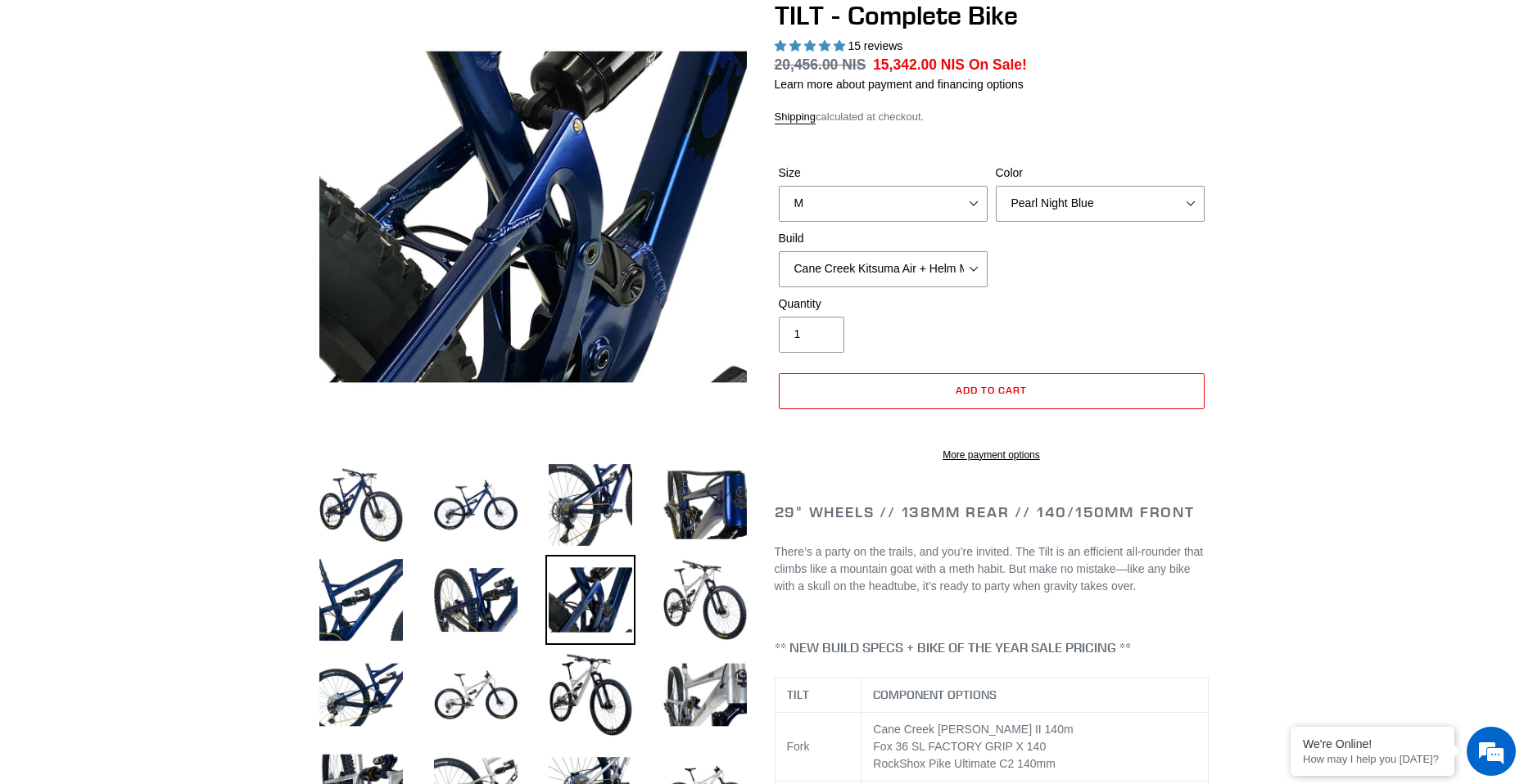
scroll to position [163, 0]
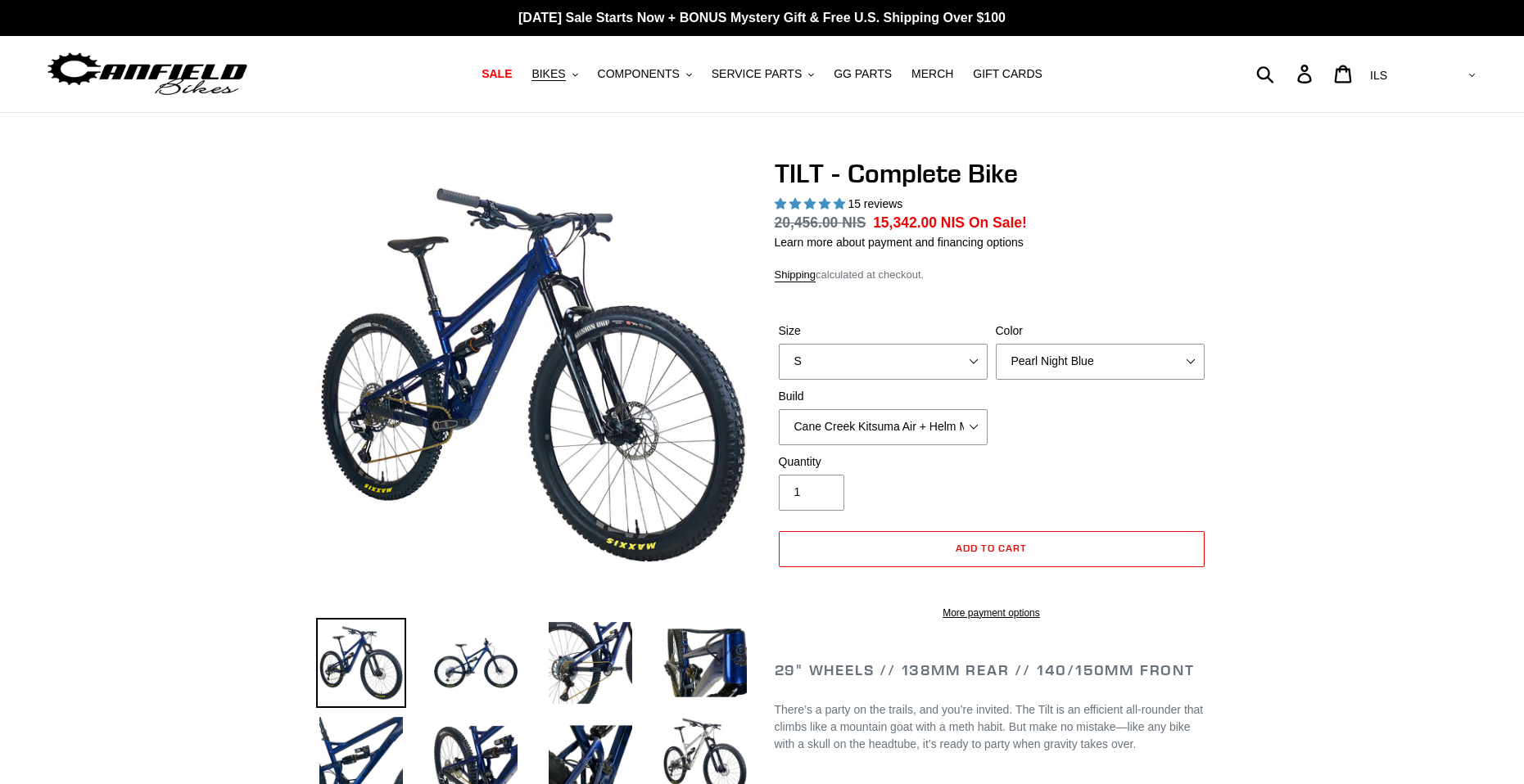
select select "highest-rating"
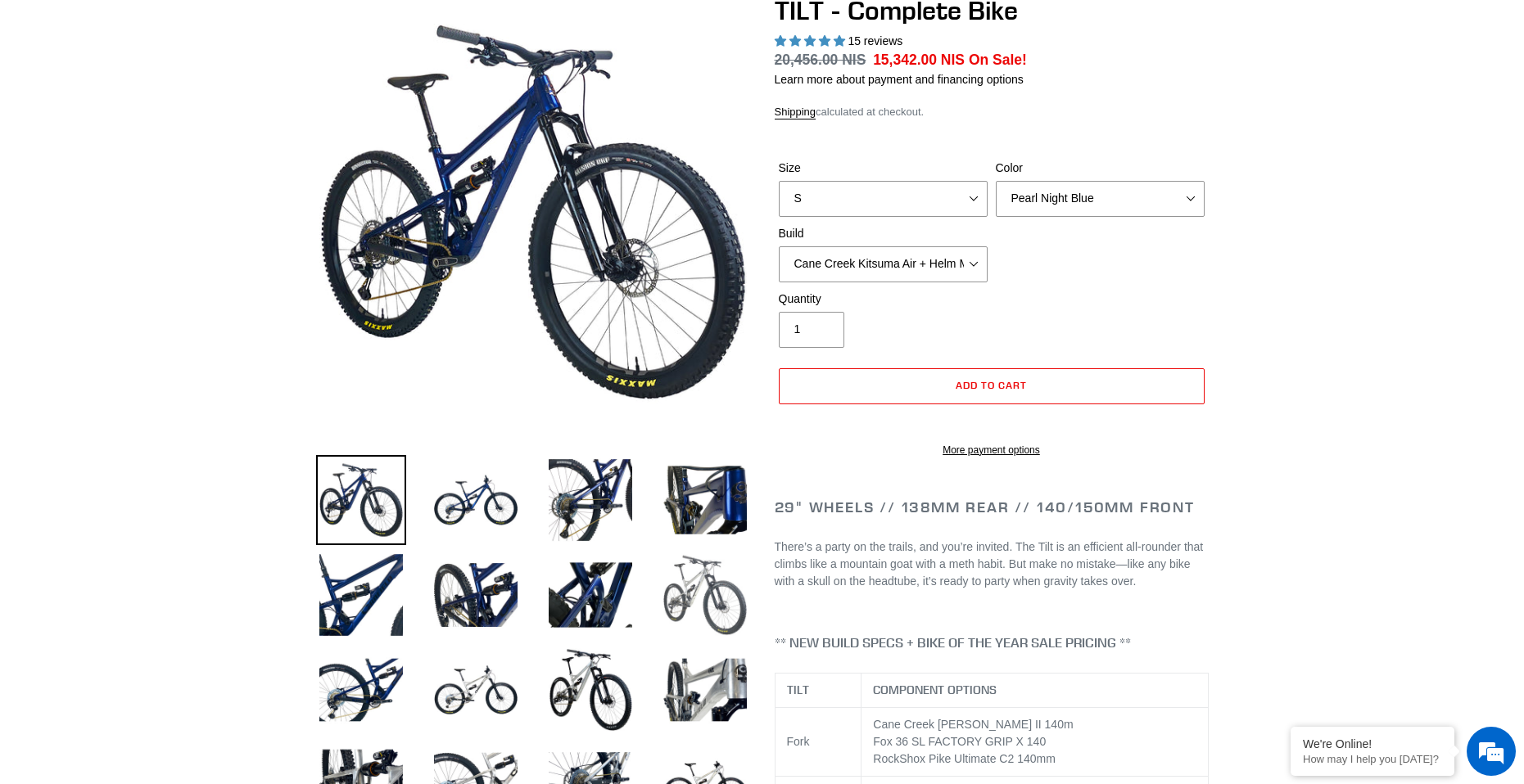
scroll to position [163, 0]
click at [738, 612] on img at bounding box center [705, 594] width 90 height 90
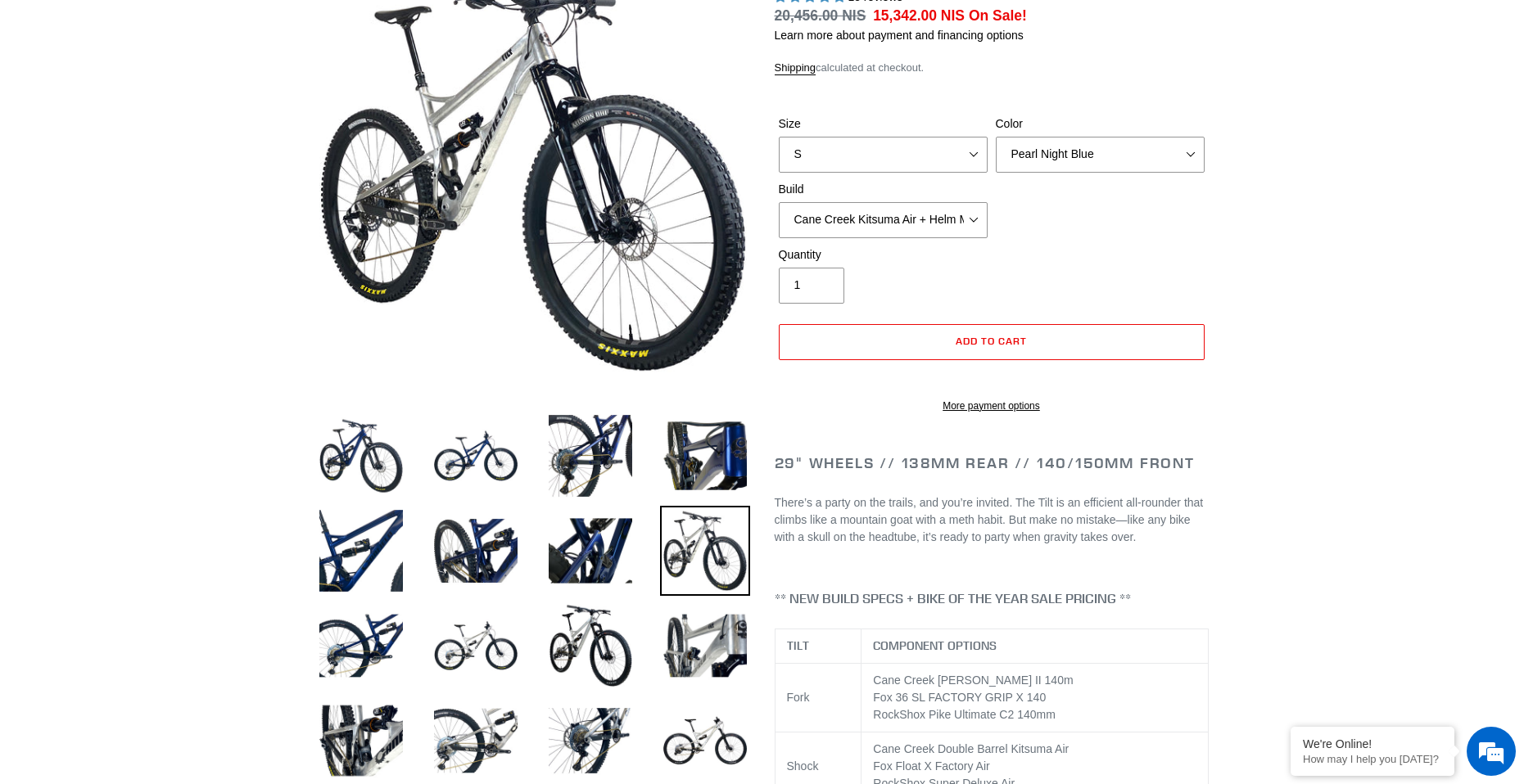
scroll to position [328, 0]
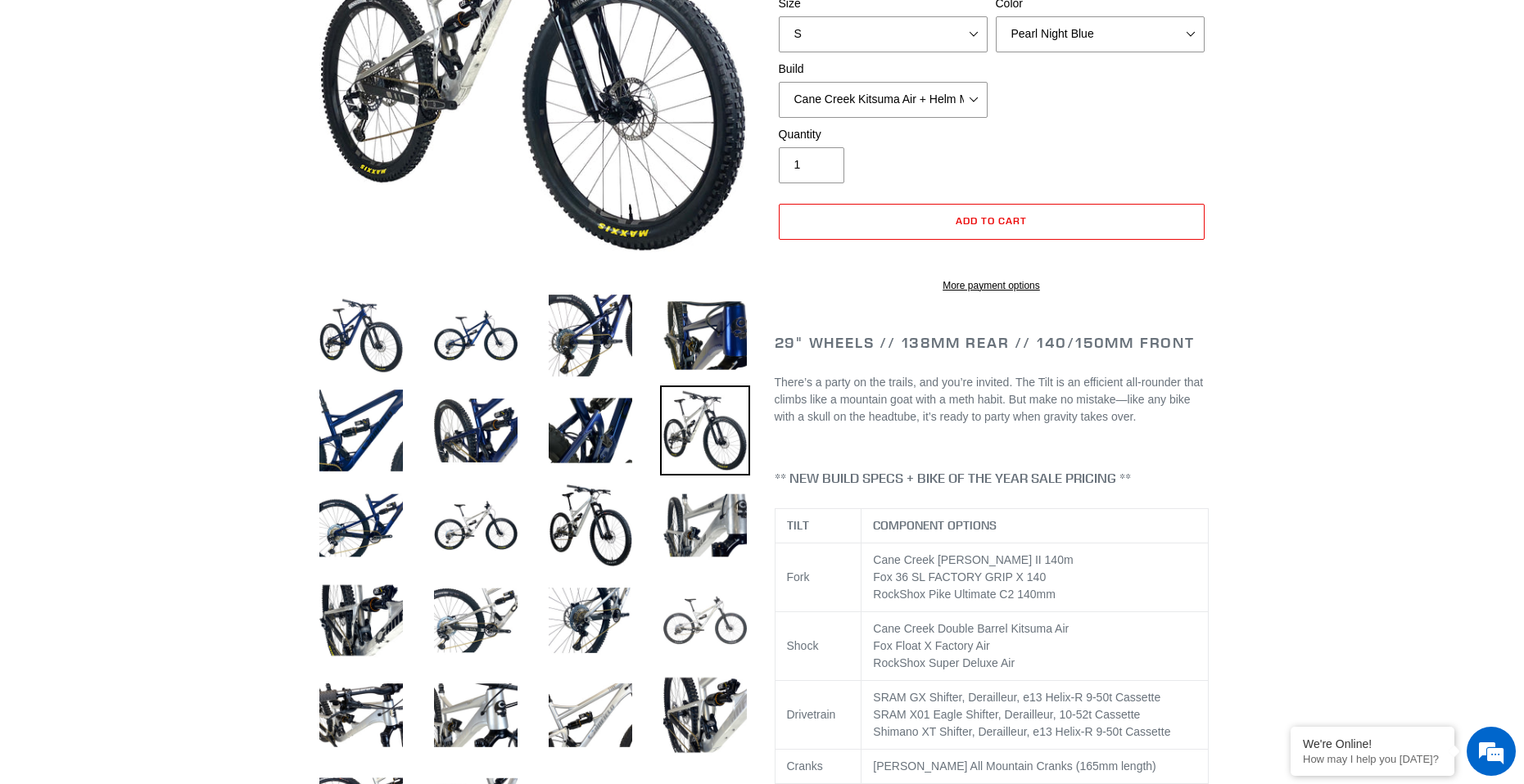
click at [727, 636] on img at bounding box center [705, 621] width 90 height 90
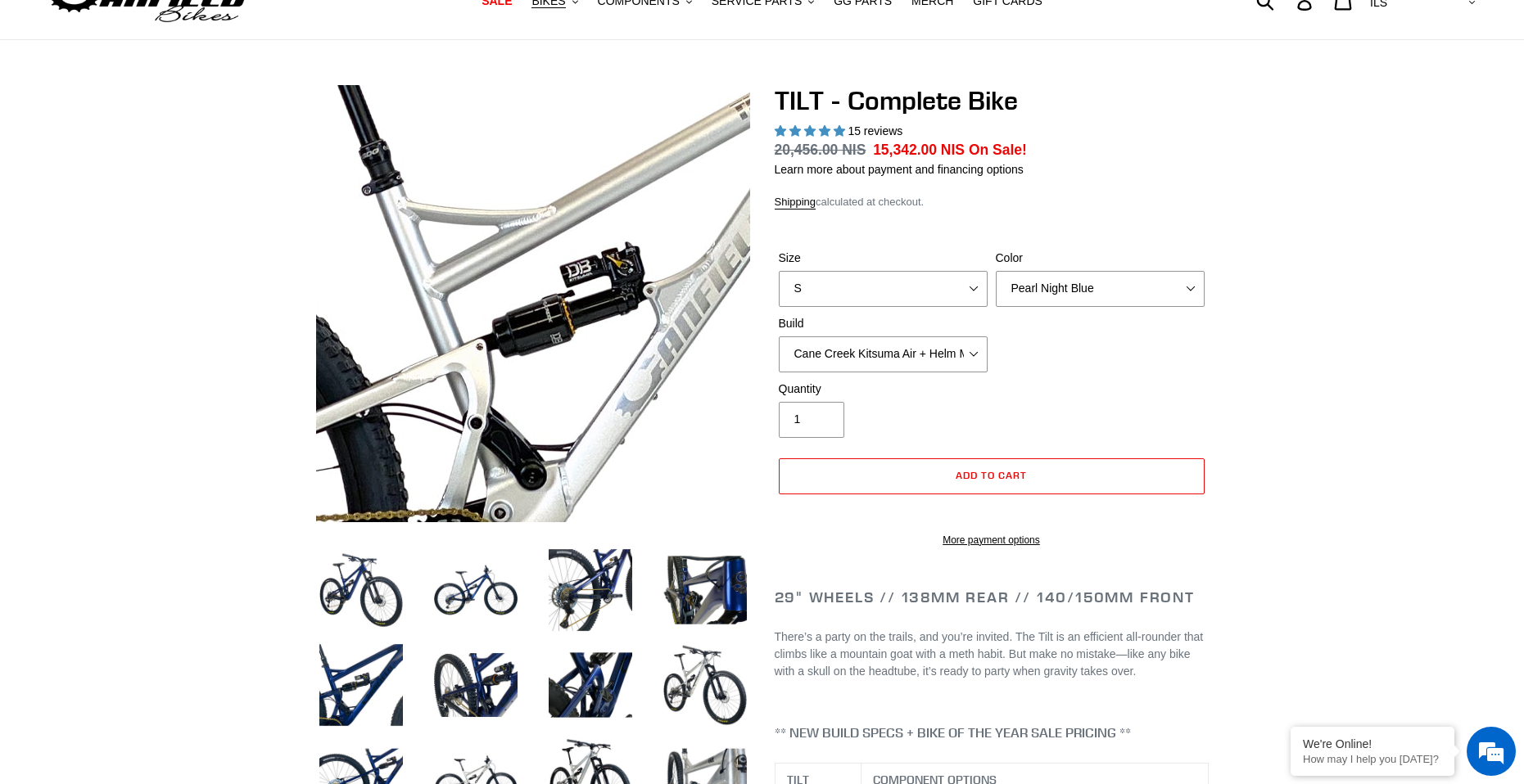
scroll to position [82, 0]
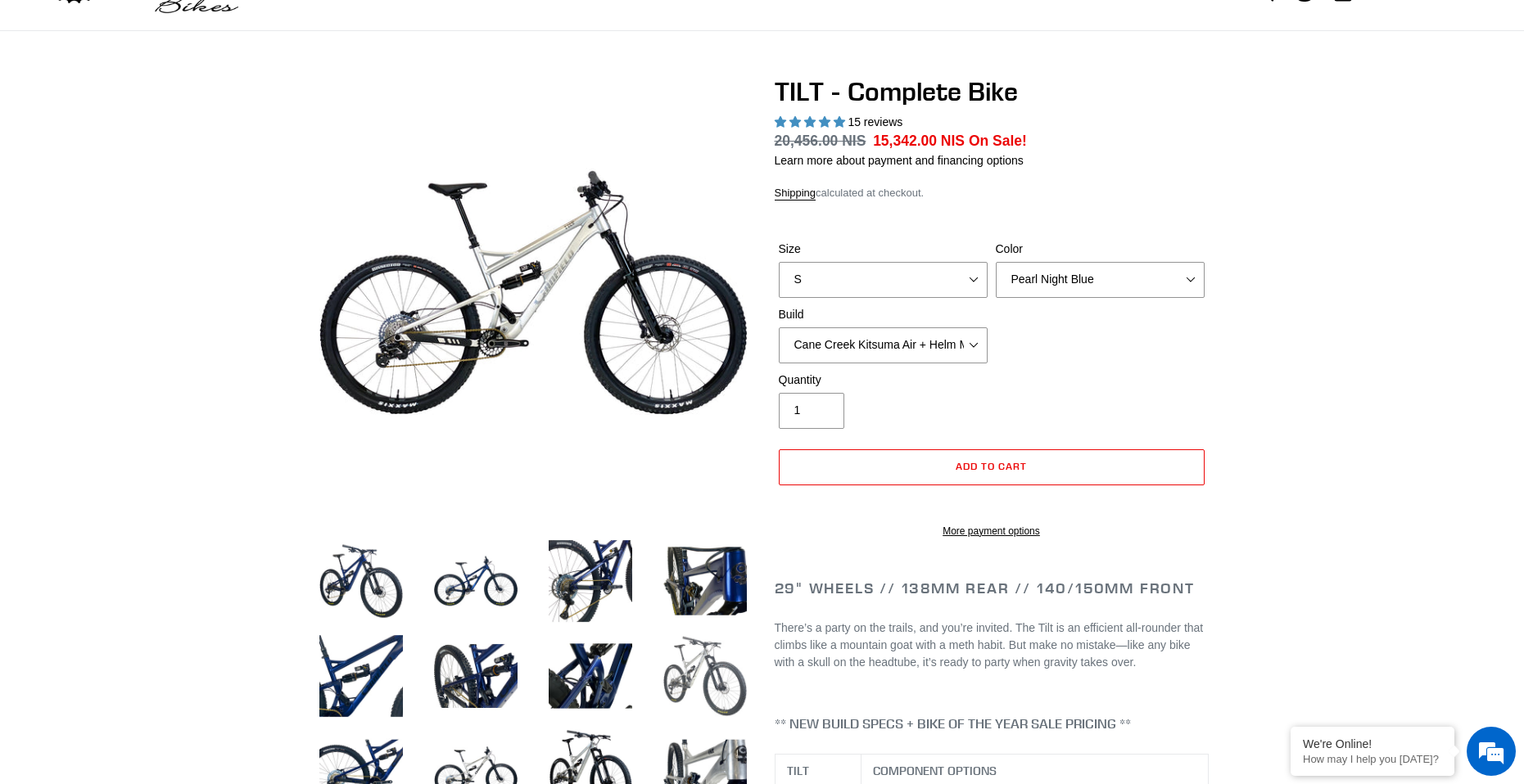
click at [721, 720] on img at bounding box center [705, 676] width 90 height 90
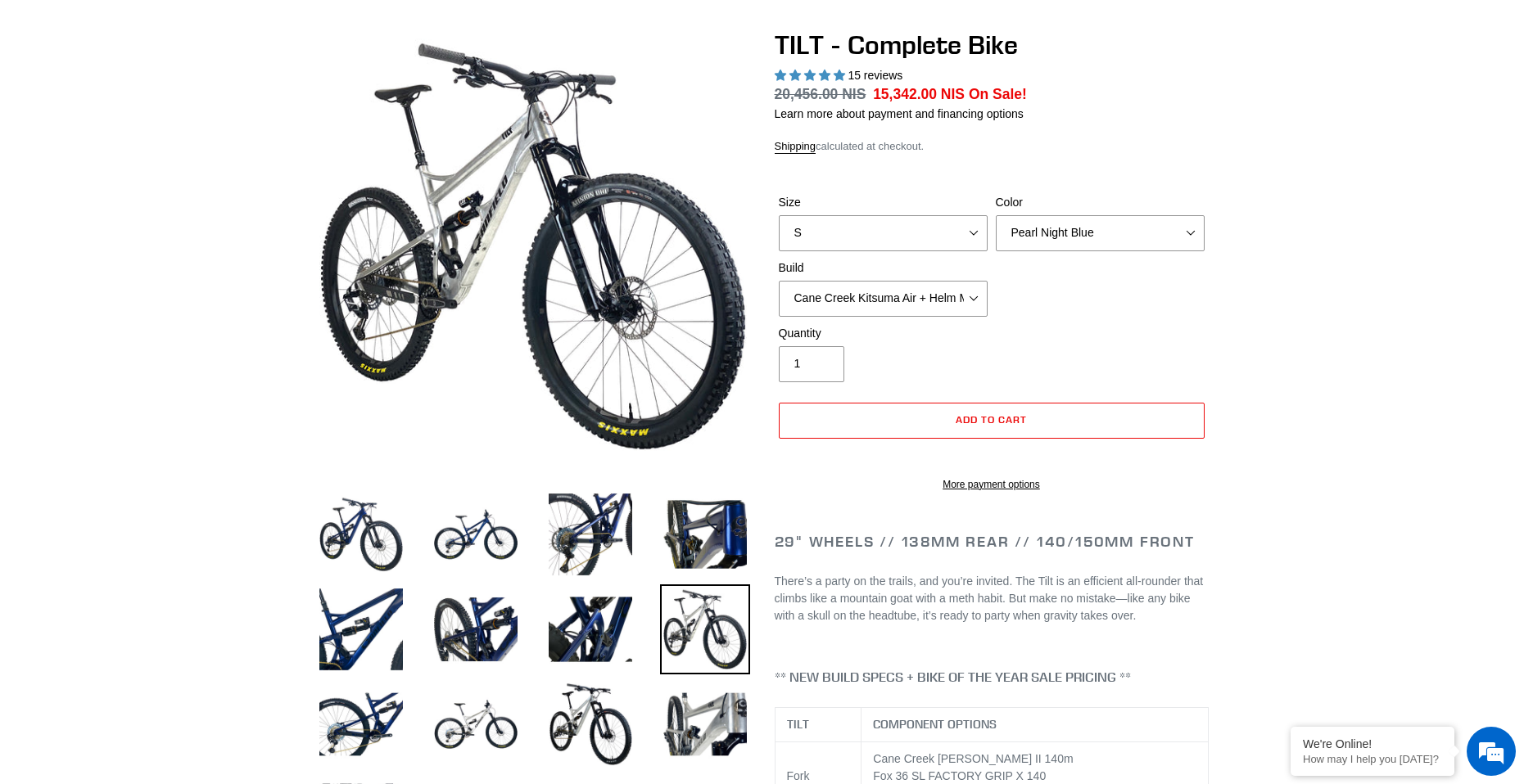
scroll to position [163, 0]
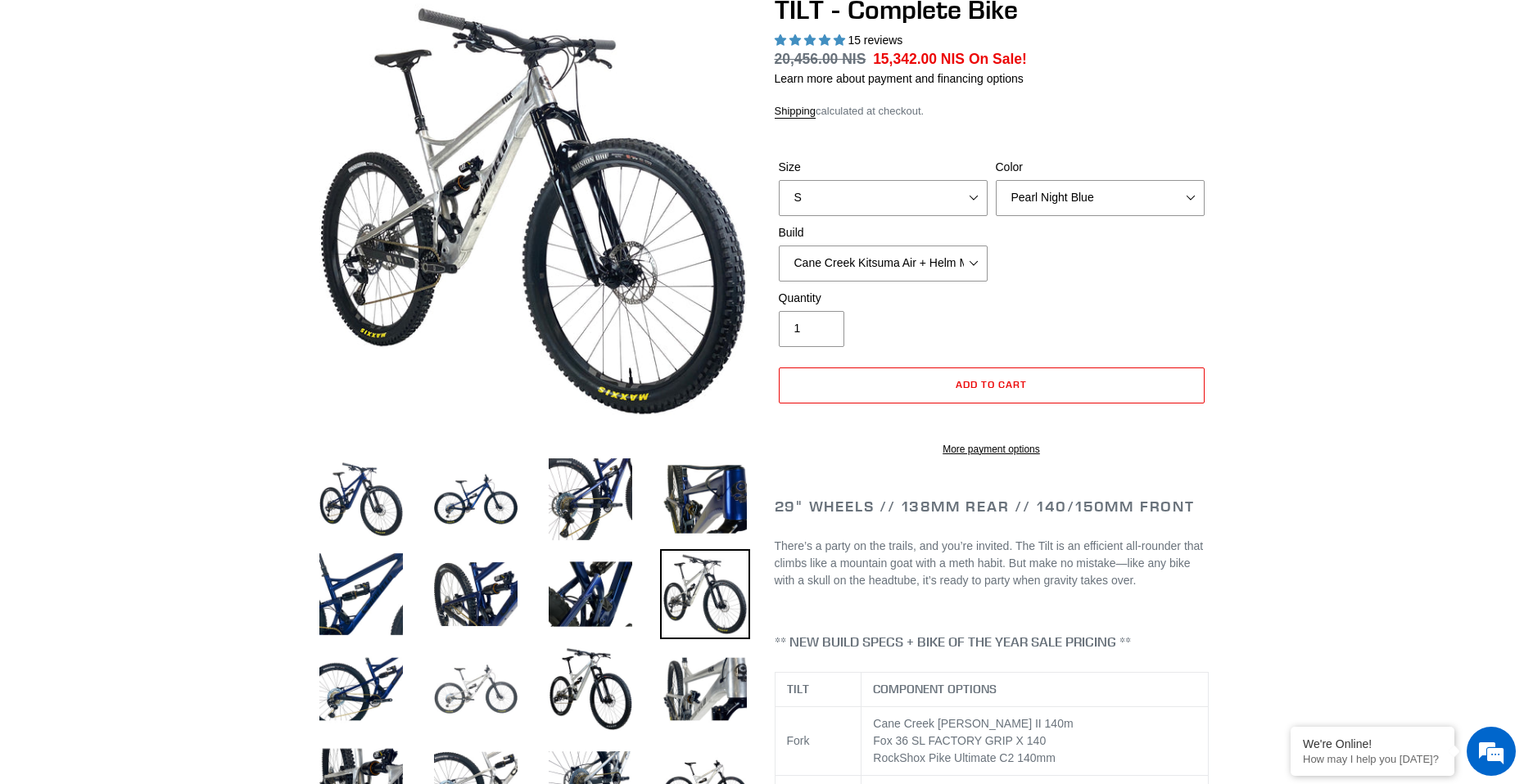
click at [496, 728] on img at bounding box center [476, 690] width 90 height 90
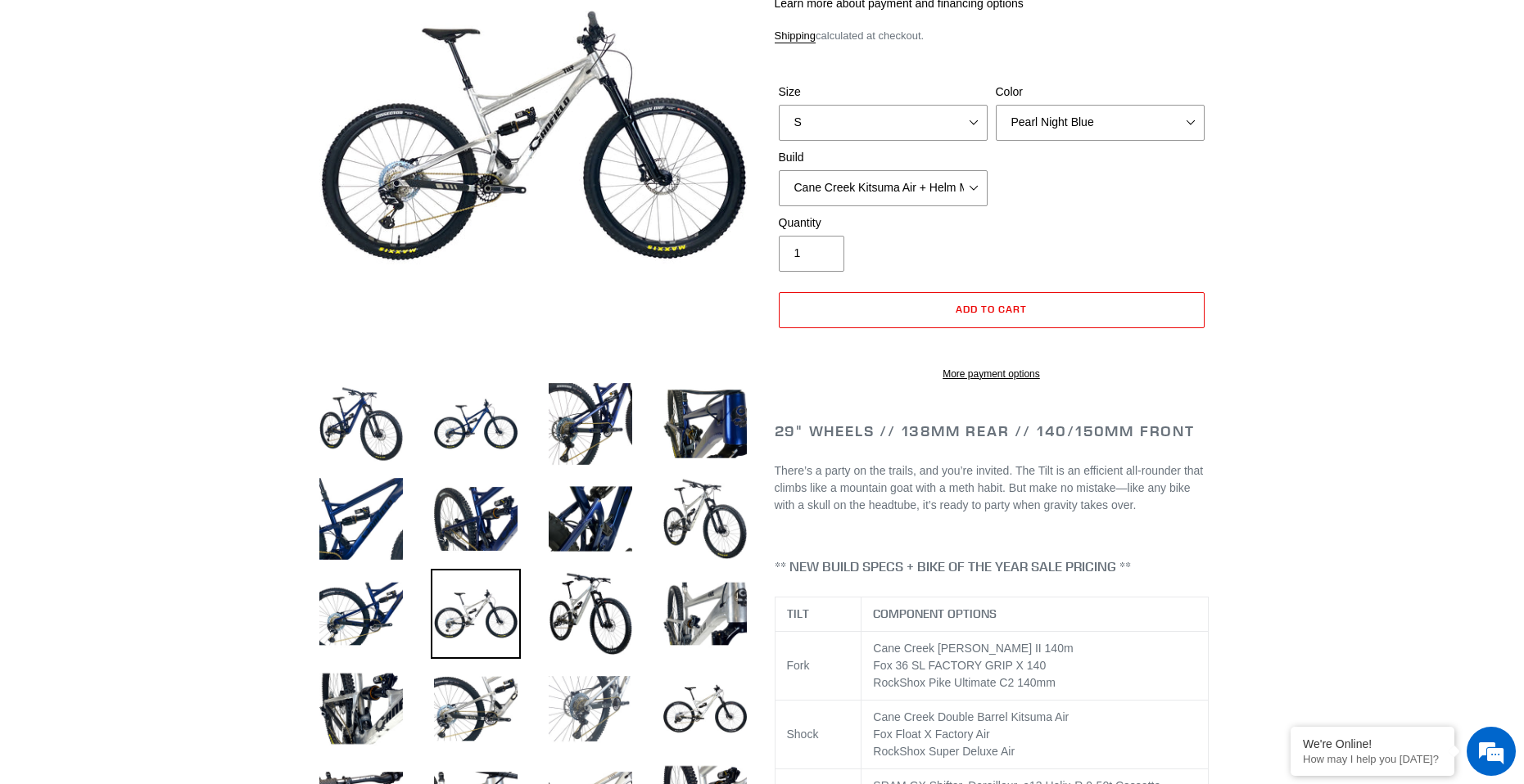
scroll to position [245, 0]
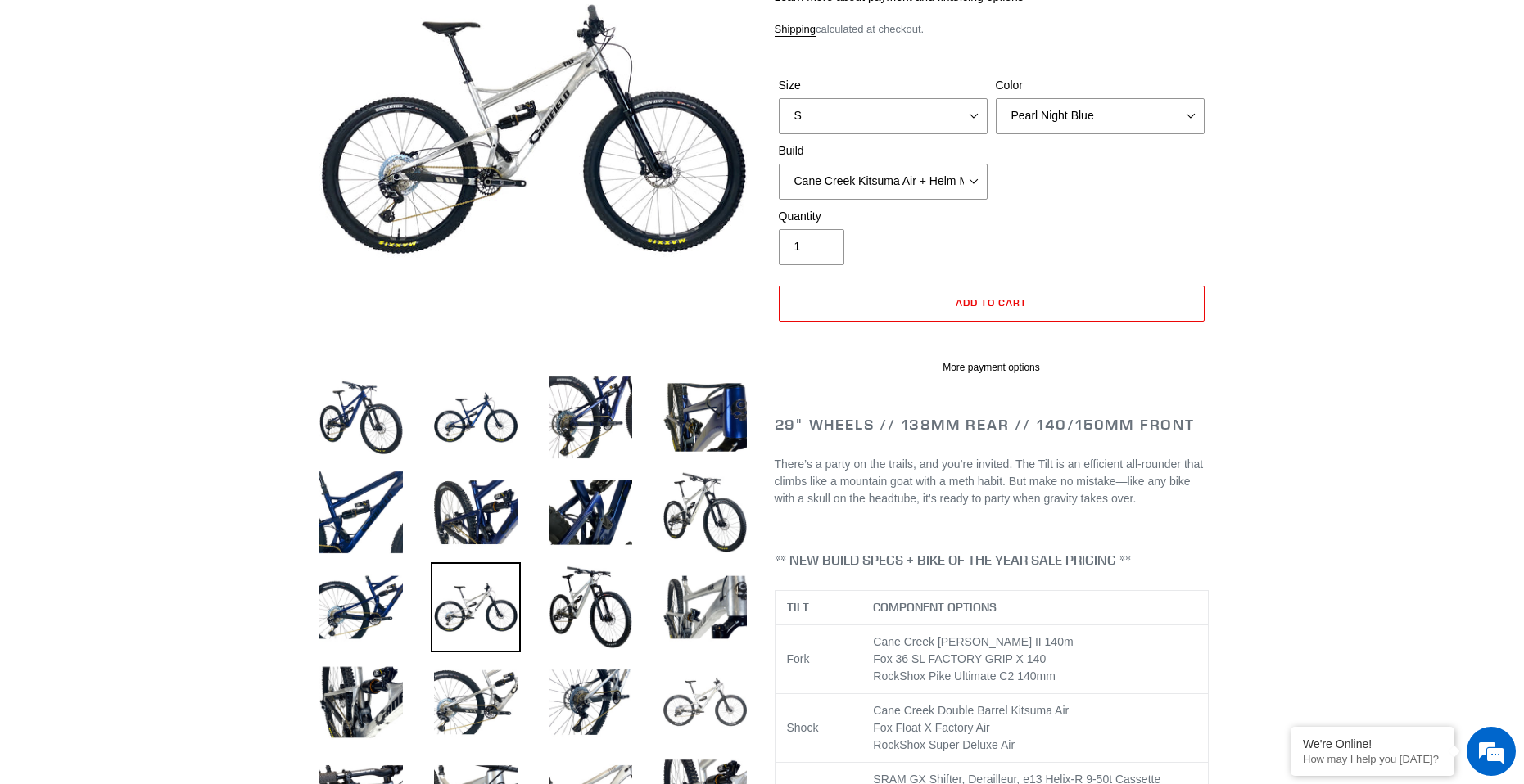
click at [693, 700] on img at bounding box center [705, 703] width 90 height 90
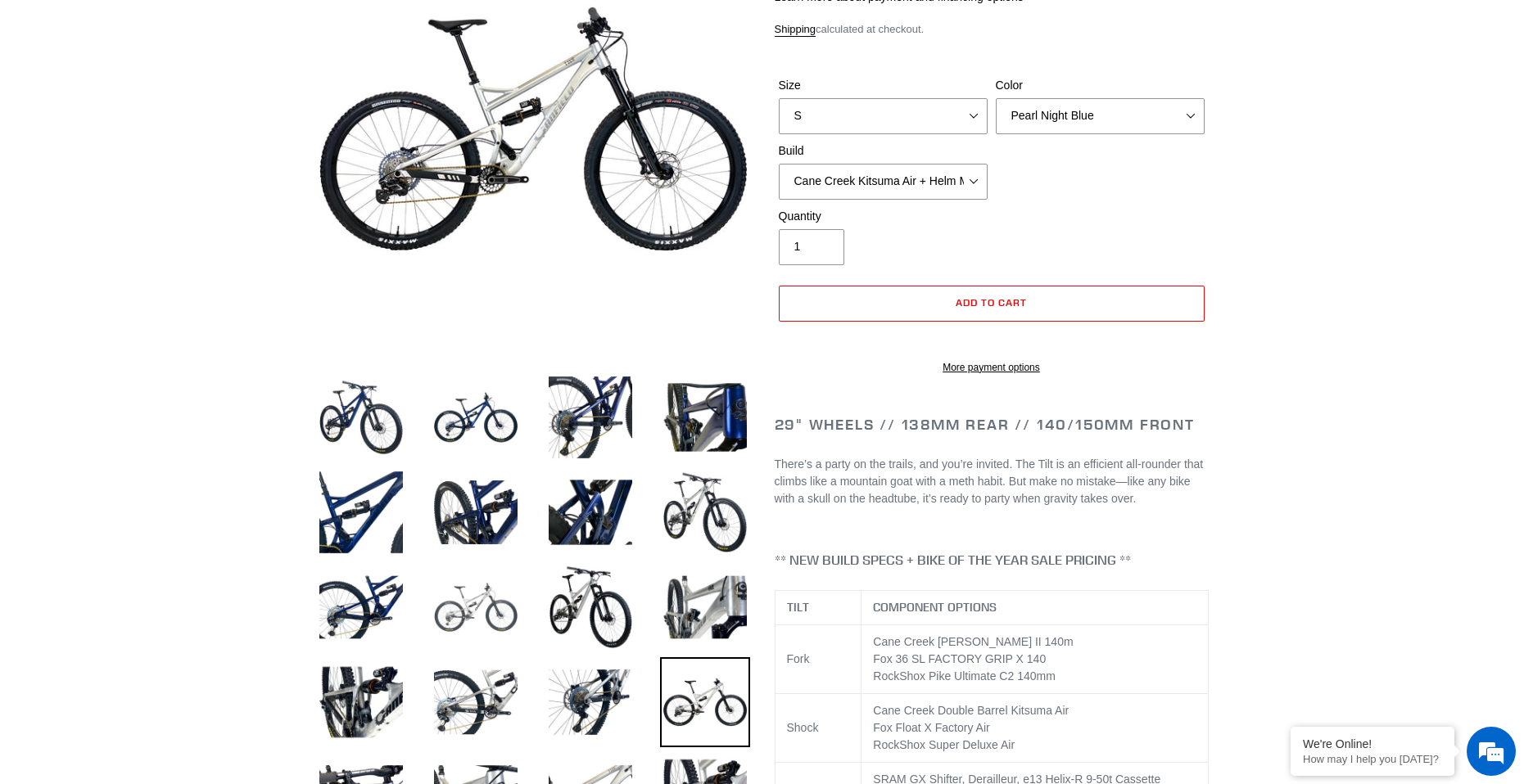
click at [484, 629] on img at bounding box center [476, 607] width 90 height 90
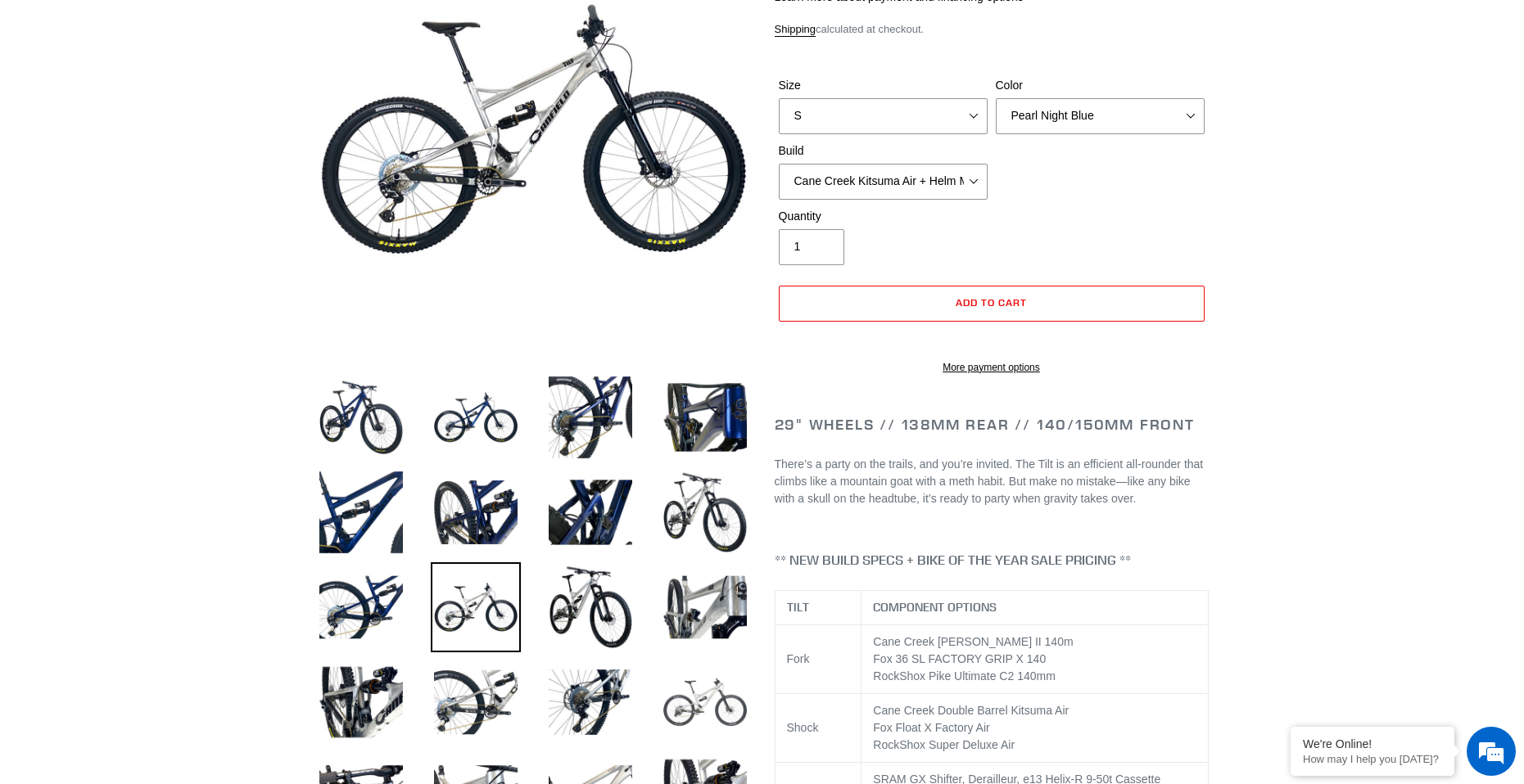
click at [716, 725] on img at bounding box center [705, 703] width 90 height 90
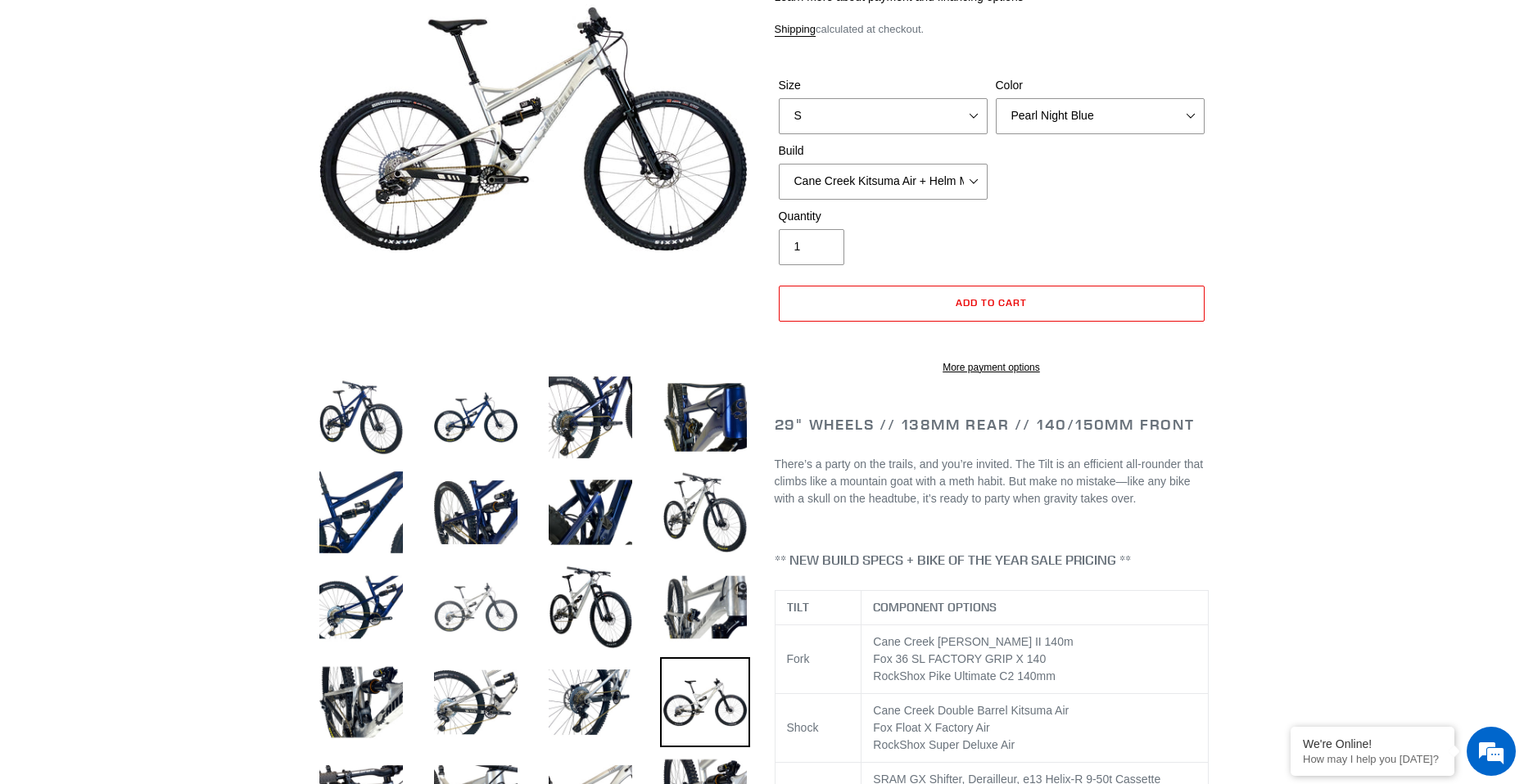
click at [481, 594] on img at bounding box center [476, 607] width 90 height 90
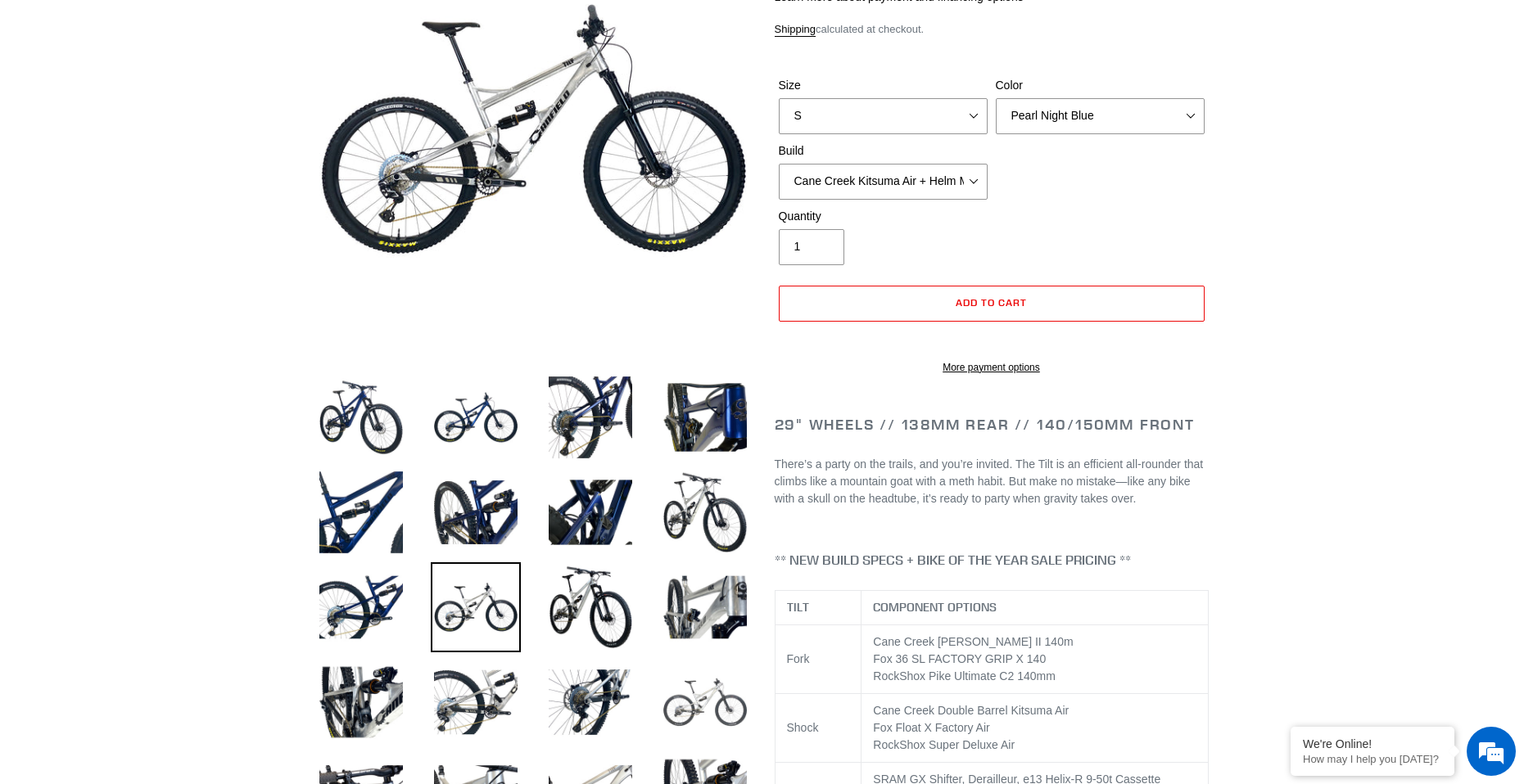
click at [687, 700] on img at bounding box center [705, 703] width 90 height 90
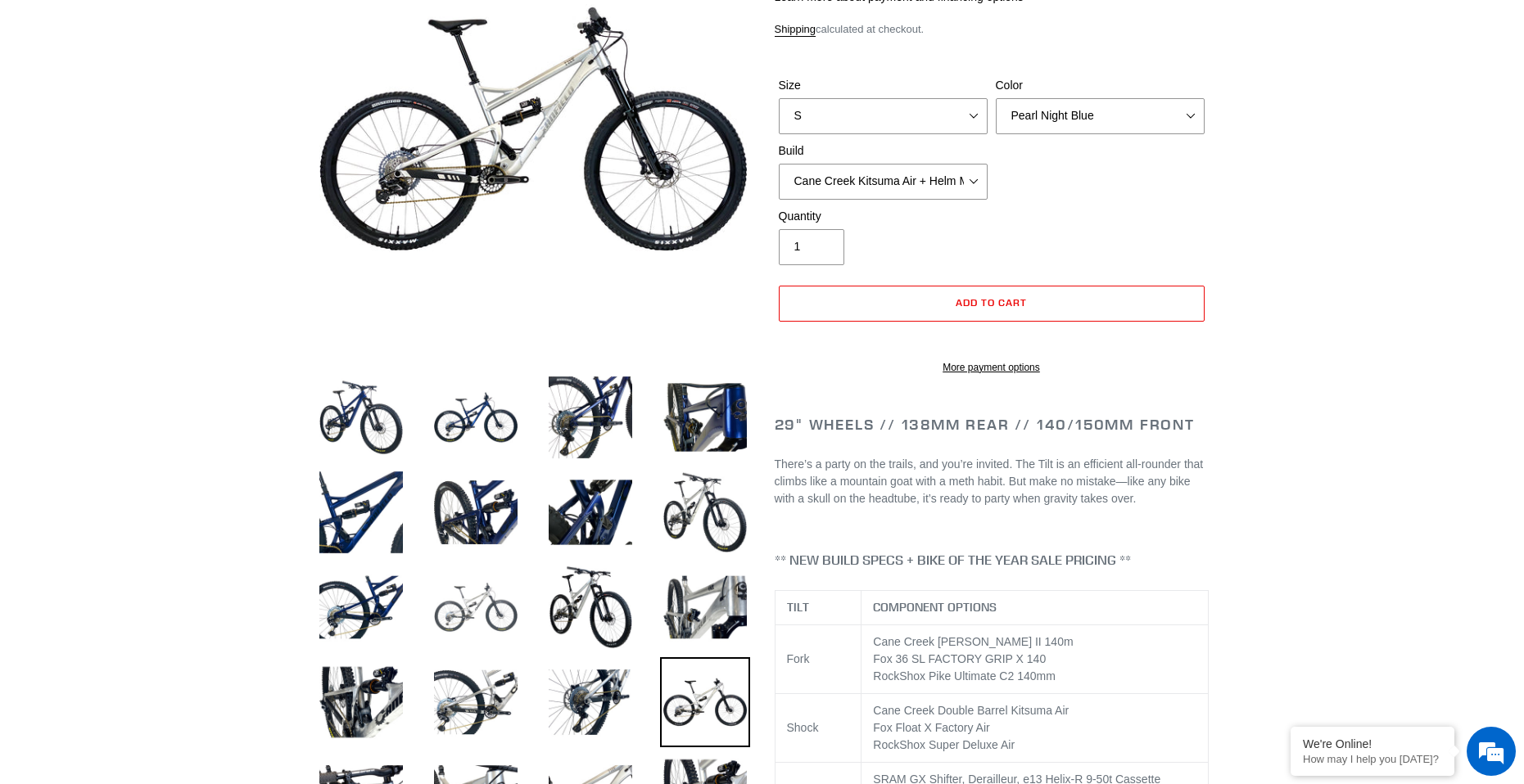
click at [481, 594] on img at bounding box center [476, 607] width 90 height 90
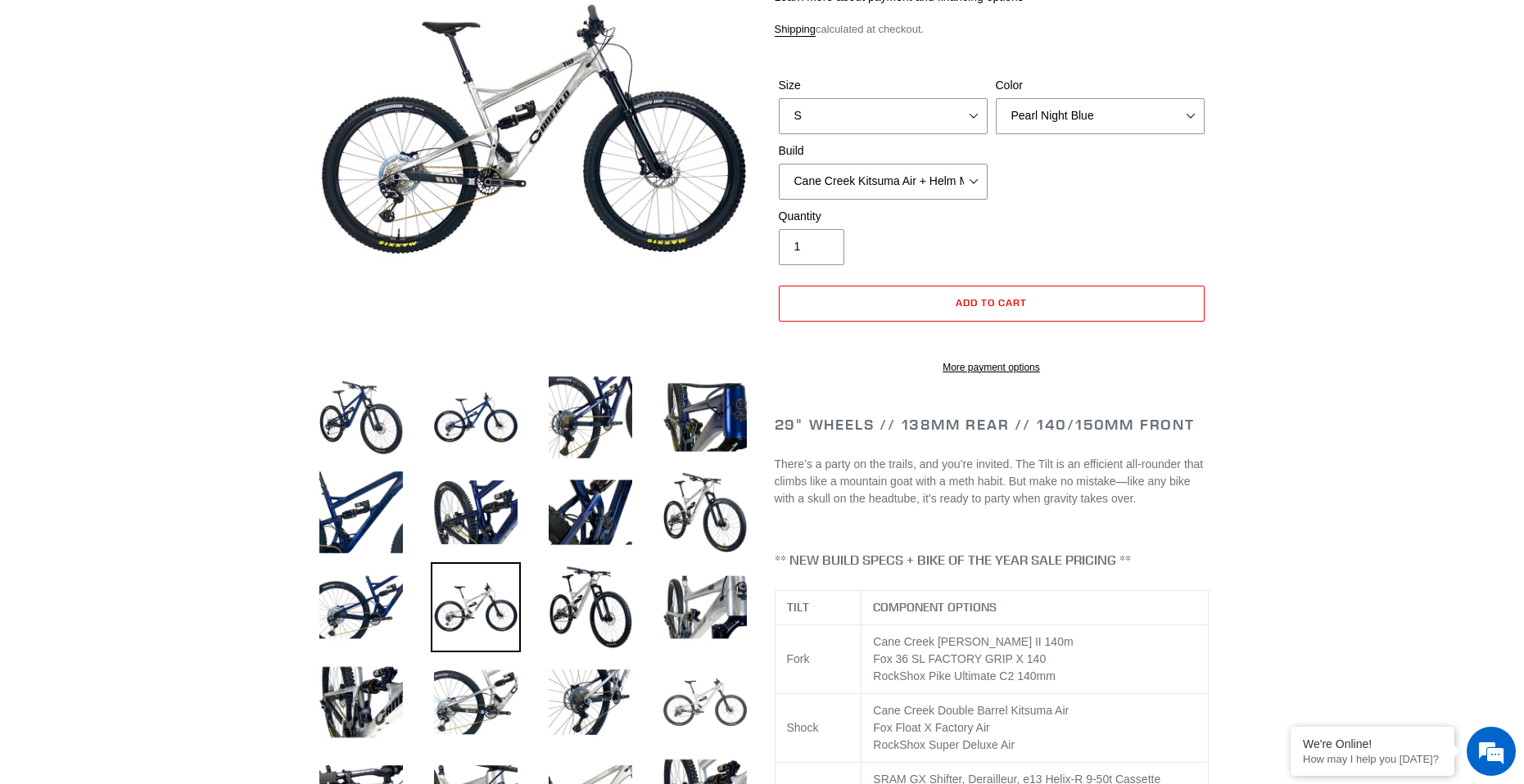
click at [709, 704] on img at bounding box center [705, 703] width 90 height 90
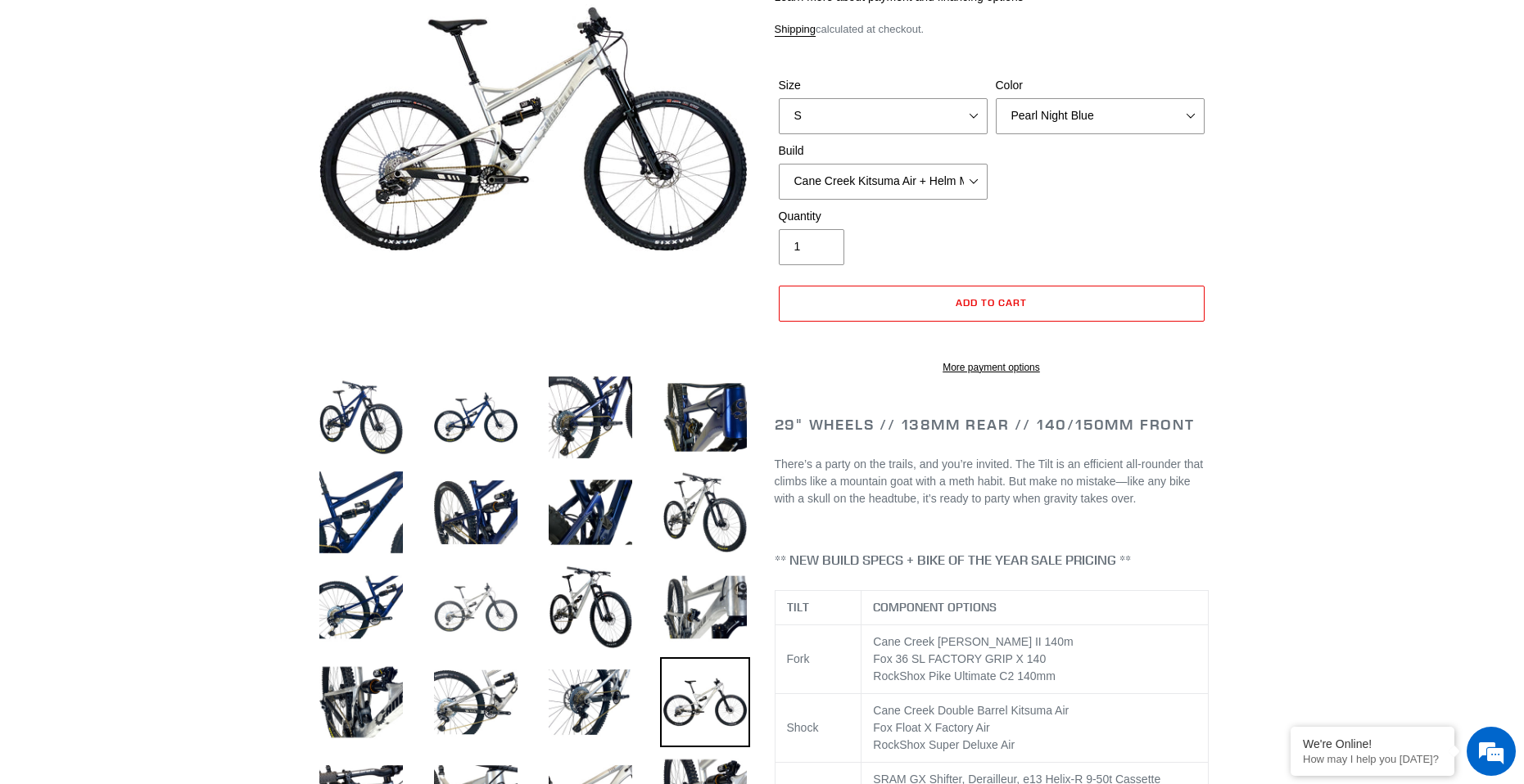
click at [485, 591] on img at bounding box center [476, 607] width 90 height 90
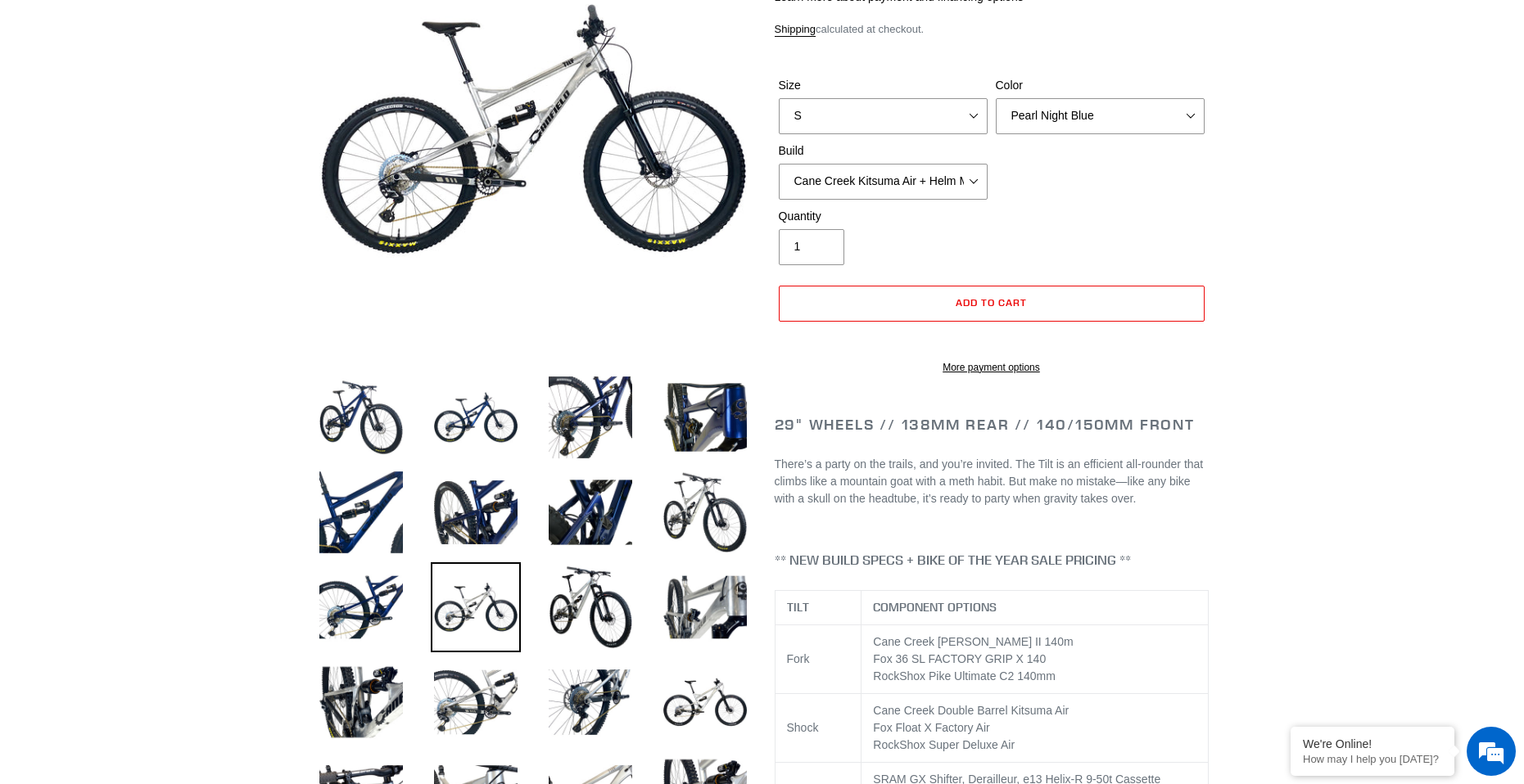
click at [638, 693] on li at bounding box center [693, 707] width 115 height 95
click at [676, 701] on img at bounding box center [705, 703] width 90 height 90
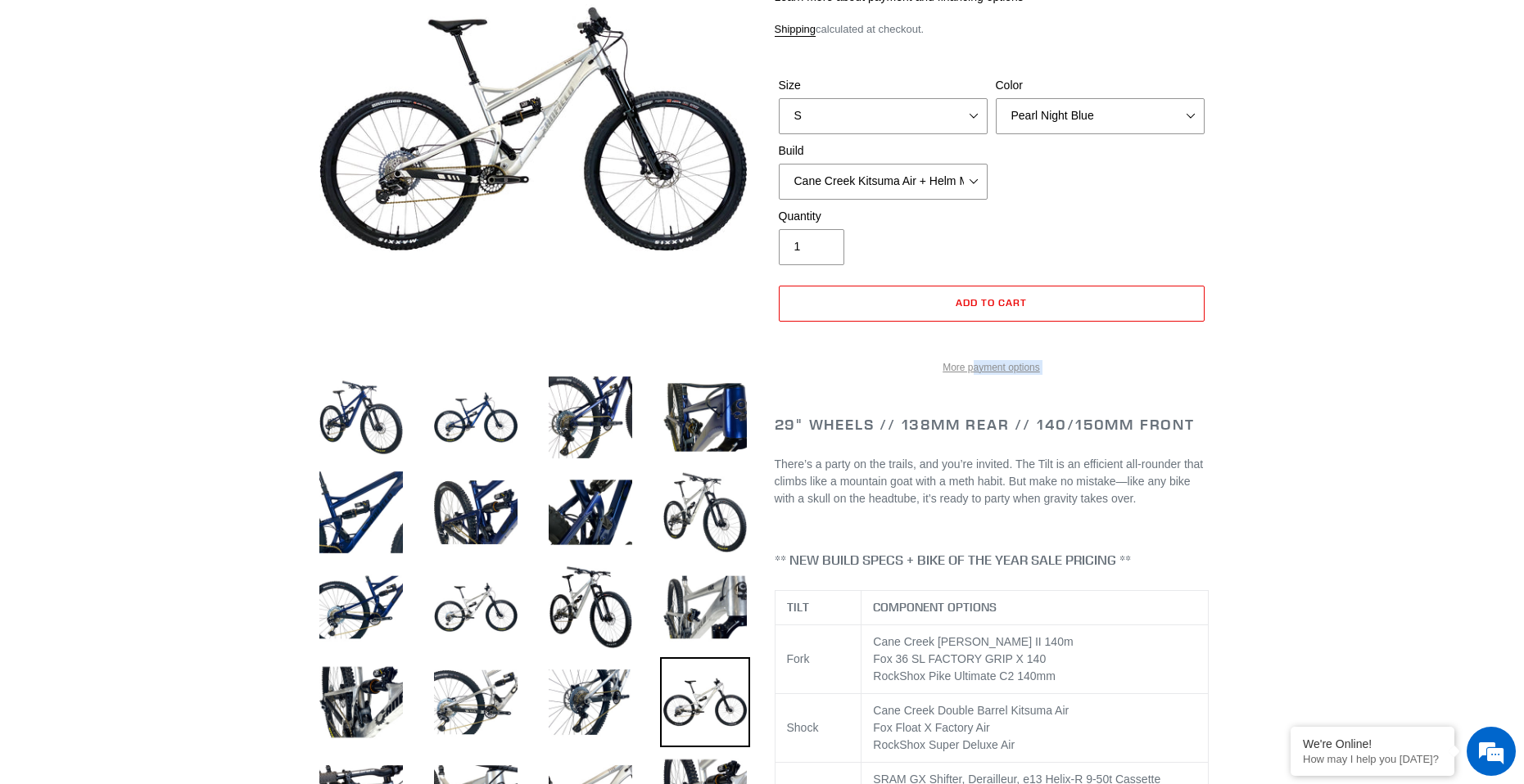
drag, startPoint x: 774, startPoint y: 446, endPoint x: 953, endPoint y: 390, distance: 187.6
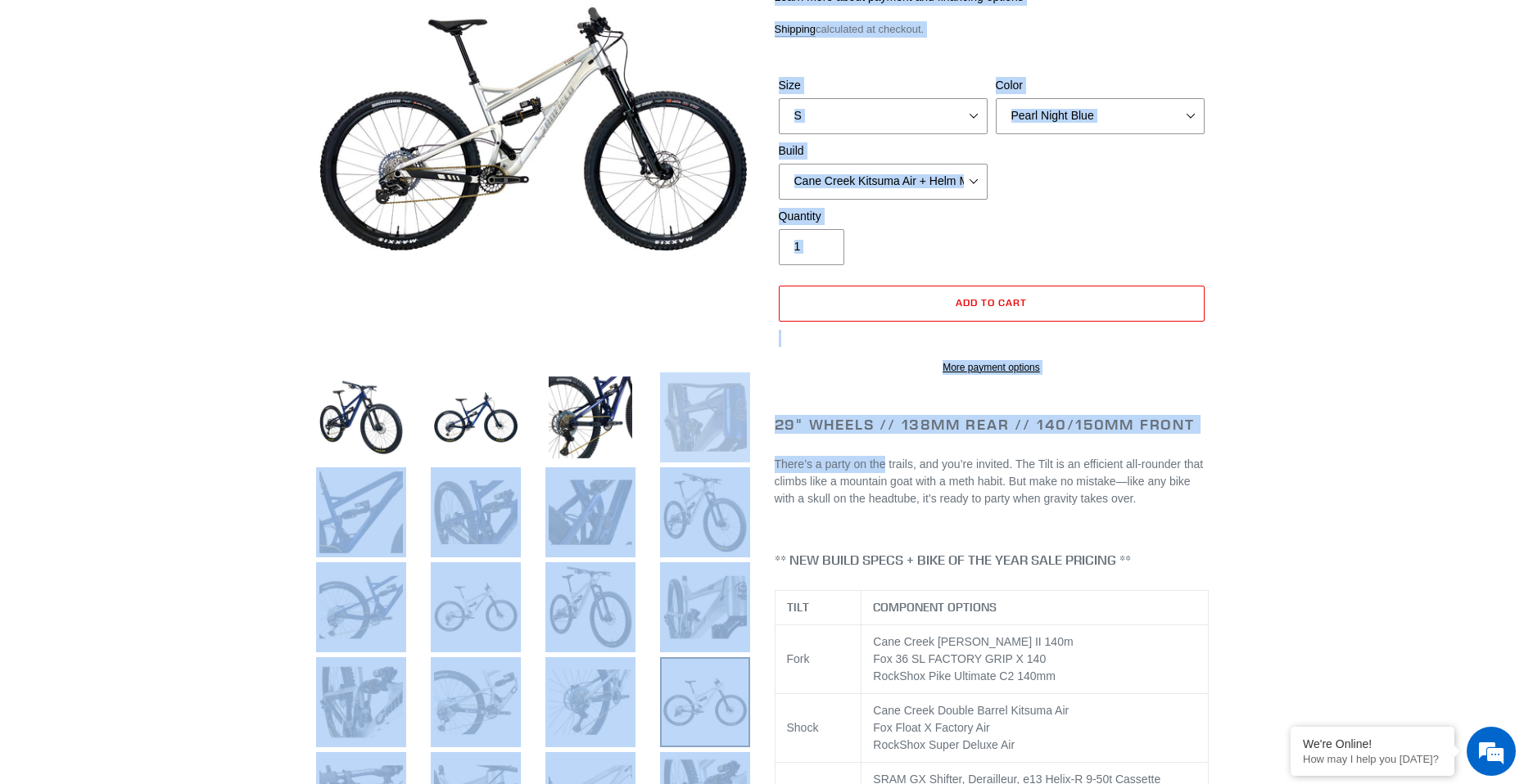
drag, startPoint x: 855, startPoint y: 449, endPoint x: 742, endPoint y: 437, distance: 113.6
click at [742, 437] on img at bounding box center [705, 418] width 90 height 90
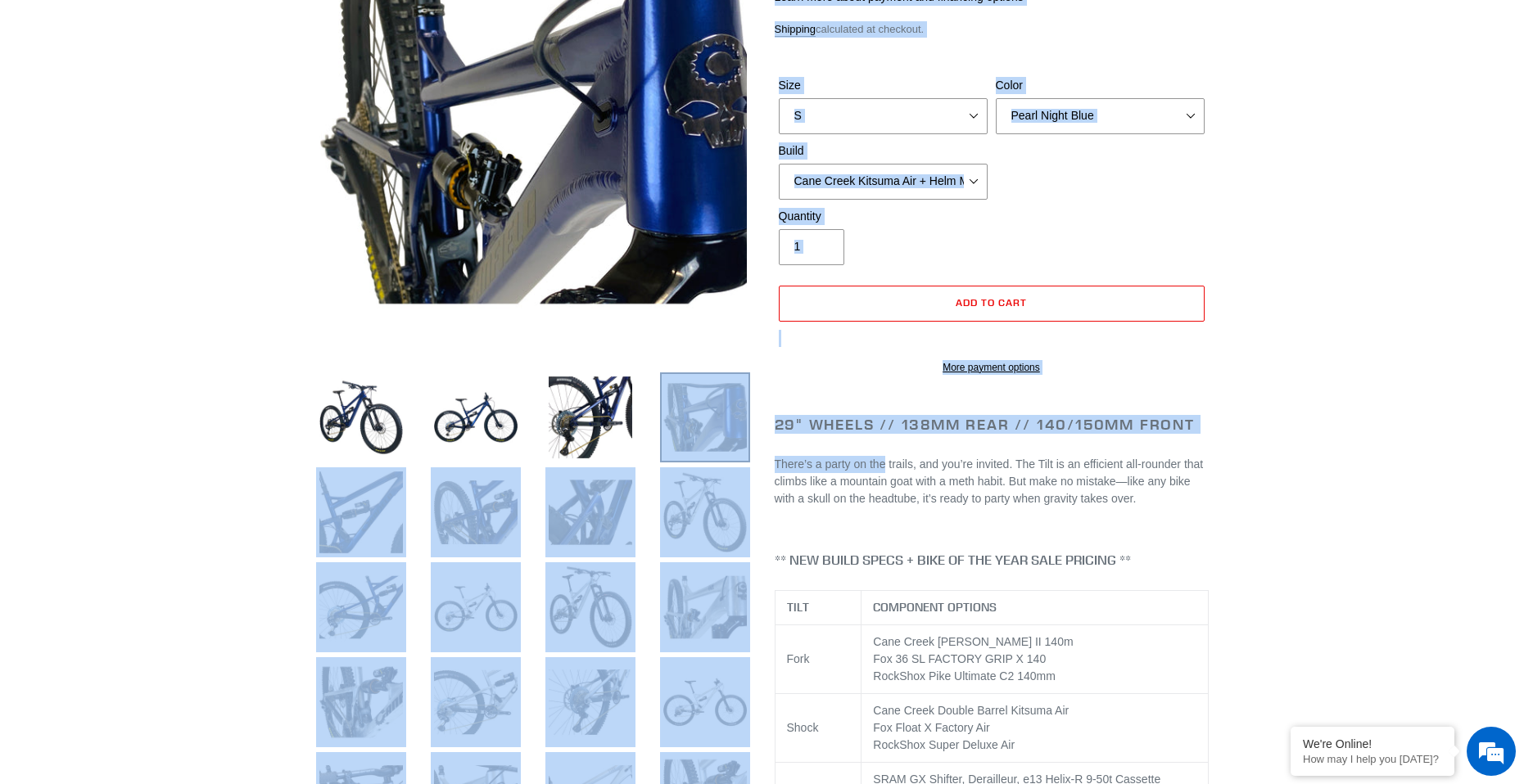
click at [864, 434] on h2 "29" Wheels // 138mm Rear // 140/150mm Front" at bounding box center [991, 425] width 434 height 18
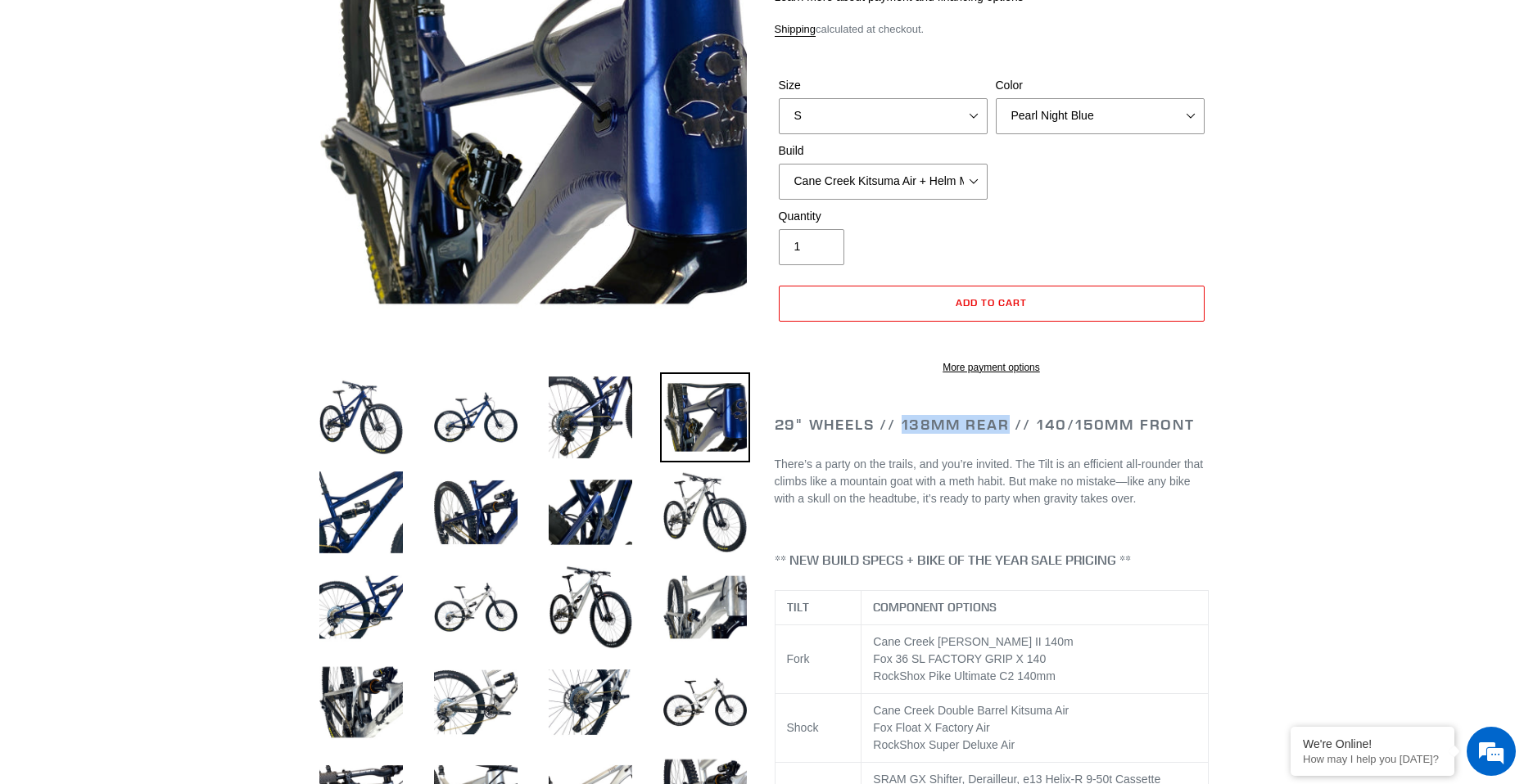
drag, startPoint x: 905, startPoint y: 445, endPoint x: 1008, endPoint y: 443, distance: 103.0
click at [1008, 434] on h2 "29" Wheels // 138mm Rear // 140/150mm Front" at bounding box center [991, 425] width 434 height 18
drag, startPoint x: 988, startPoint y: 443, endPoint x: 885, endPoint y: 438, distance: 103.1
click at [885, 434] on h2 "29" Wheels // 138mm Rear // 140/150mm Front" at bounding box center [991, 425] width 434 height 18
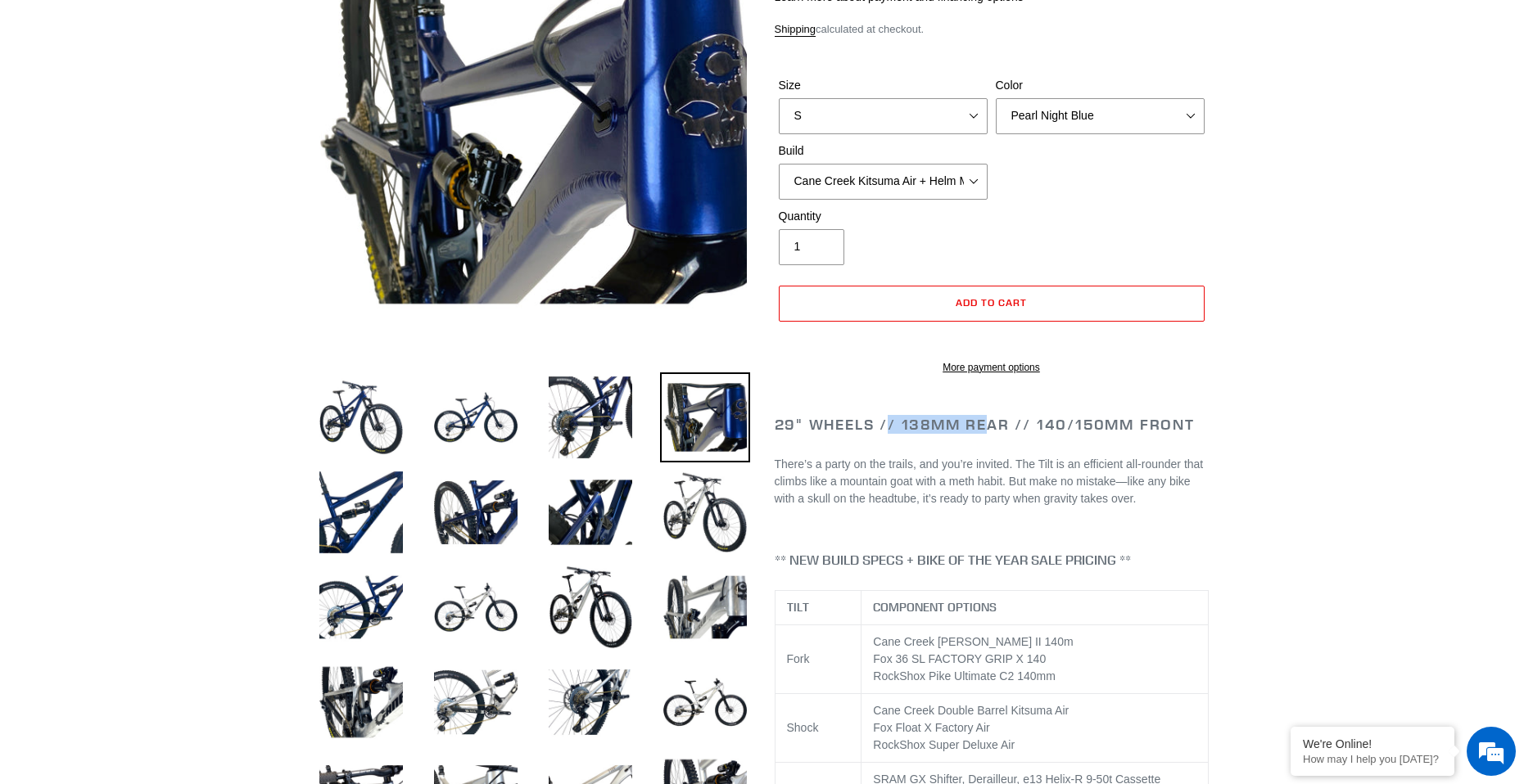
click at [885, 434] on h2 "29" Wheels // 138mm Rear // 140/150mm Front" at bounding box center [991, 425] width 434 height 18
click at [1026, 434] on h2 "29" Wheels // 138mm Rear // 140/150mm Front" at bounding box center [991, 425] width 434 height 18
click at [1025, 434] on h2 "29" Wheels // 138mm Rear // 140/150mm Front" at bounding box center [991, 425] width 434 height 18
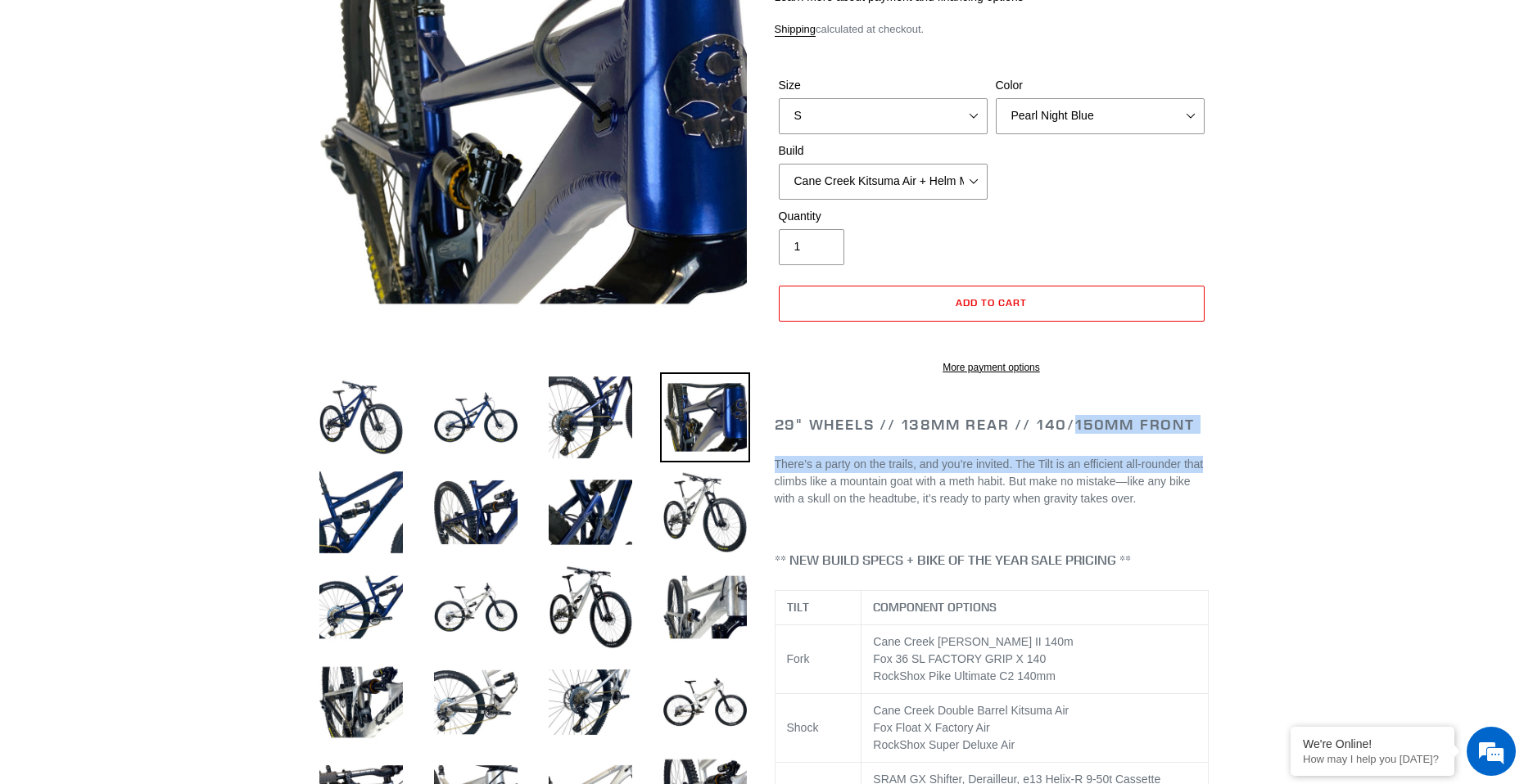
drag, startPoint x: 1196, startPoint y: 450, endPoint x: 1253, endPoint y: 460, distance: 57.9
drag, startPoint x: 1205, startPoint y: 455, endPoint x: 1018, endPoint y: 443, distance: 187.4
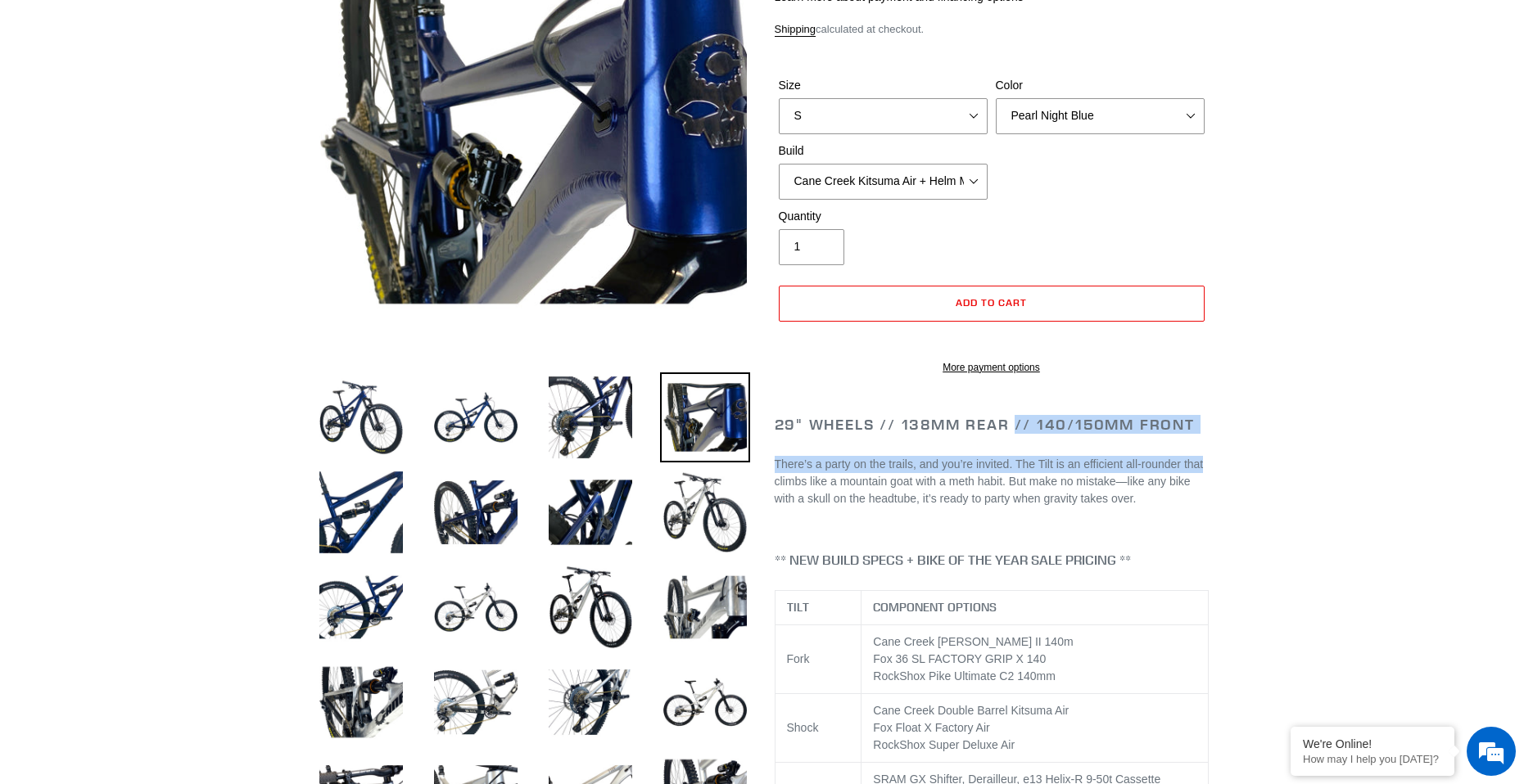
click at [1017, 434] on h2 "29" Wheels // 138mm Rear // 140/150mm Front" at bounding box center [991, 425] width 434 height 18
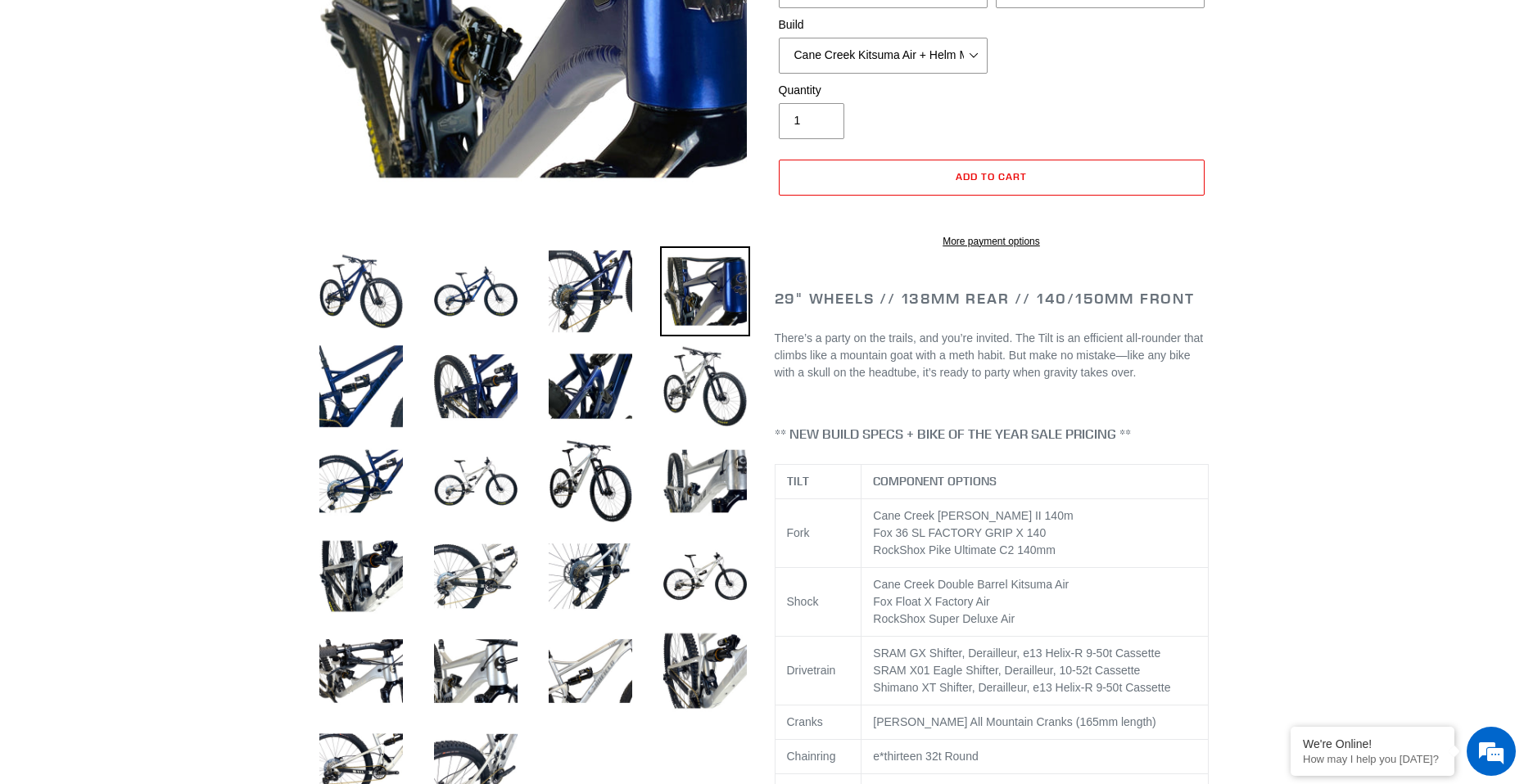
scroll to position [655, 0]
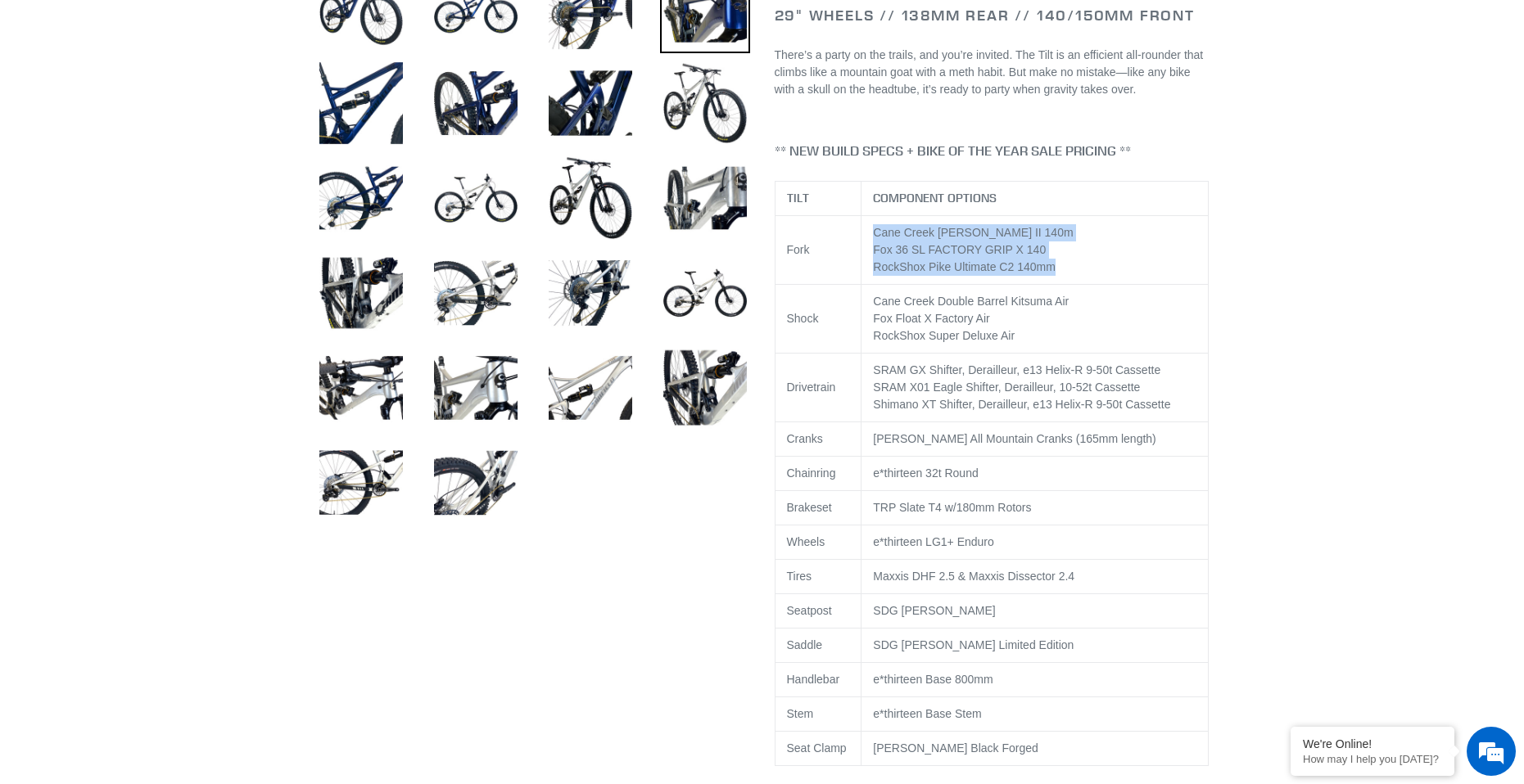
drag, startPoint x: 865, startPoint y: 240, endPoint x: 1125, endPoint y: 290, distance: 264.8
click at [1125, 285] on td "Cane Creek [PERSON_NAME] II 140m Fox 36 SL FACTORY GRIP X 140 RockShox Pike Ult…" at bounding box center [1035, 250] width 347 height 69
drag, startPoint x: 1110, startPoint y: 290, endPoint x: 887, endPoint y: 287, distance: 223.0
click at [887, 285] on td "Cane Creek [PERSON_NAME] II 140m Fox 36 SL FACTORY GRIP X 140 RockShox Pike Ult…" at bounding box center [1035, 250] width 347 height 69
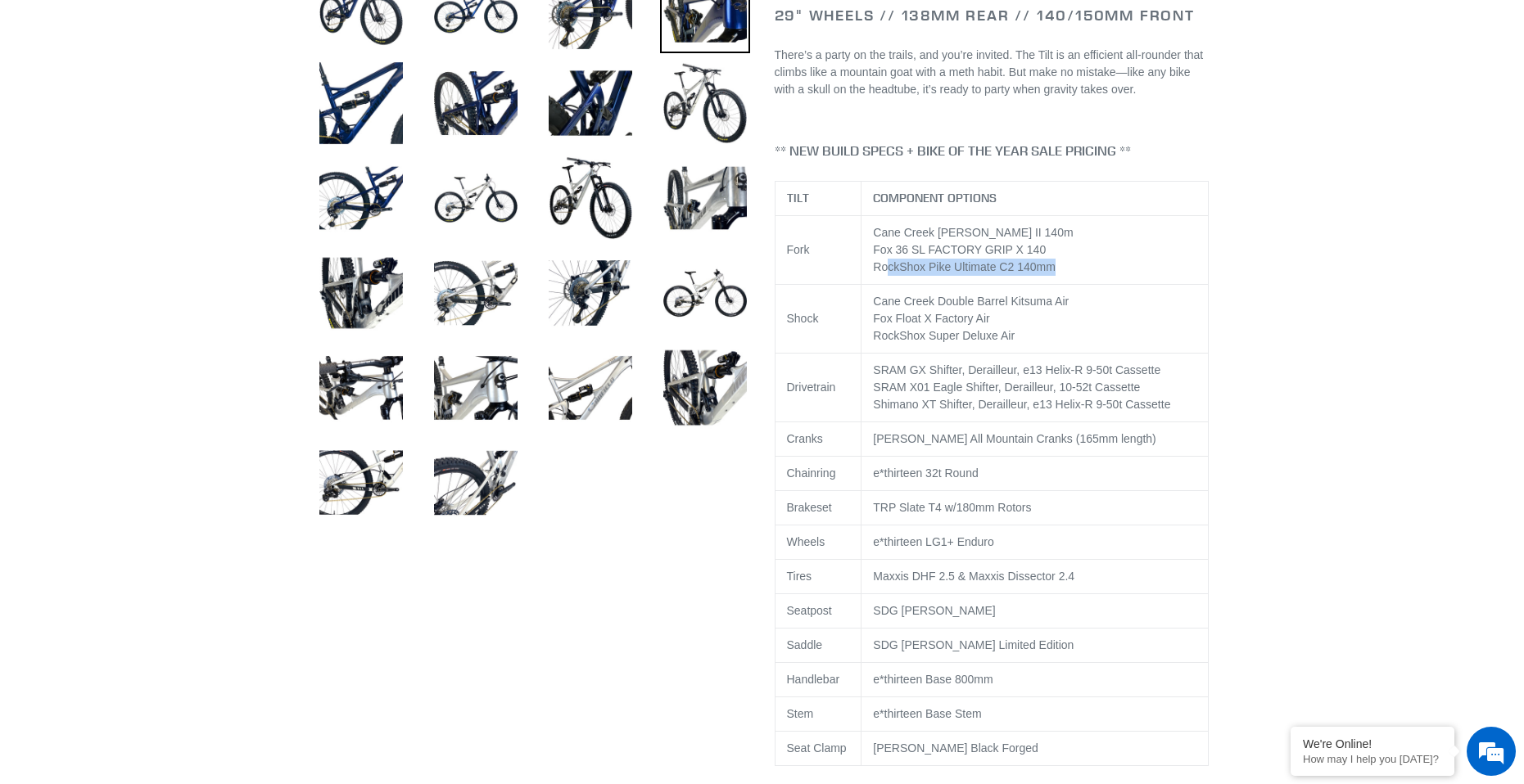
click at [887, 285] on td "Cane Creek [PERSON_NAME] II 140m Fox 36 SL FACTORY GRIP X 140 RockShox Pike Ult…" at bounding box center [1035, 250] width 347 height 69
drag, startPoint x: 860, startPoint y: 355, endPoint x: 1040, endPoint y: 369, distance: 180.5
click at [1038, 354] on tr "Shock Cane Creek Double Barrel Kitsuma Air Fox Float X Factory Air RockShox Sup…" at bounding box center [991, 319] width 434 height 69
click at [1040, 354] on td "Cane Creek Double Barrel Kitsuma Air Fox Float X Factory Air RockShox Super Del…" at bounding box center [1035, 319] width 347 height 69
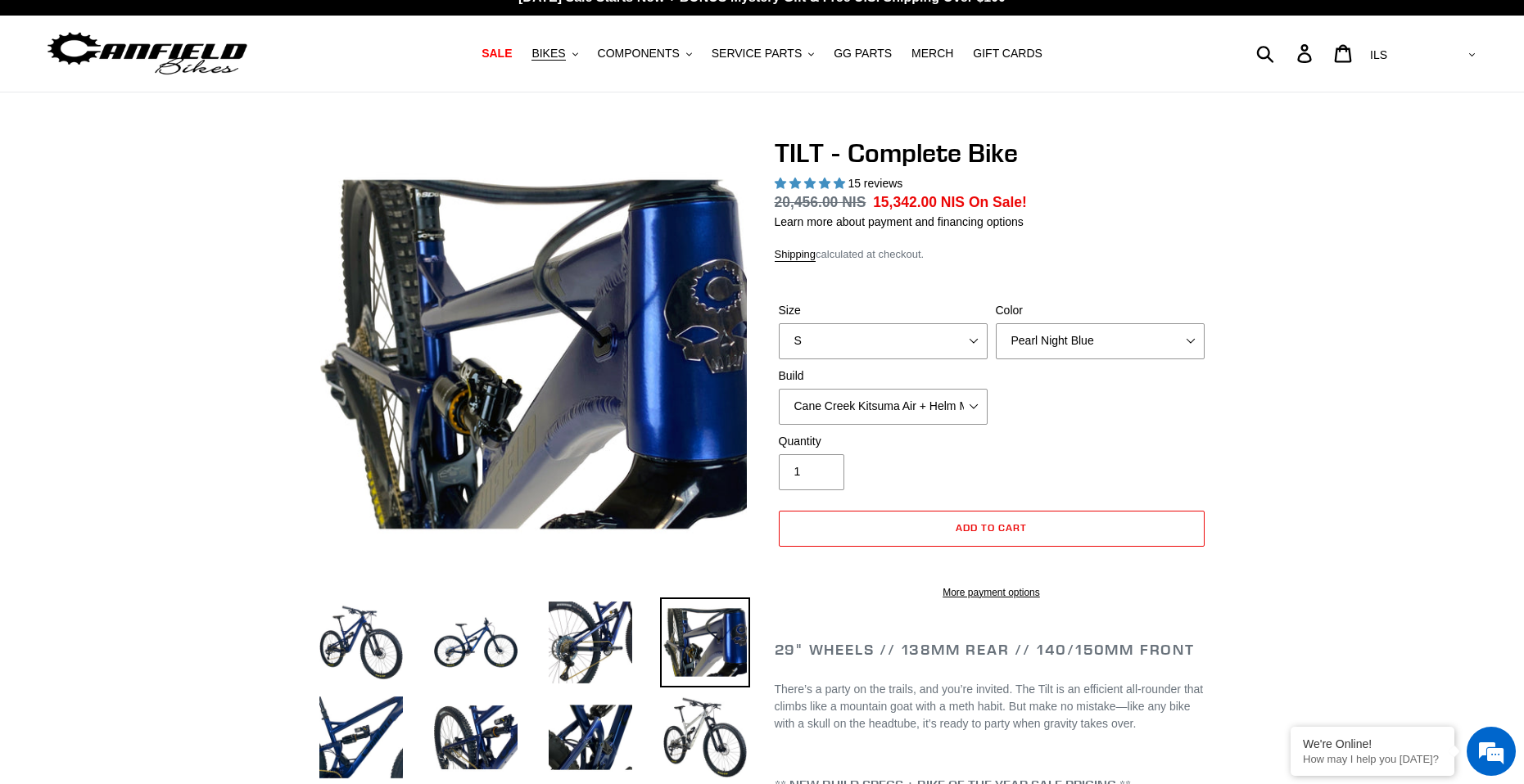
scroll to position [0, 0]
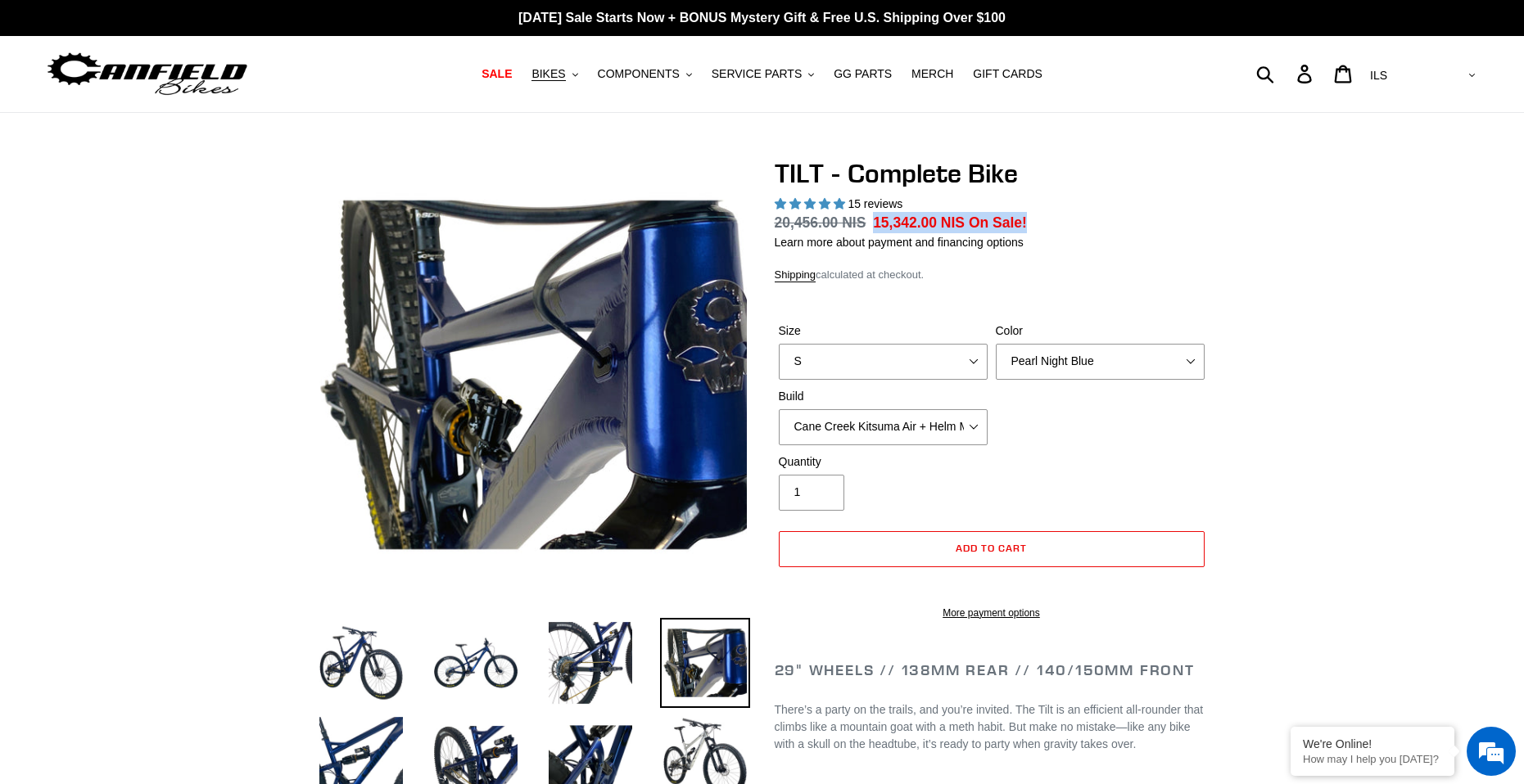
drag, startPoint x: 1044, startPoint y: 228, endPoint x: 870, endPoint y: 221, distance: 174.1
click at [870, 221] on dl "Regular price 20,456.00 NIS Sale price 15,342.00 NIS On Sale! Unit price / per" at bounding box center [991, 222] width 434 height 21
click at [889, 215] on span "15,342.00 NIS" at bounding box center [919, 222] width 92 height 16
drag, startPoint x: 872, startPoint y: 215, endPoint x: 932, endPoint y: 216, distance: 60.0
click at [932, 216] on span "15,342.00 NIS" at bounding box center [919, 222] width 92 height 16
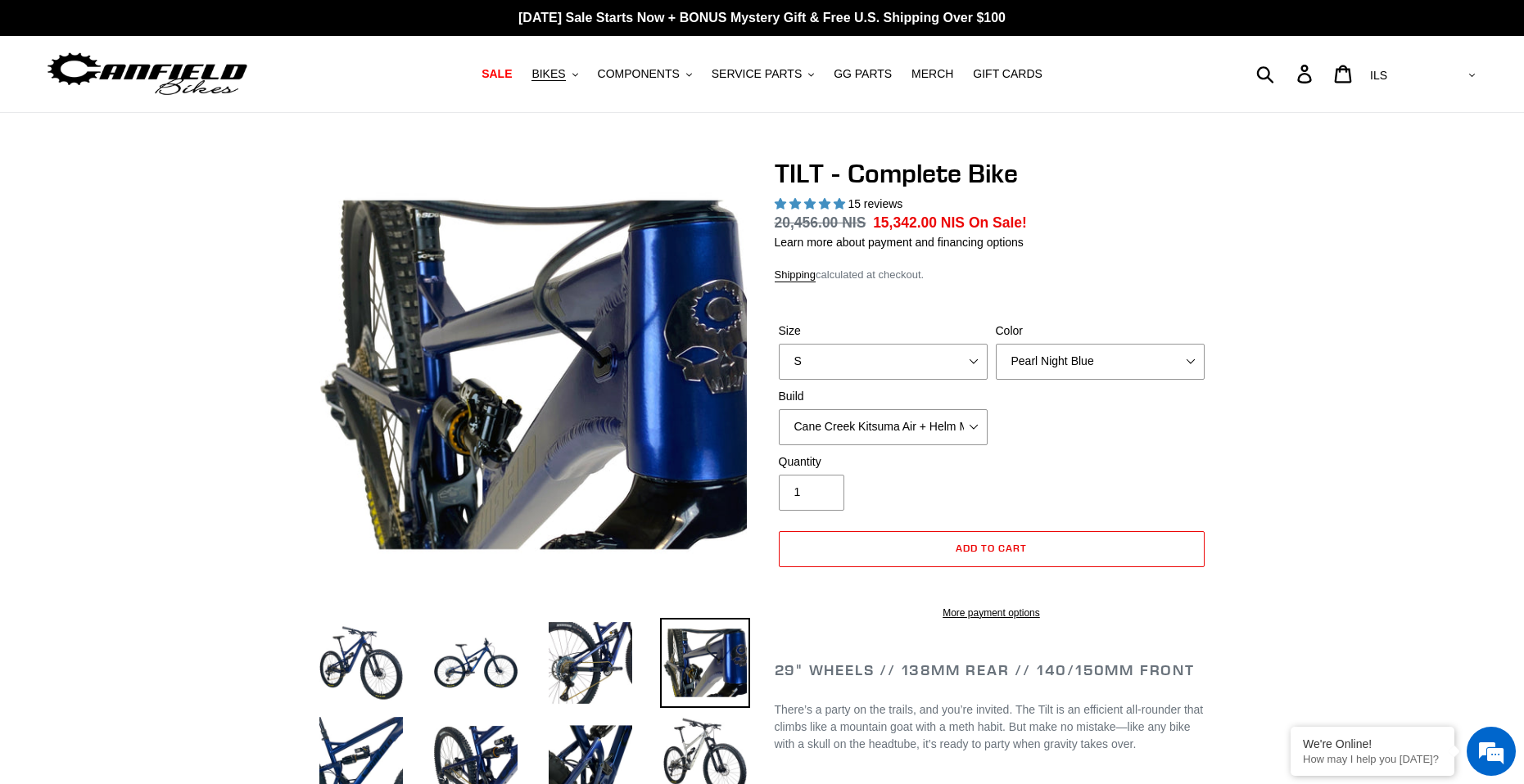
click at [1007, 218] on span "On Sale!" at bounding box center [998, 222] width 58 height 21
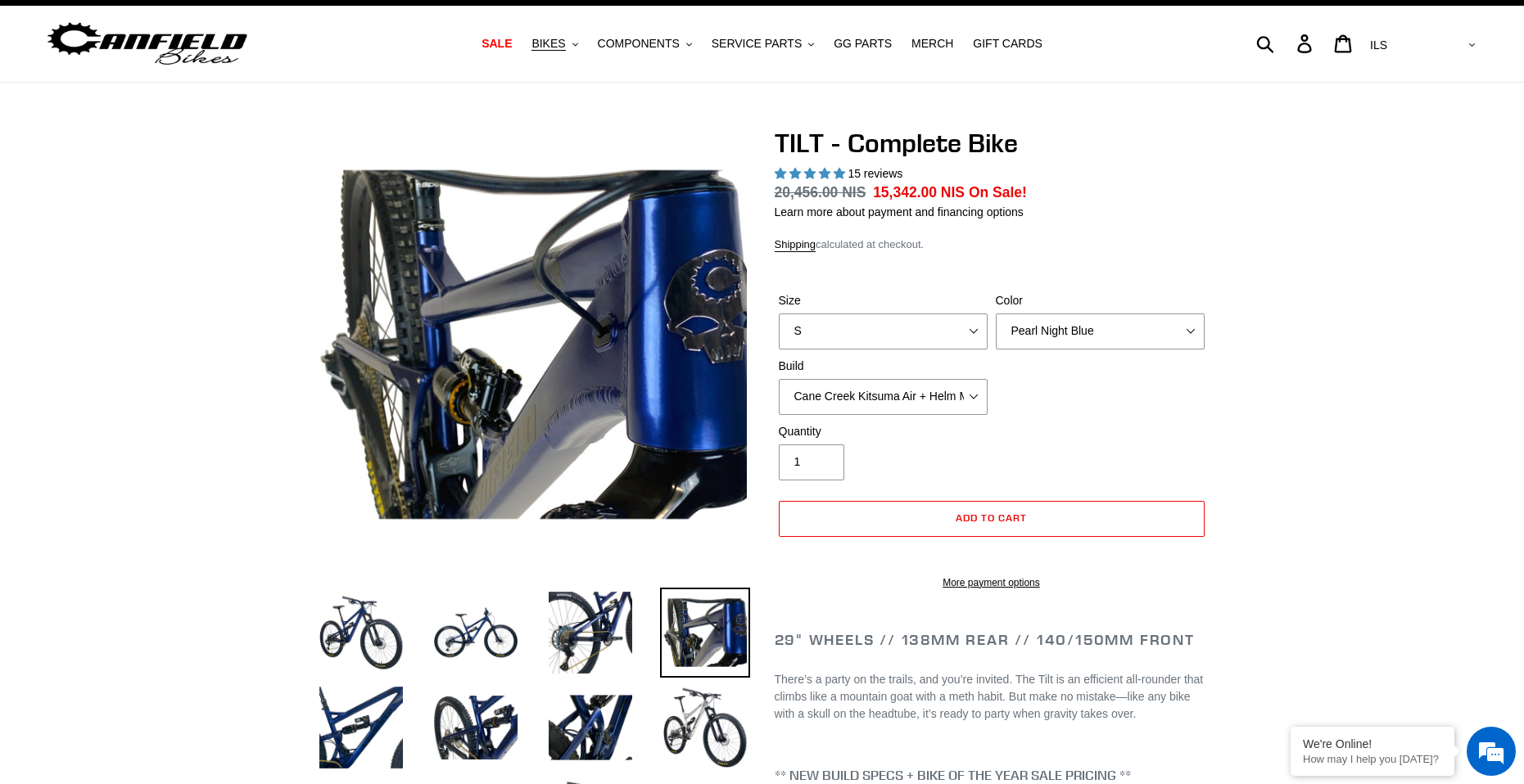
scroll to position [82, 0]
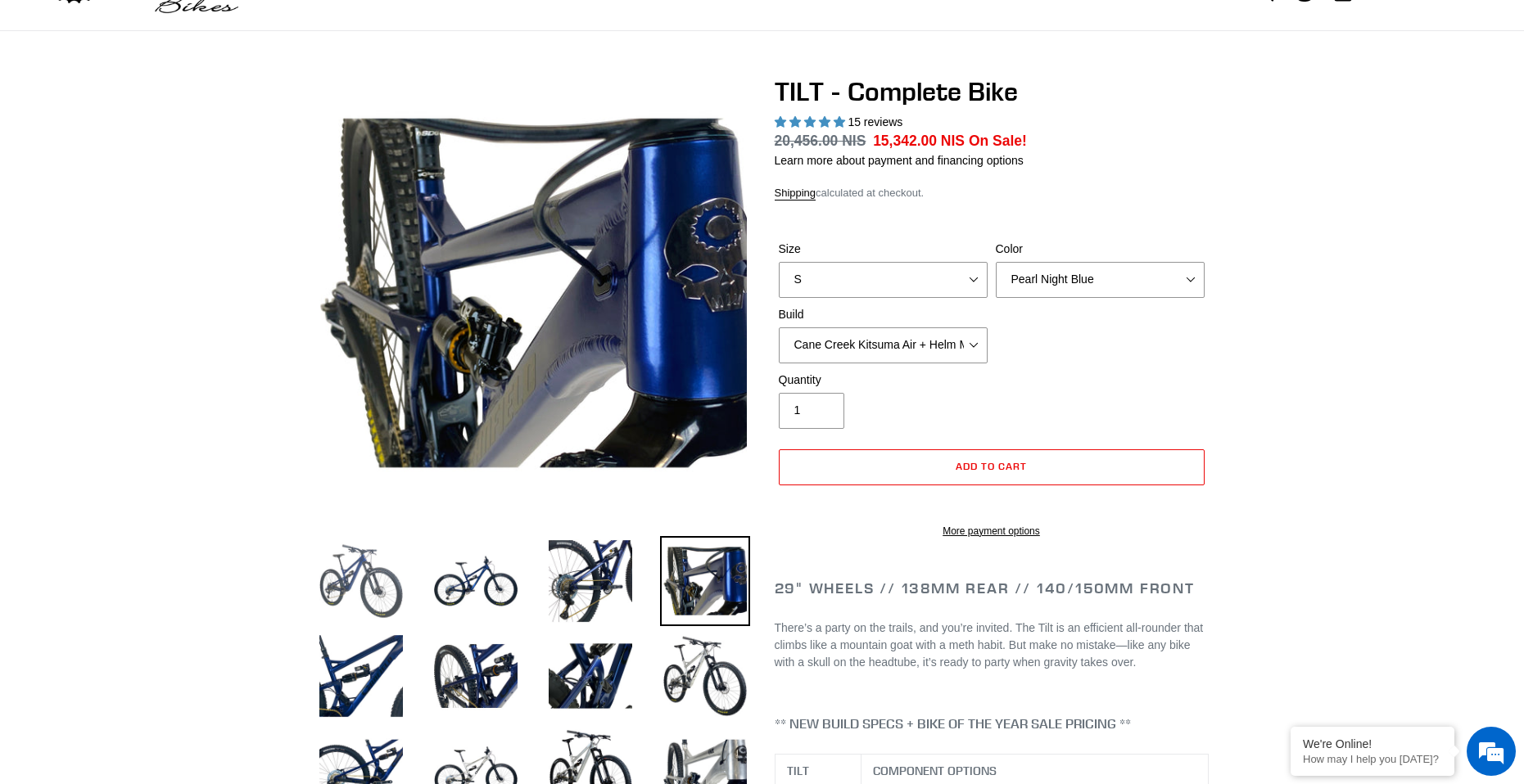
click at [341, 574] on img at bounding box center [361, 581] width 90 height 90
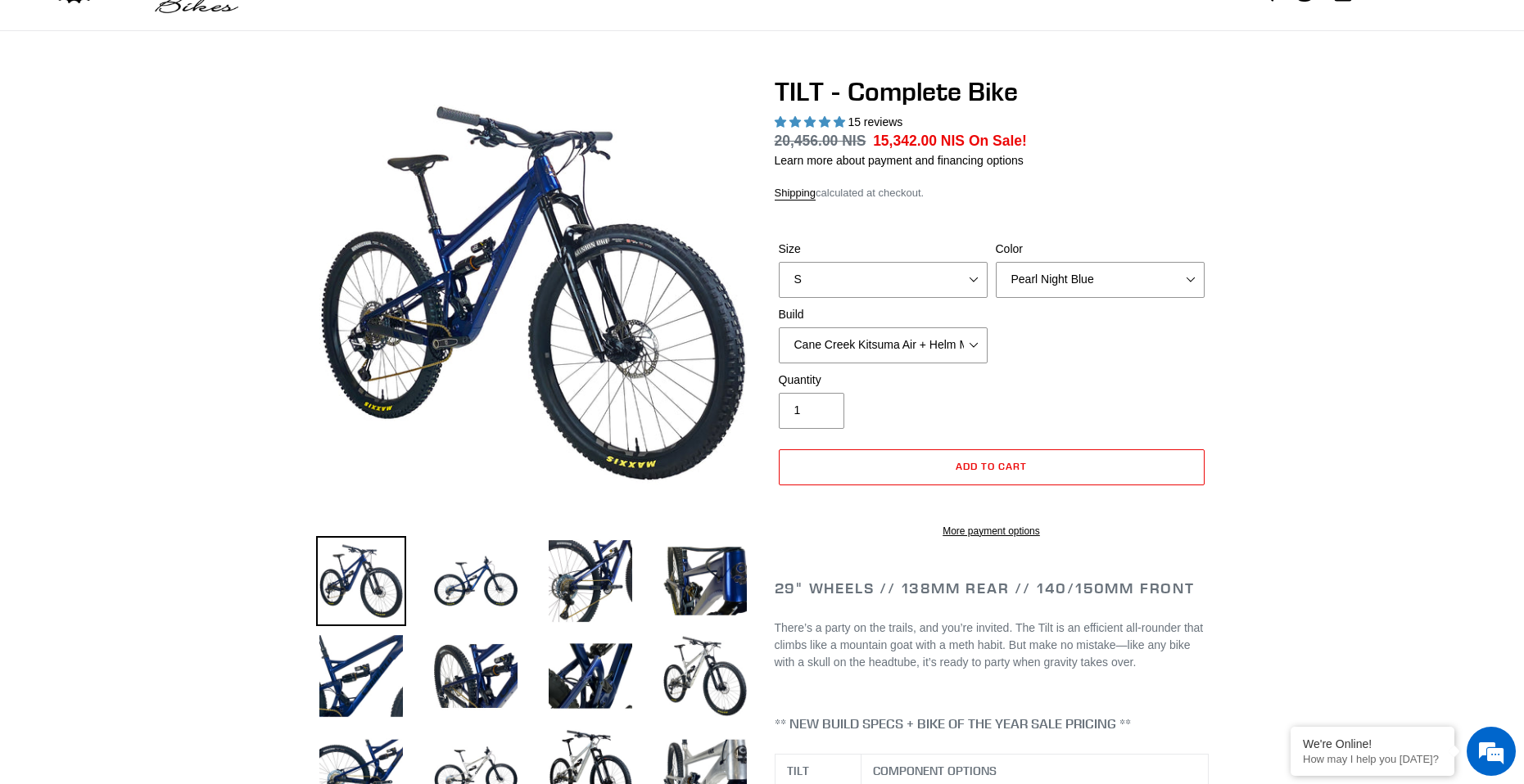
drag, startPoint x: 874, startPoint y: 144, endPoint x: 941, endPoint y: 142, distance: 67.0
click at [941, 142] on span "15,342.00 NIS" at bounding box center [919, 141] width 92 height 16
click at [940, 142] on span "15,342.00 NIS" at bounding box center [919, 141] width 92 height 16
drag, startPoint x: 932, startPoint y: 140, endPoint x: 868, endPoint y: 143, distance: 64.1
click at [868, 143] on dl "Regular price 20,456.00 NIS Sale price 15,342.00 NIS On Sale! Unit price / per" at bounding box center [991, 141] width 434 height 21
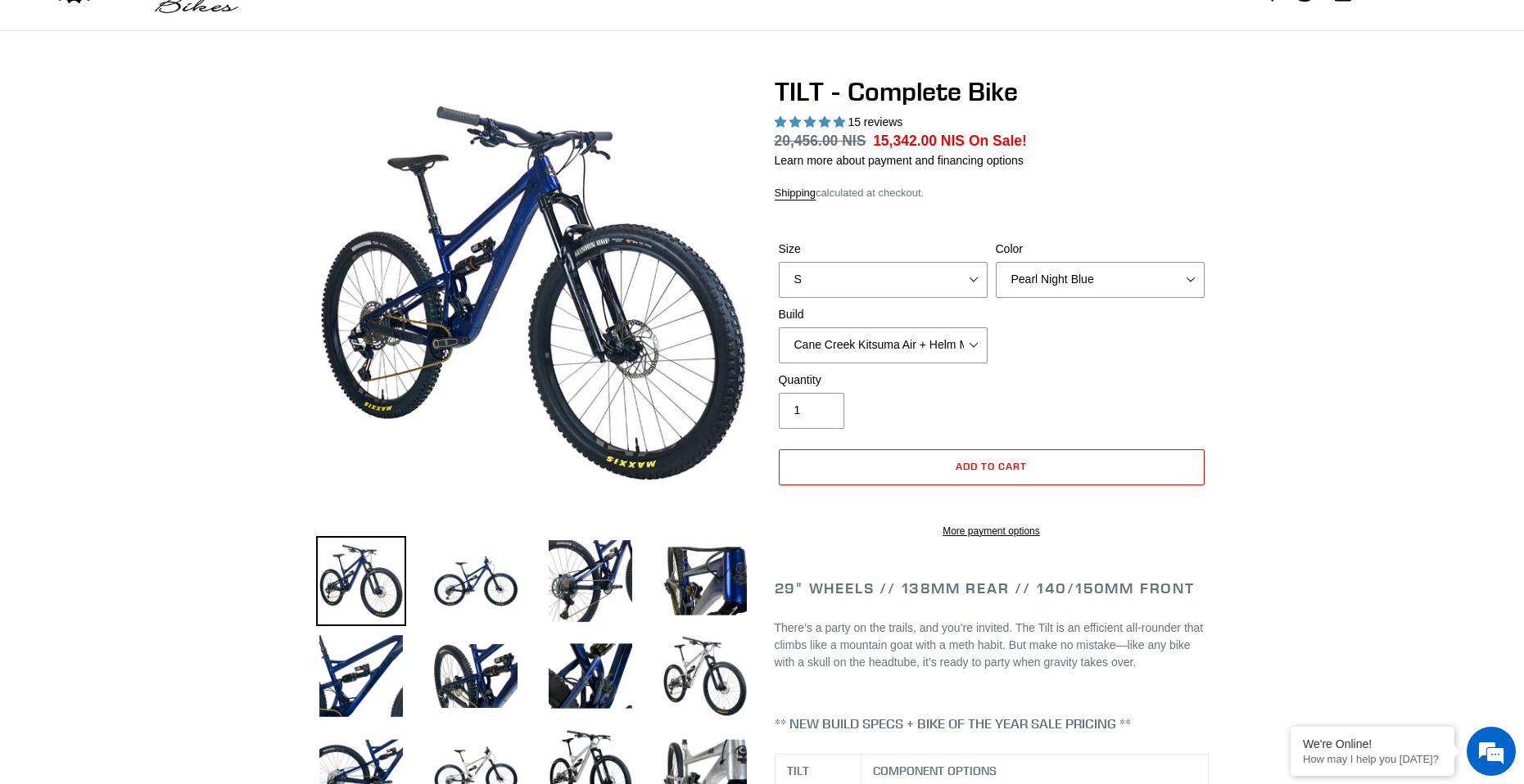
click at [958, 131] on dd "15,342.00 NIS On Sale!" at bounding box center [950, 141] width 154 height 21
